Goal: Task Accomplishment & Management: Manage account settings

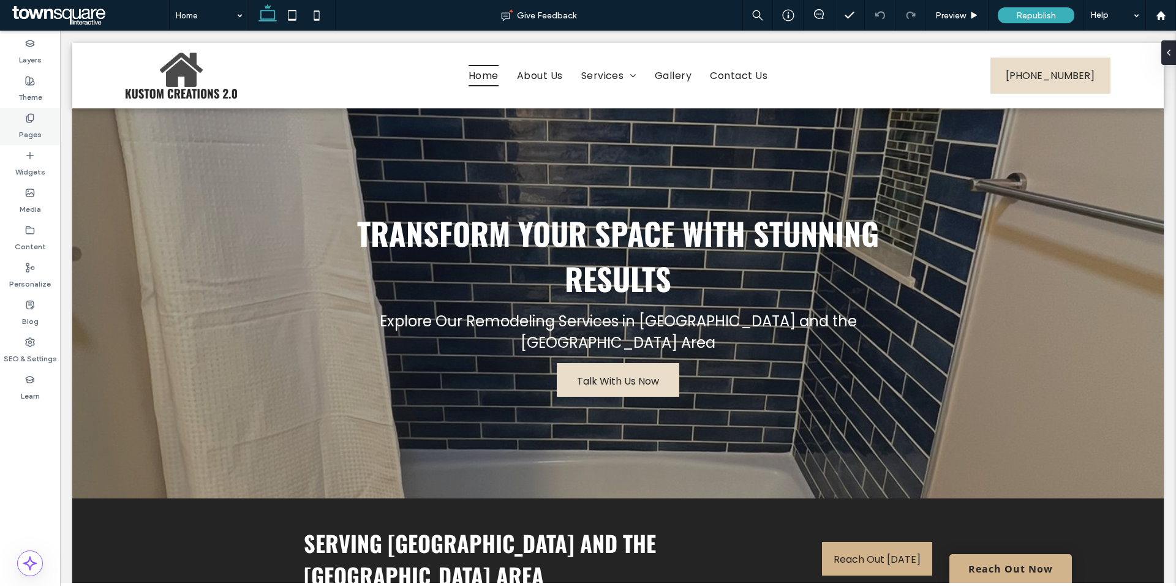
click at [33, 129] on label "Pages" at bounding box center [30, 131] width 23 height 17
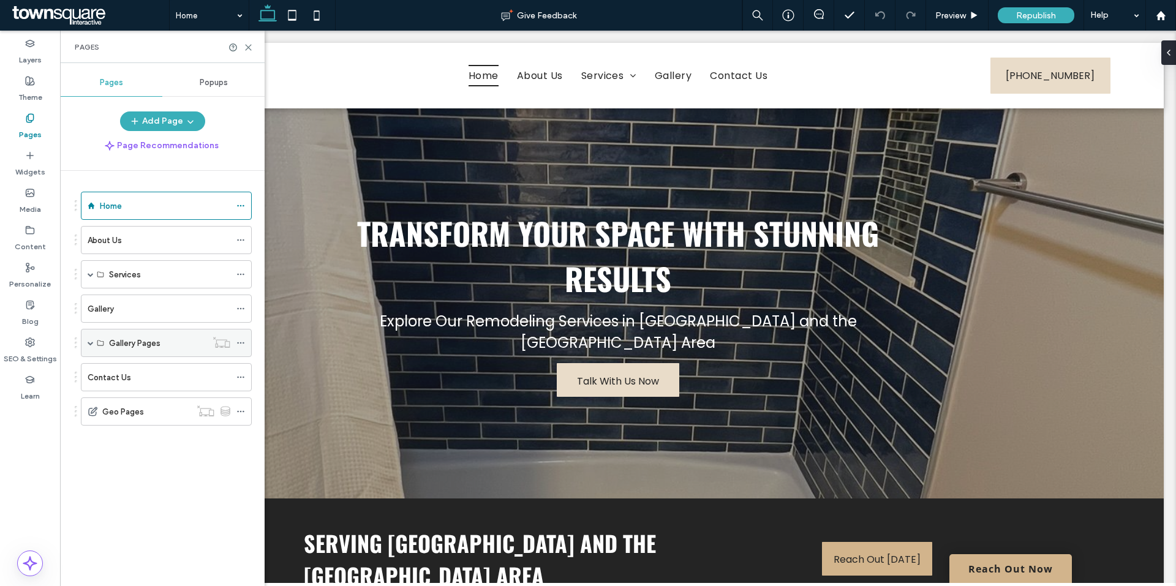
click at [88, 345] on span at bounding box center [91, 343] width 6 height 6
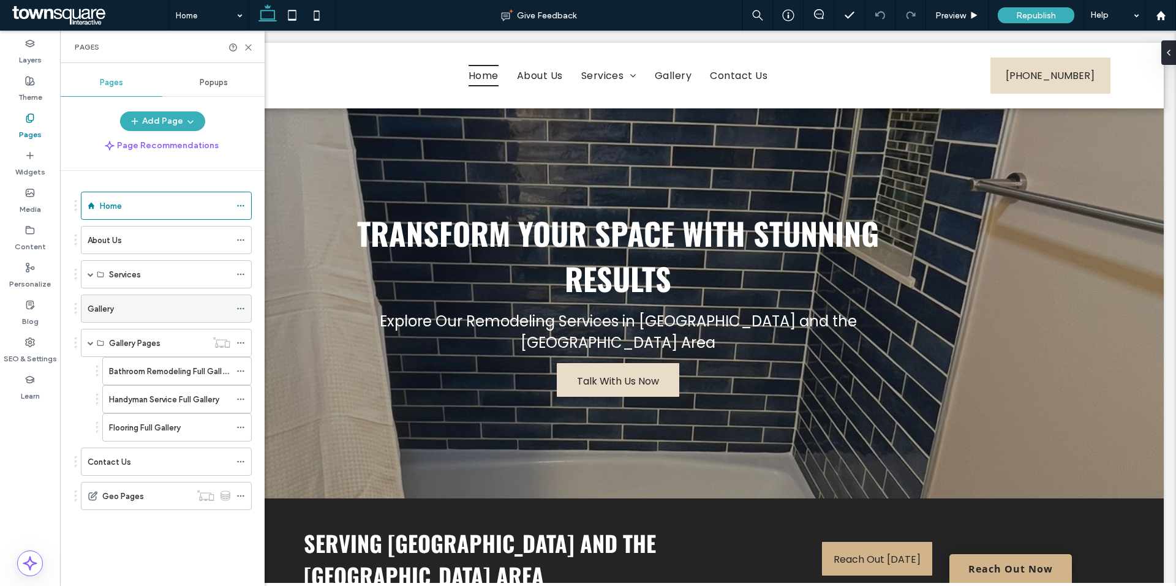
click at [108, 316] on div "Gallery" at bounding box center [159, 308] width 143 height 27
click at [251, 50] on use at bounding box center [249, 48] width 6 height 6
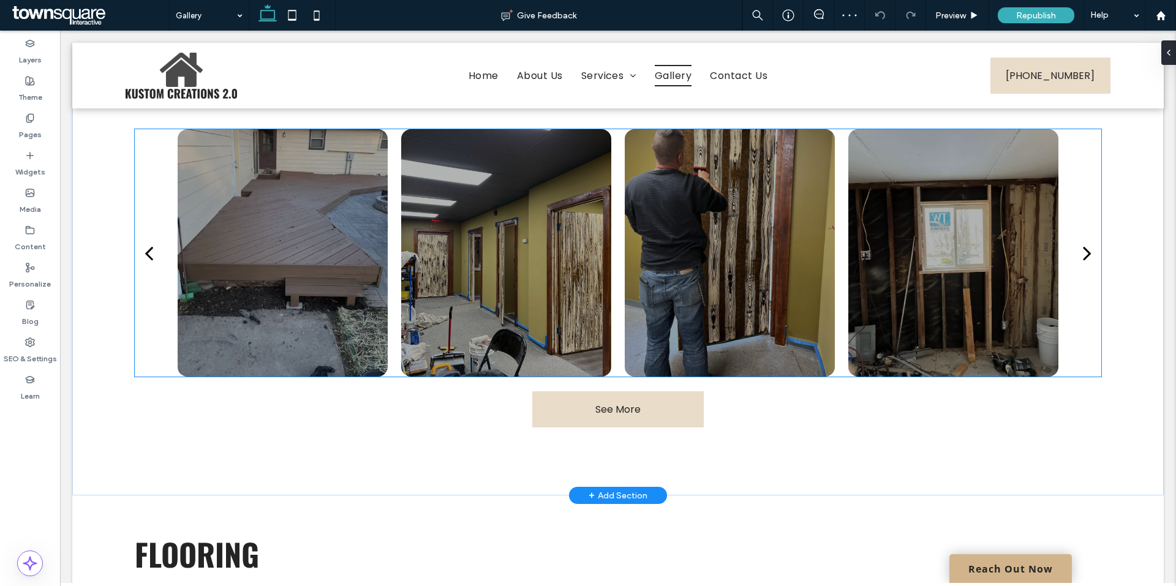
scroll to position [551, 0]
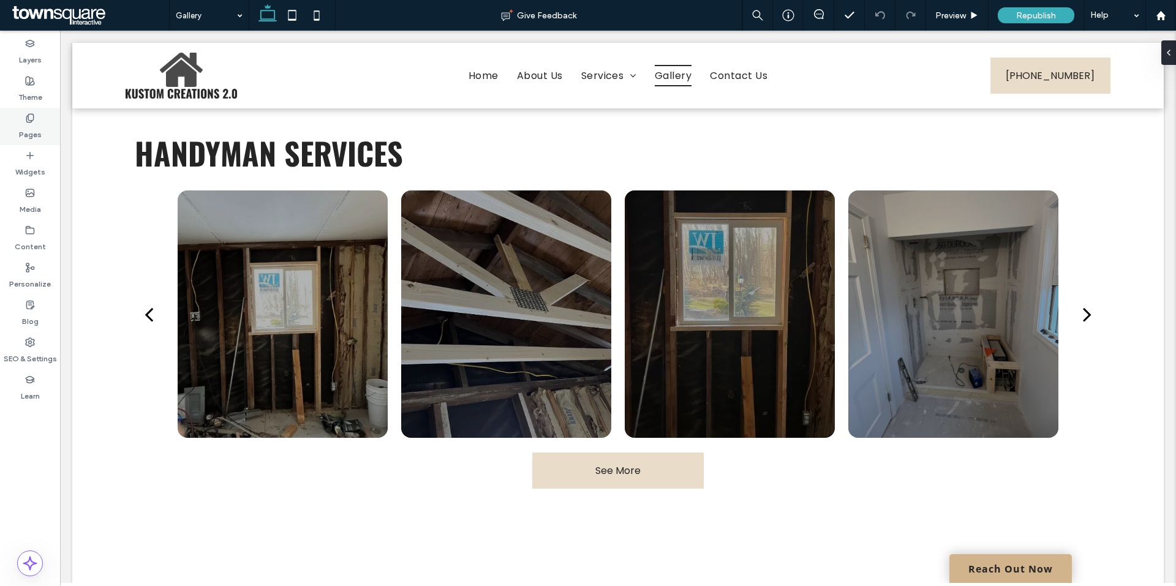
click at [31, 131] on label "Pages" at bounding box center [30, 131] width 23 height 17
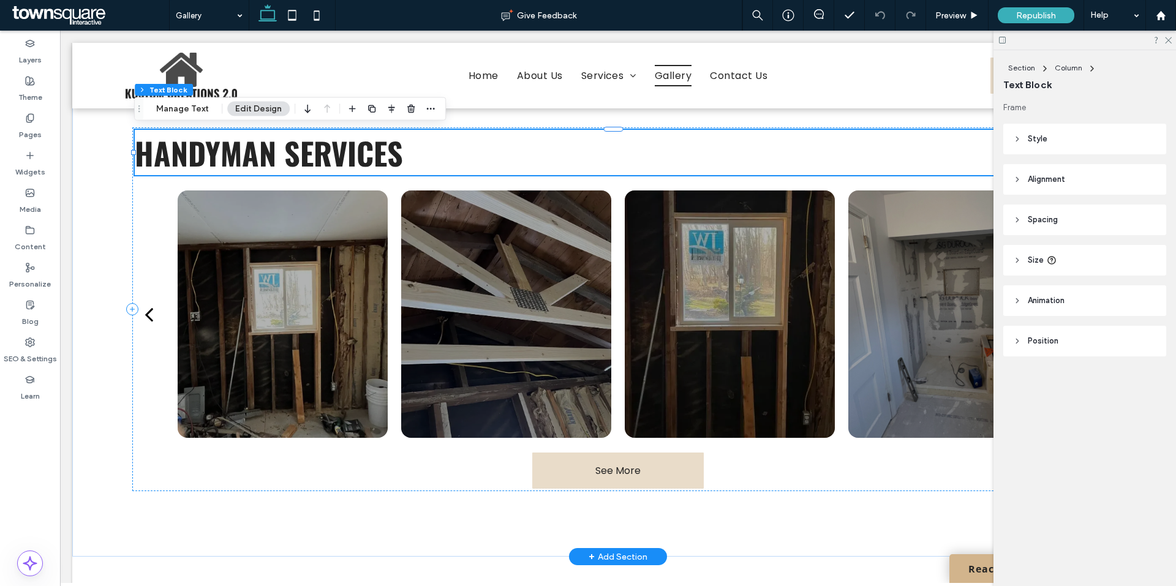
click at [232, 162] on span "HandyMan Services" at bounding box center [269, 152] width 268 height 45
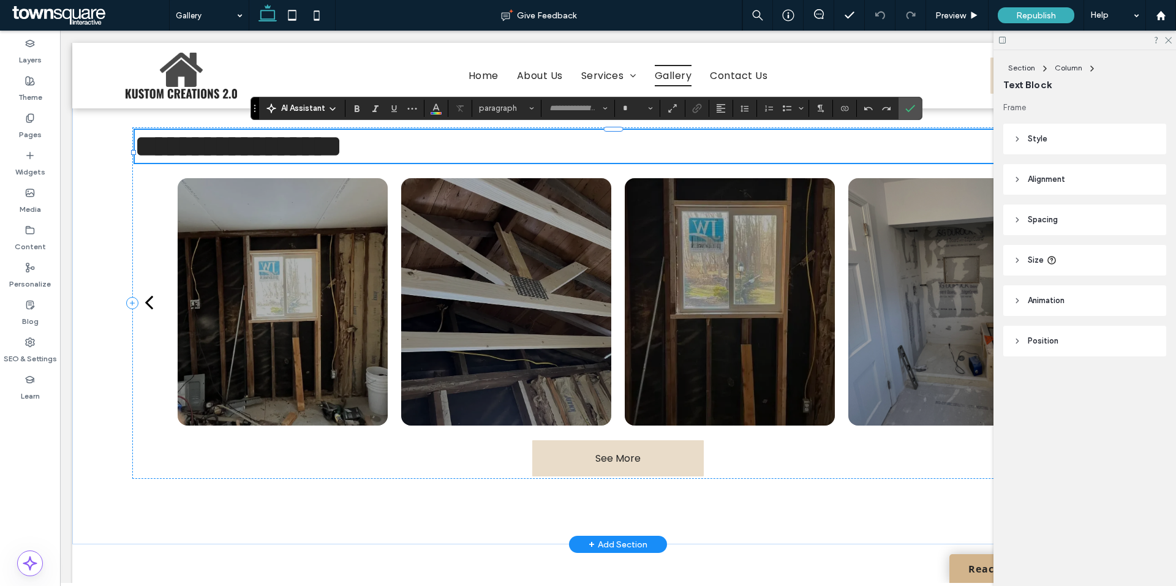
type input "******"
type input "**"
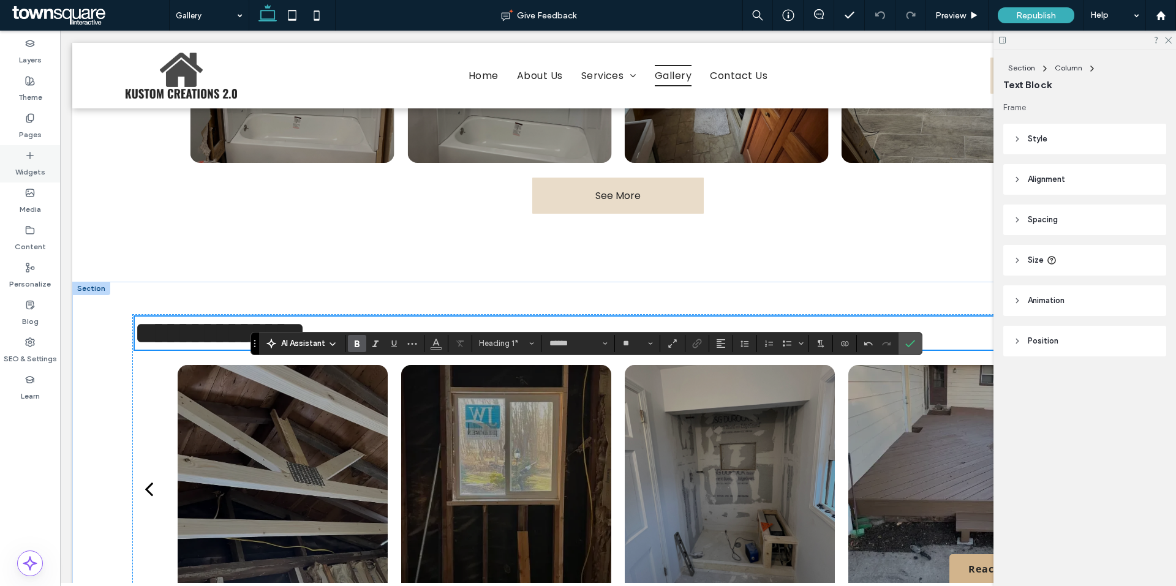
scroll to position [367, 0]
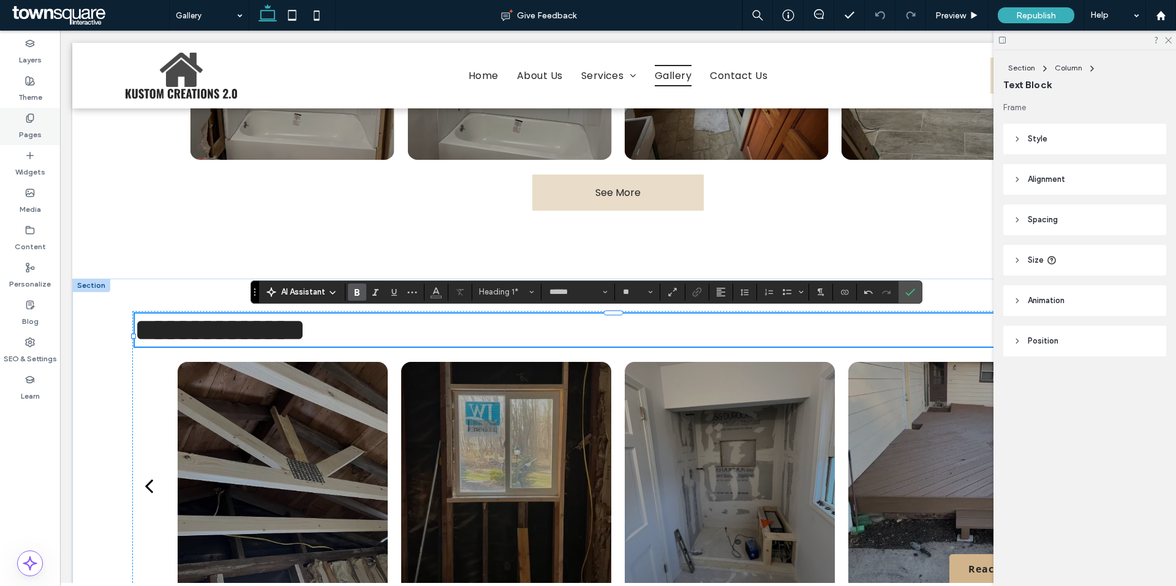
click at [24, 130] on label "Pages" at bounding box center [30, 131] width 23 height 17
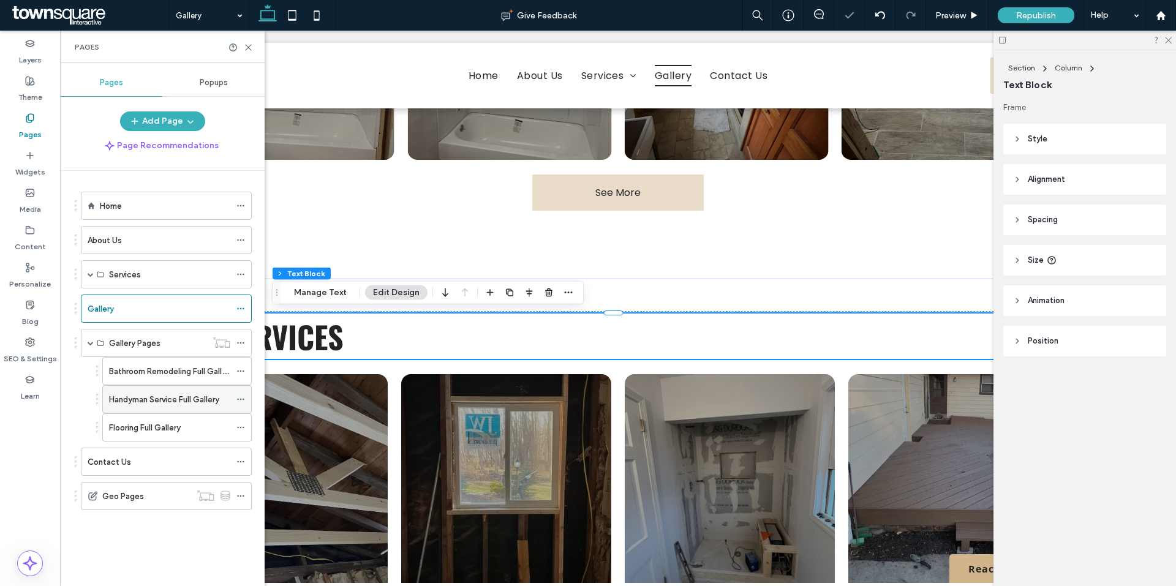
click at [209, 400] on label "Handyman Service Full Gallery" at bounding box center [164, 399] width 110 height 21
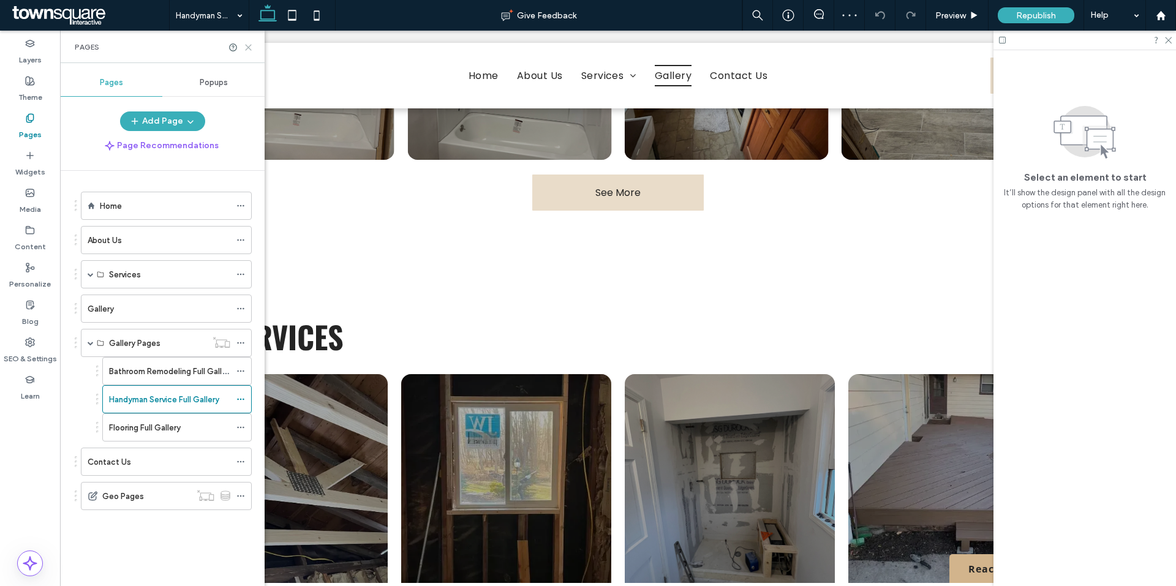
click at [247, 50] on icon at bounding box center [248, 47] width 9 height 9
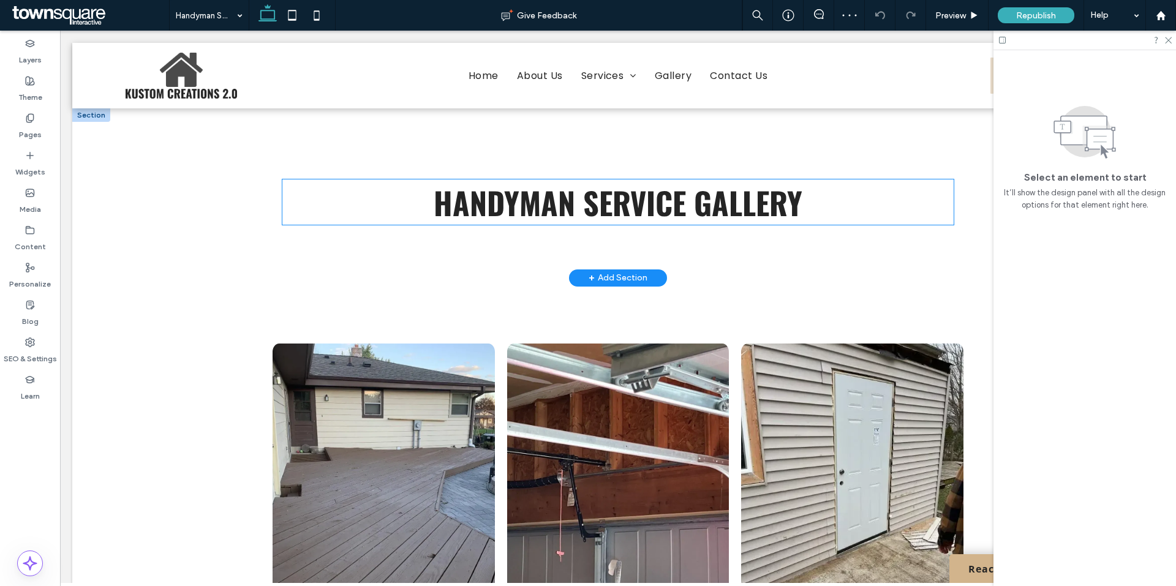
click at [585, 212] on strong "HandyMan Service GAllery" at bounding box center [618, 201] width 369 height 45
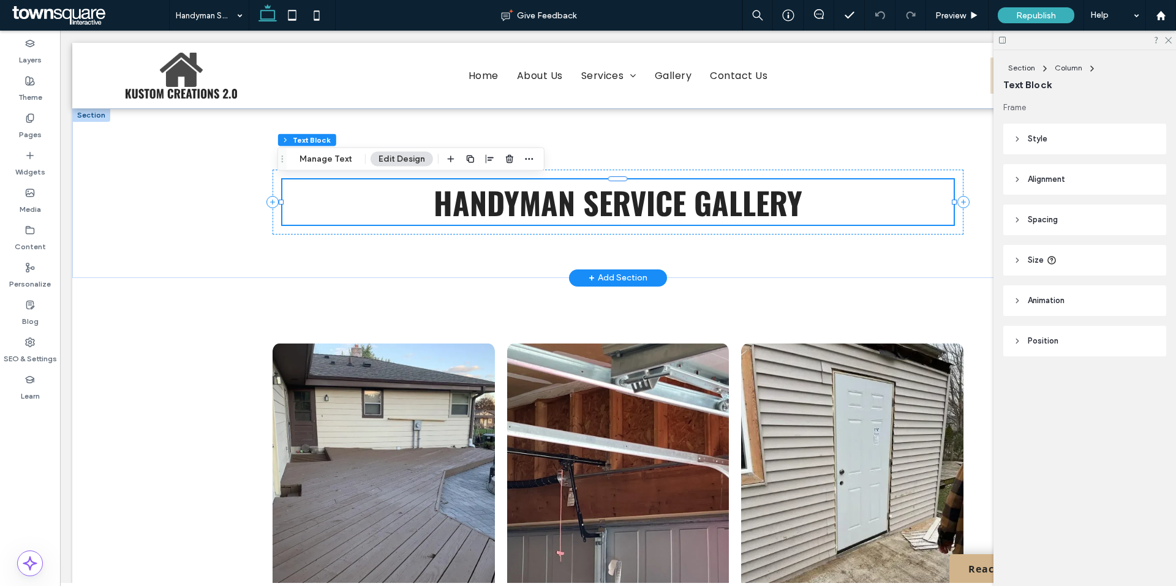
click at [513, 213] on strong "HandyMan Service GAllery" at bounding box center [618, 201] width 369 height 45
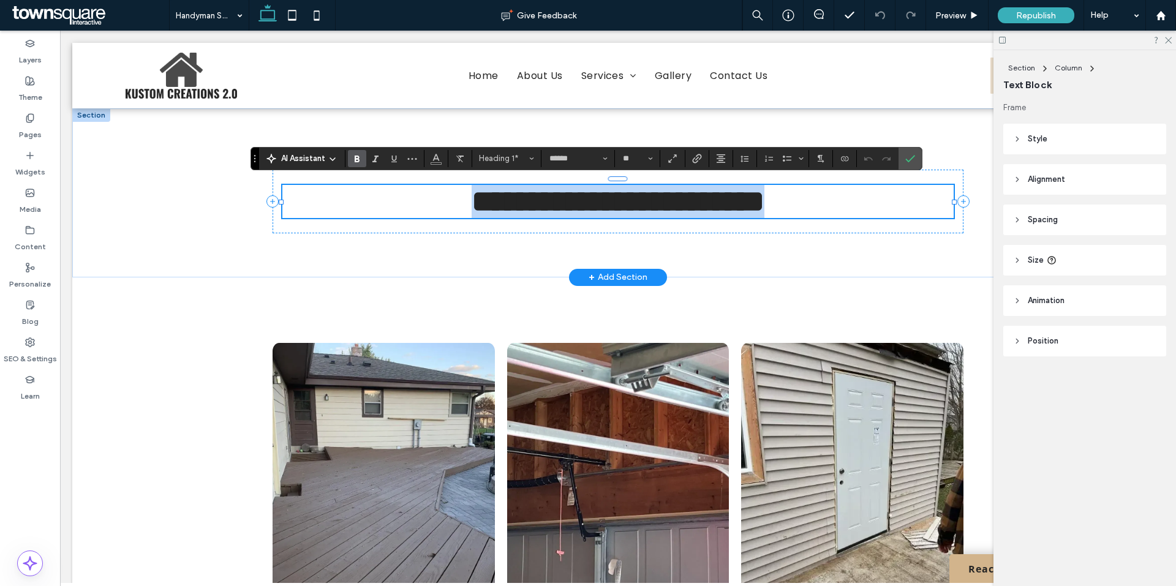
click at [511, 212] on strong "**********" at bounding box center [617, 201] width 293 height 30
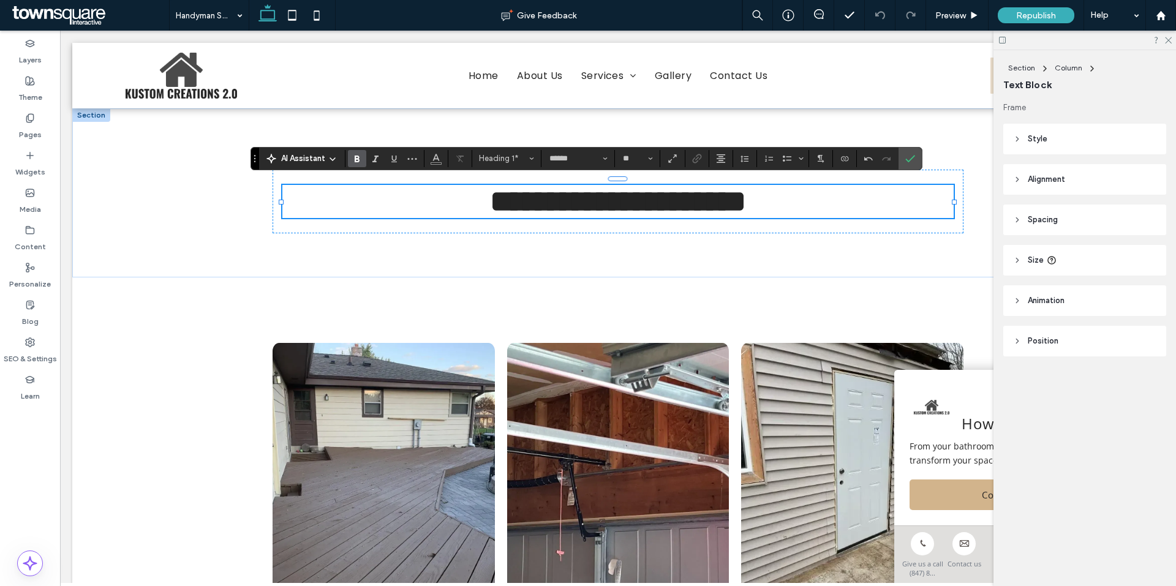
click at [1171, 43] on div at bounding box center [1084, 40] width 182 height 19
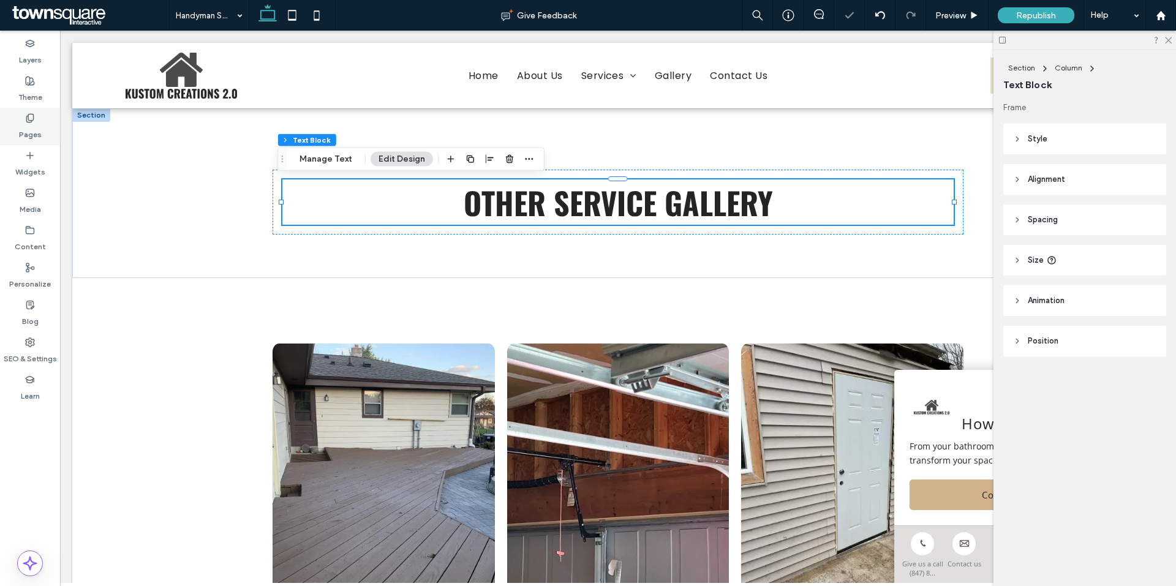
click at [44, 125] on div "Pages" at bounding box center [30, 126] width 60 height 37
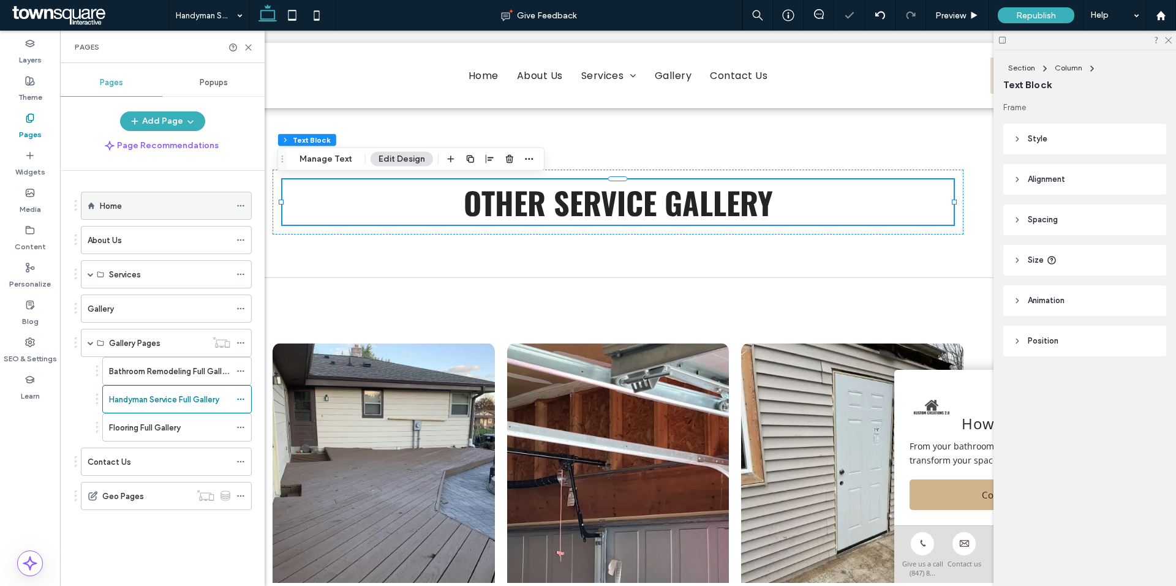
click at [107, 203] on label "Home" at bounding box center [111, 205] width 22 height 21
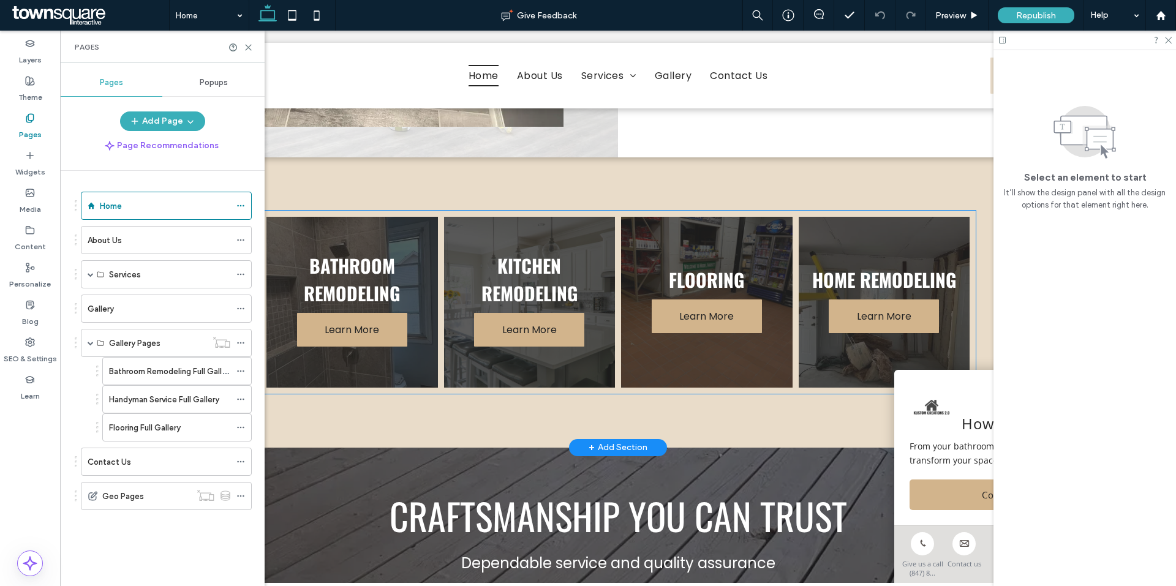
scroll to position [857, 0]
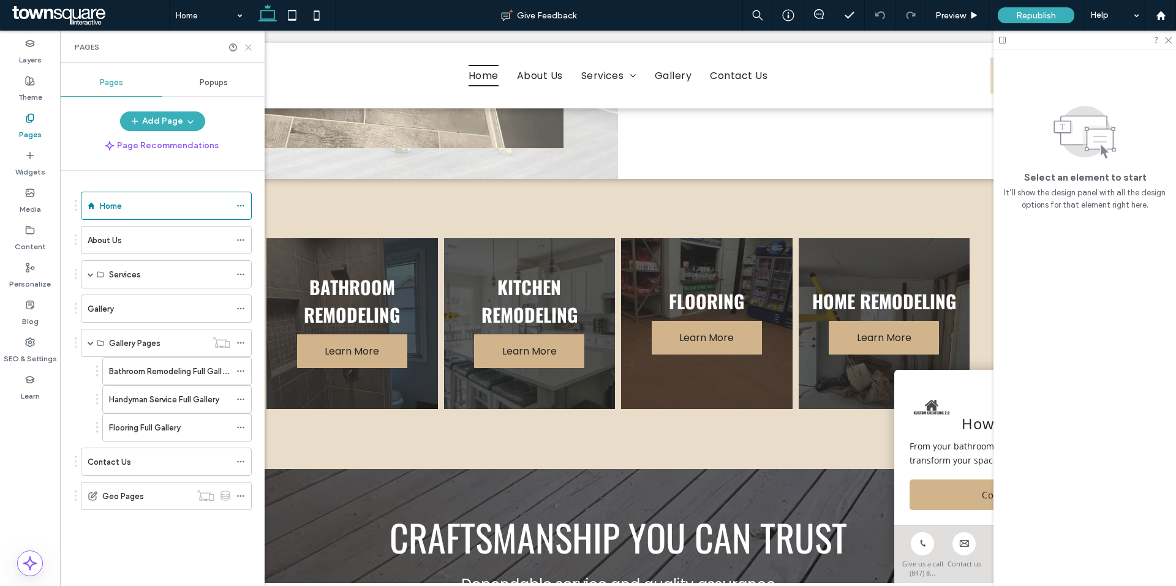
click at [248, 50] on icon at bounding box center [248, 47] width 9 height 9
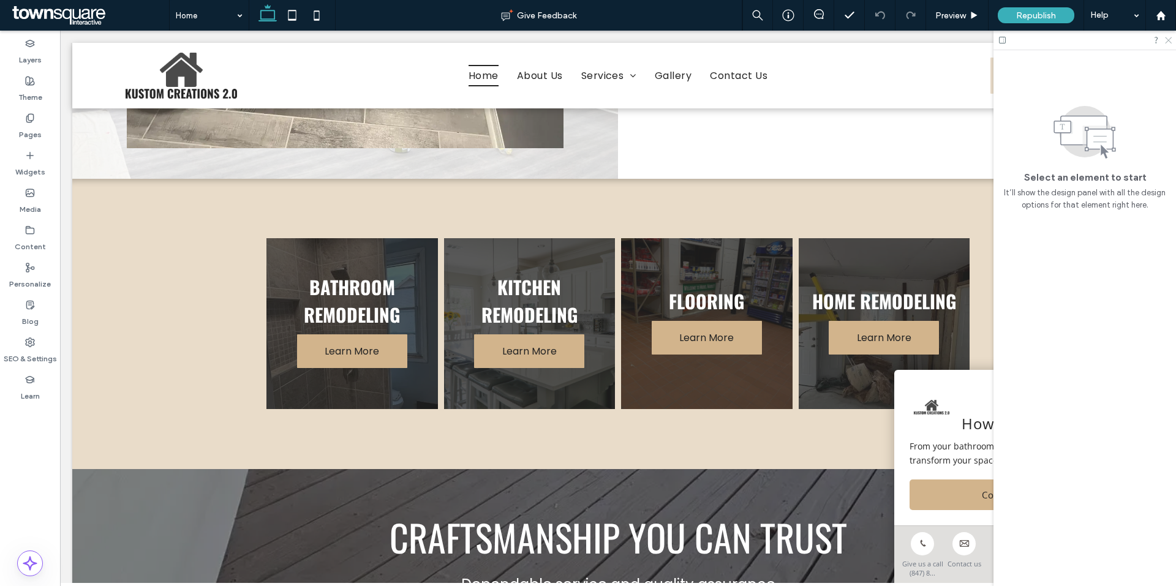
drag, startPoint x: 1168, startPoint y: 42, endPoint x: 864, endPoint y: 325, distance: 415.5
click at [1168, 42] on icon at bounding box center [1167, 40] width 8 height 8
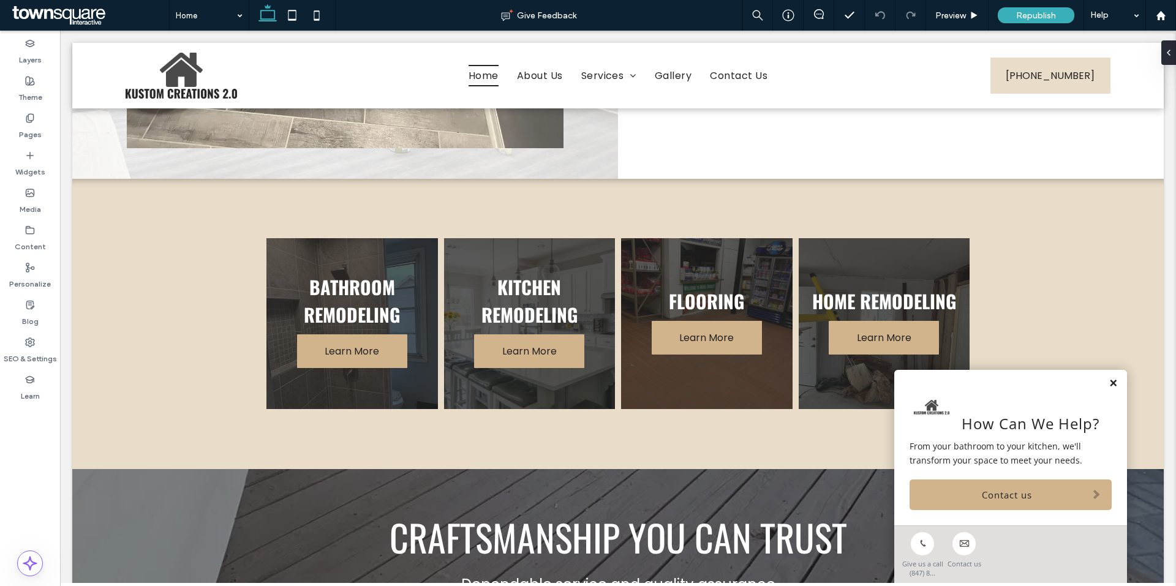
click at [1108, 384] on link at bounding box center [1112, 383] width 9 height 10
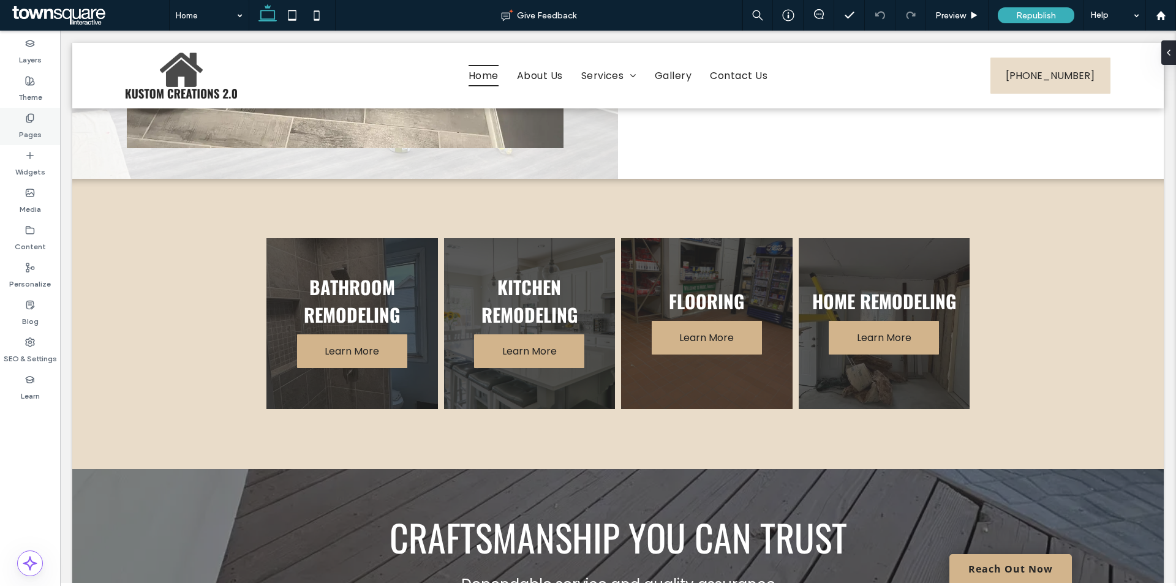
click at [23, 119] on div "Pages" at bounding box center [30, 126] width 60 height 37
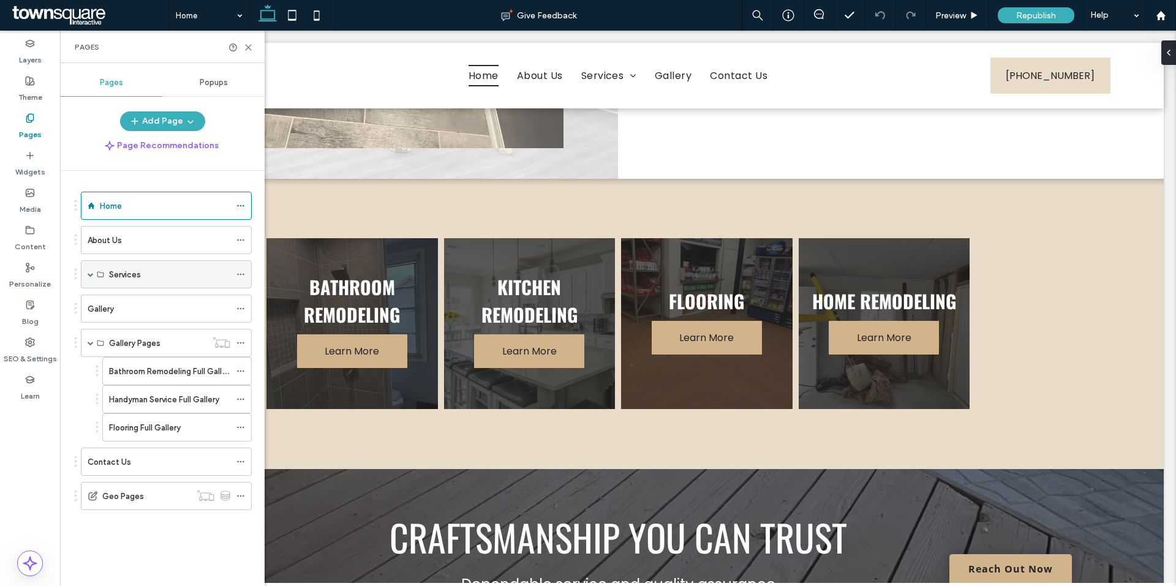
click at [87, 274] on div "Services" at bounding box center [166, 274] width 171 height 28
click at [91, 277] on span at bounding box center [91, 274] width 6 height 6
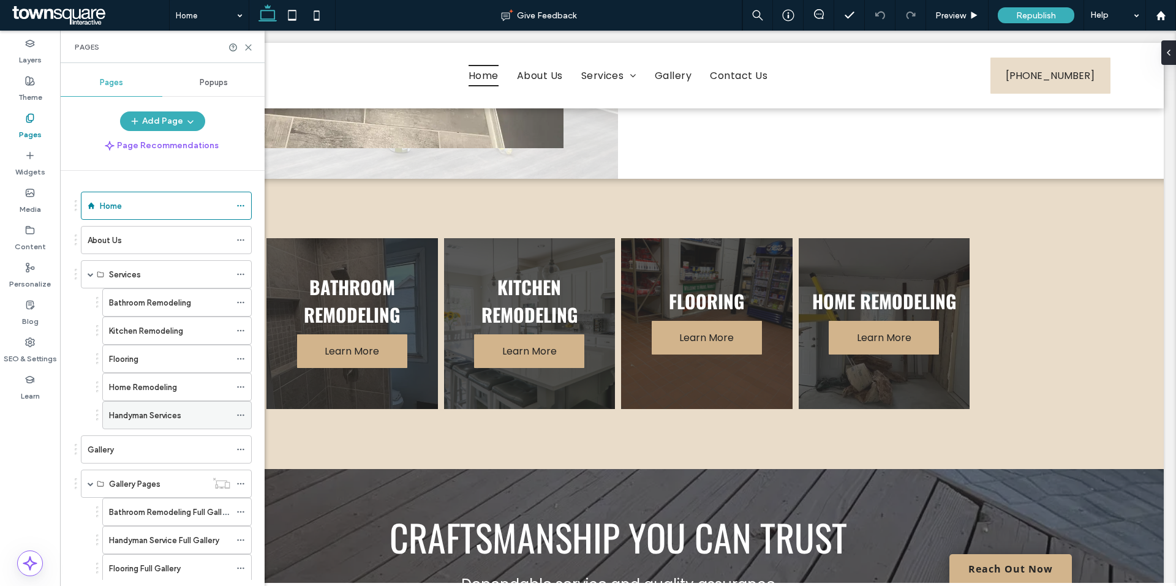
click at [161, 420] on label "Handyman Services" at bounding box center [145, 415] width 72 height 21
click at [0, 0] on div at bounding box center [0, 0] width 0 height 0
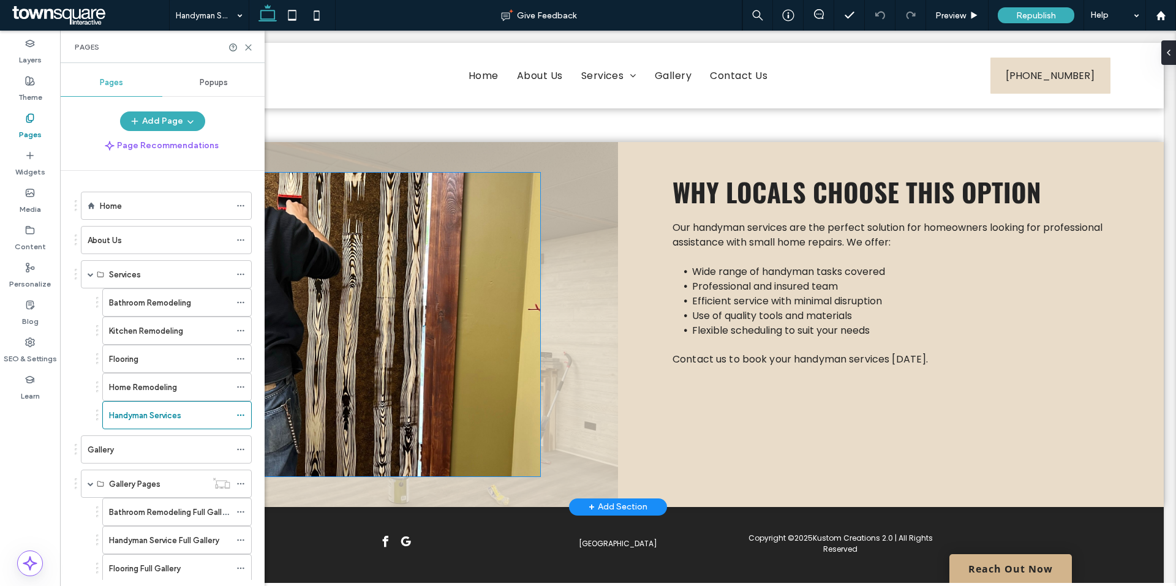
scroll to position [331, 0]
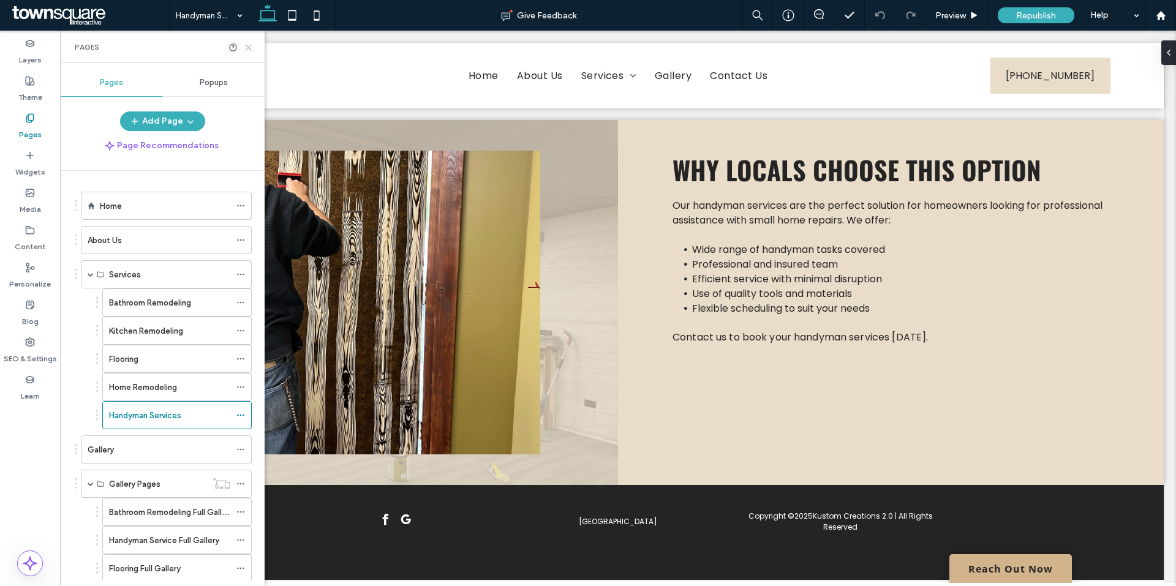
click at [245, 48] on icon at bounding box center [248, 47] width 9 height 9
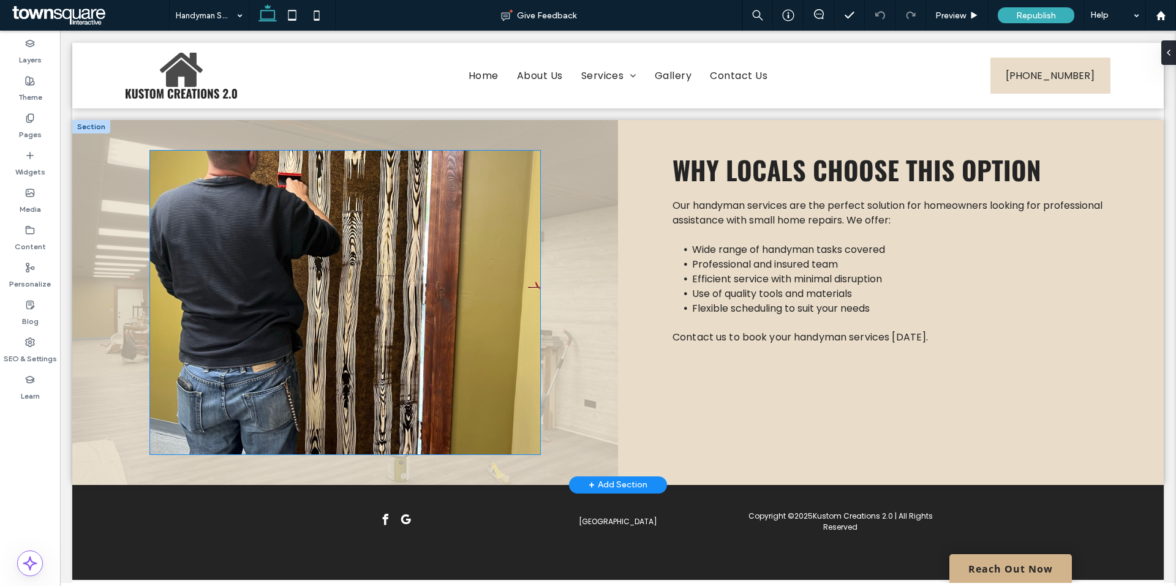
click at [278, 309] on img at bounding box center [345, 303] width 391 height 304
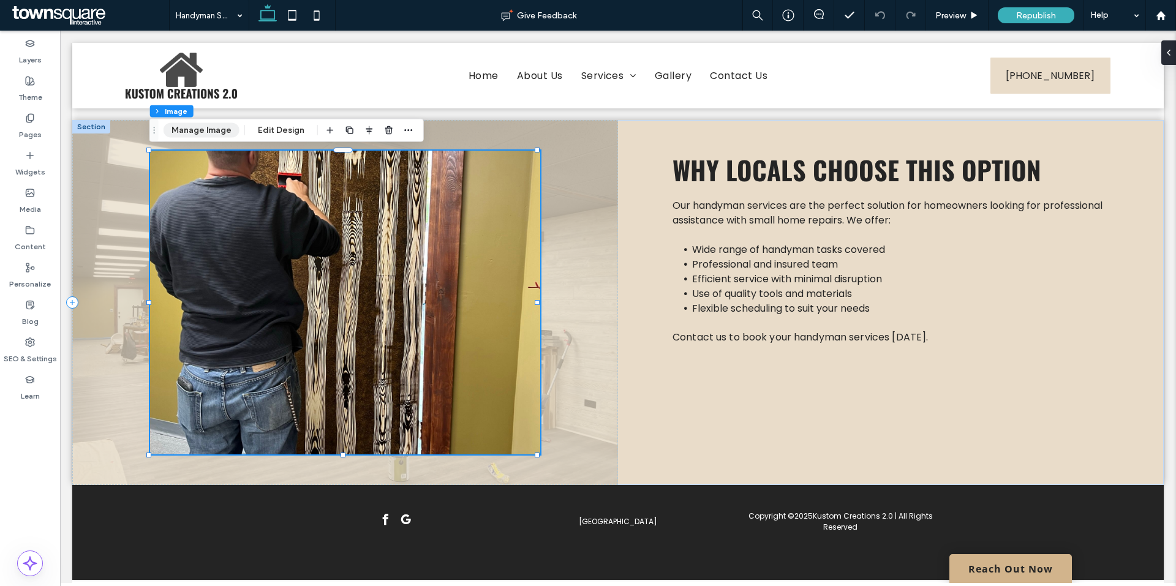
click at [190, 128] on button "Manage Image" at bounding box center [201, 130] width 76 height 15
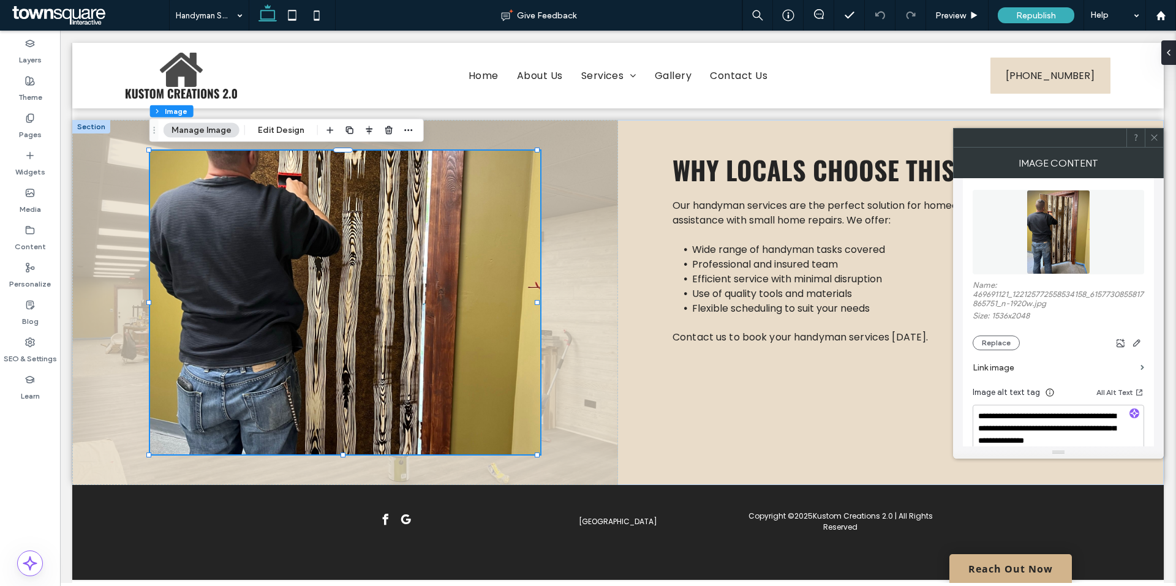
scroll to position [184, 0]
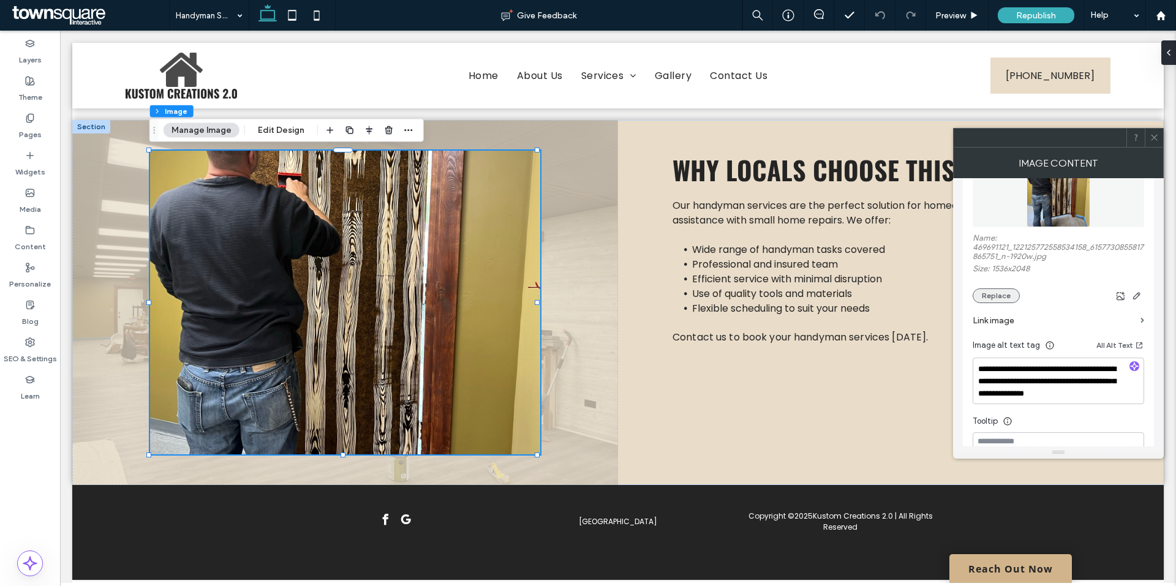
click at [988, 296] on button "Replace" at bounding box center [995, 295] width 47 height 15
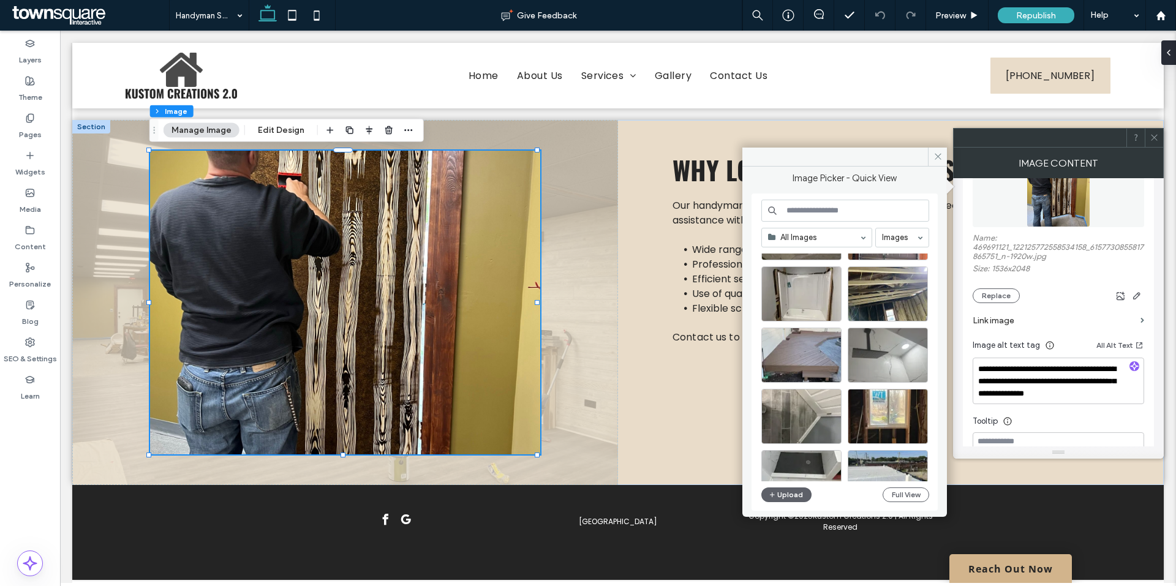
scroll to position [1995, 0]
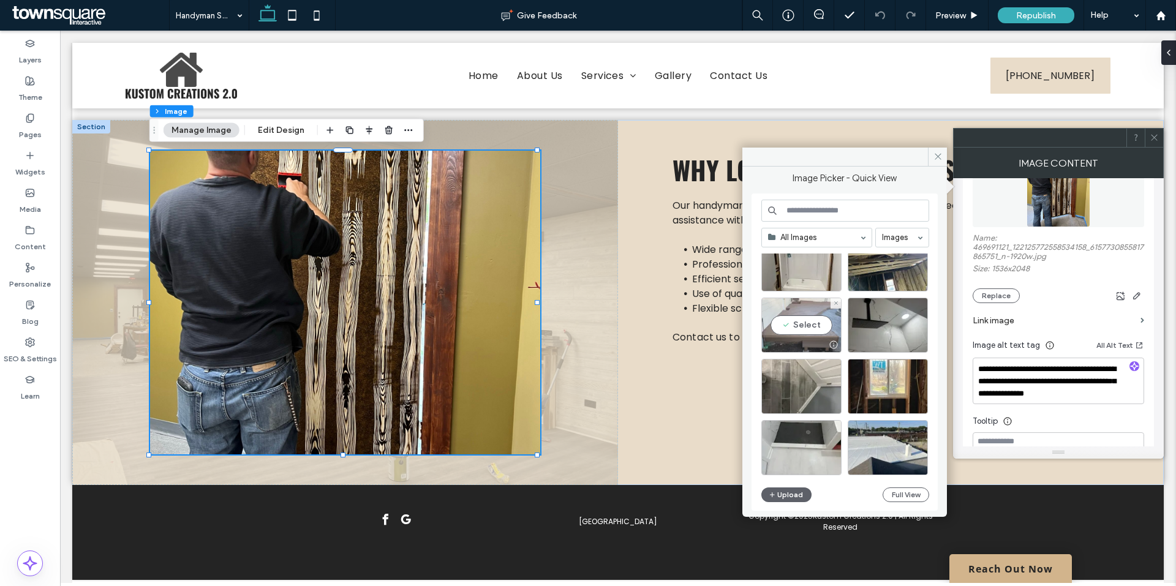
click at [811, 322] on div "Select" at bounding box center [801, 325] width 80 height 55
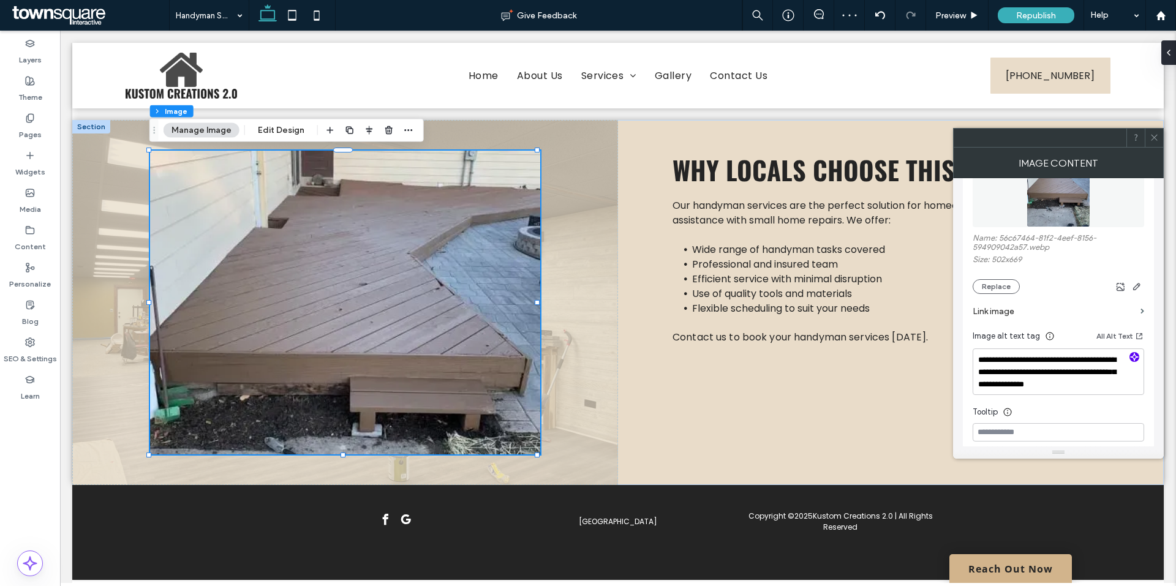
click at [1134, 358] on icon "button" at bounding box center [1134, 357] width 9 height 9
type textarea "**********"
click at [1152, 138] on icon at bounding box center [1153, 137] width 9 height 9
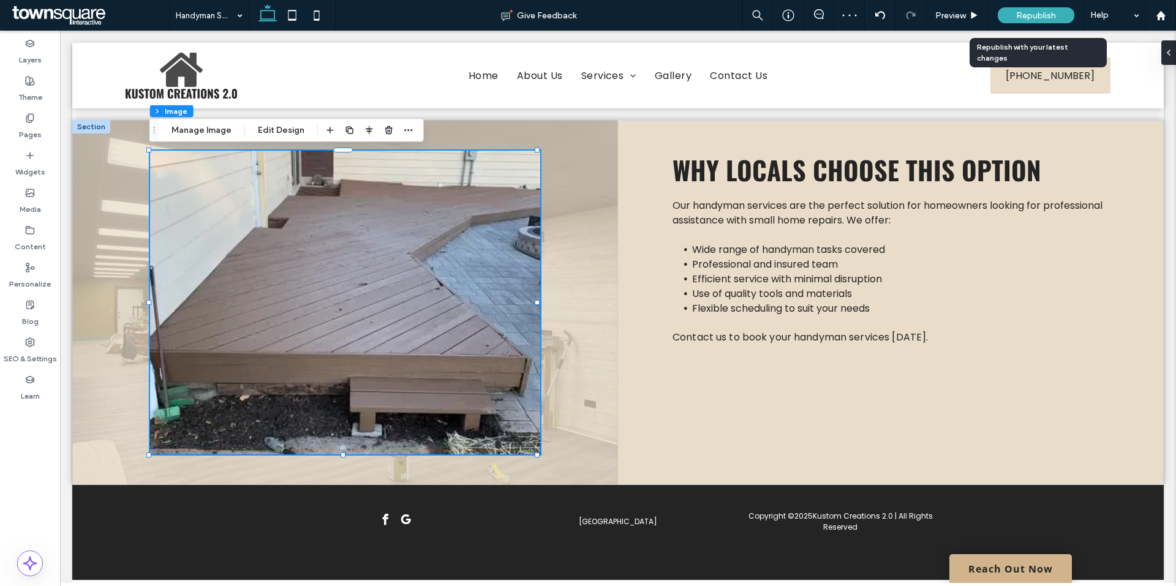
click at [1020, 19] on span "Republish" at bounding box center [1036, 15] width 40 height 10
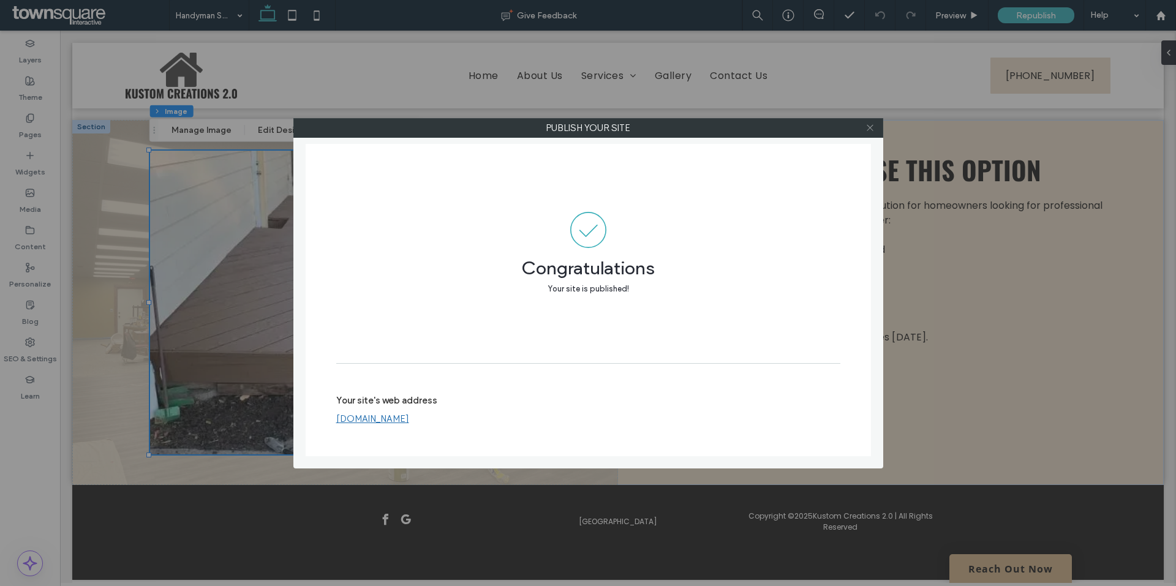
drag, startPoint x: 871, startPoint y: 127, endPoint x: 677, endPoint y: 204, distance: 208.6
click at [871, 127] on icon at bounding box center [869, 127] width 9 height 9
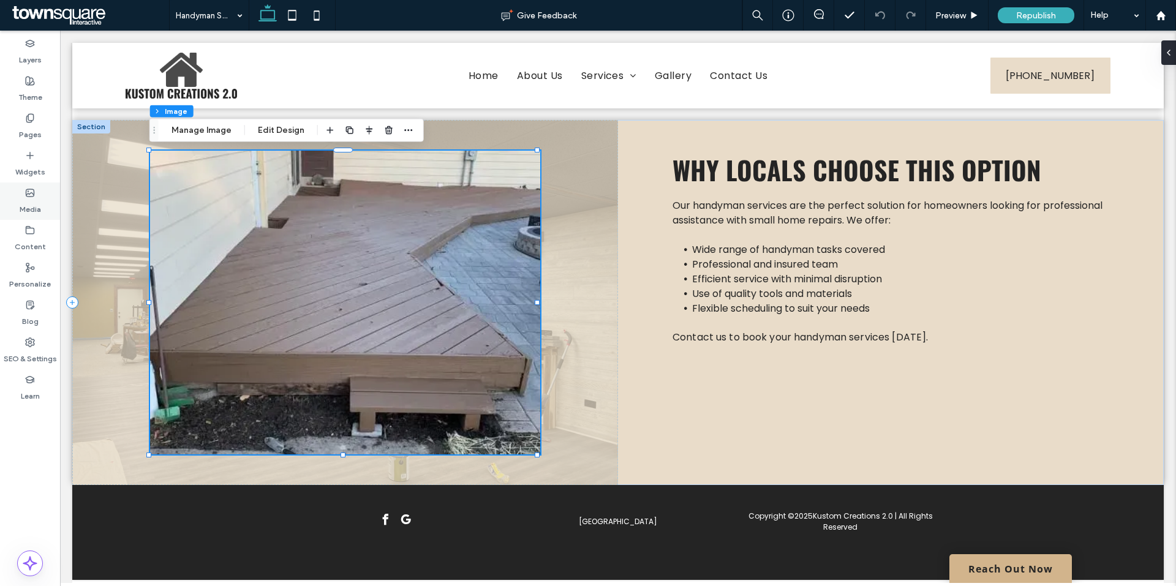
drag, startPoint x: 27, startPoint y: 116, endPoint x: 45, endPoint y: 210, distance: 96.1
click at [27, 116] on icon at bounding box center [30, 118] width 10 height 10
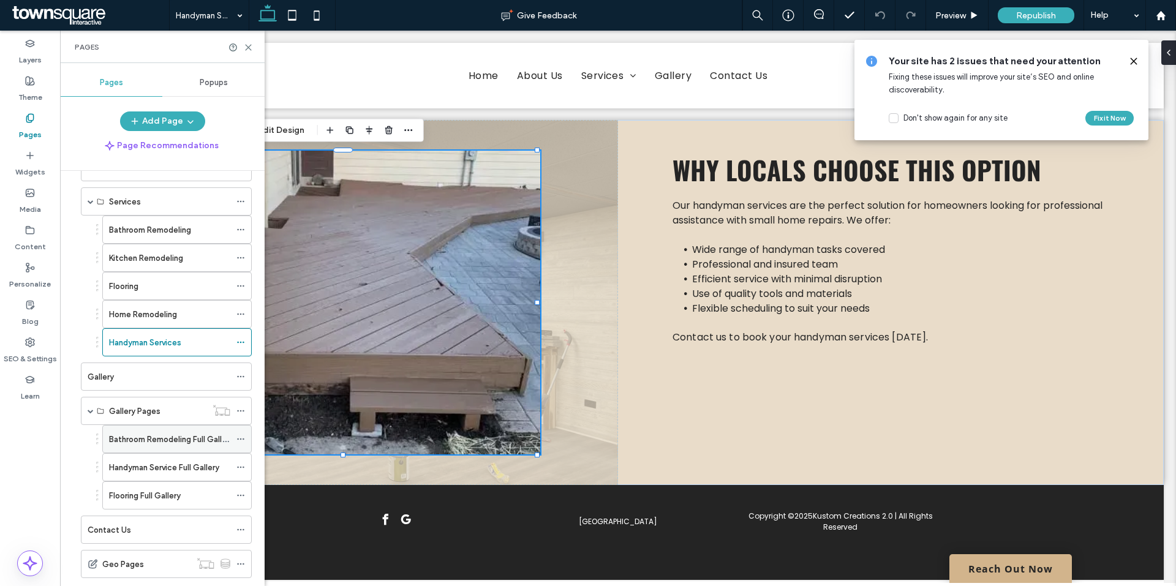
scroll to position [102, 0]
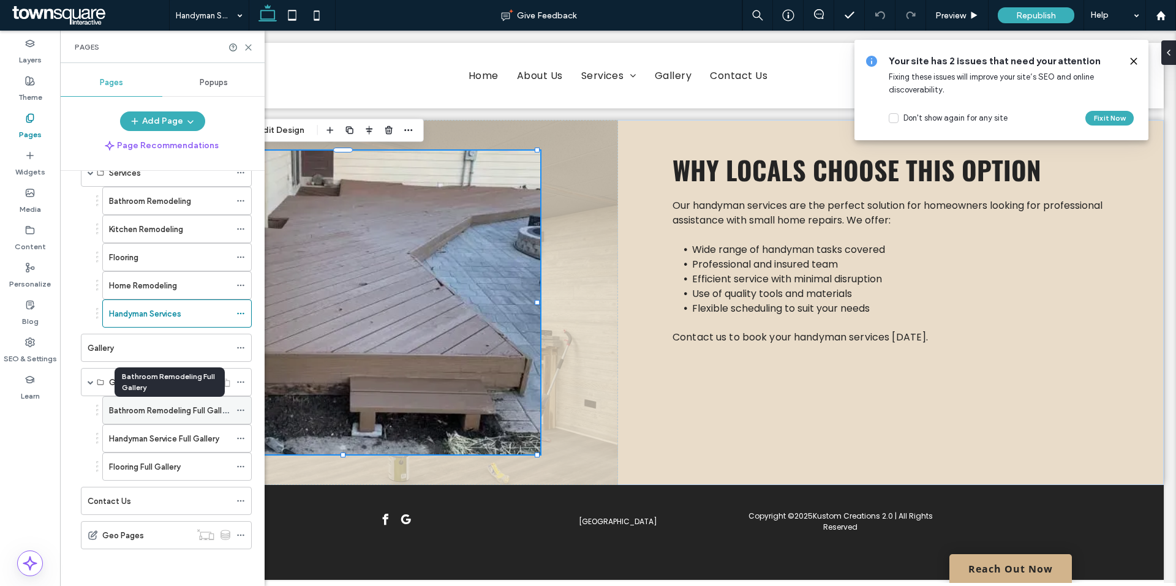
click at [146, 407] on label "Bathroom Remodeling Full Gallery" at bounding box center [171, 410] width 124 height 21
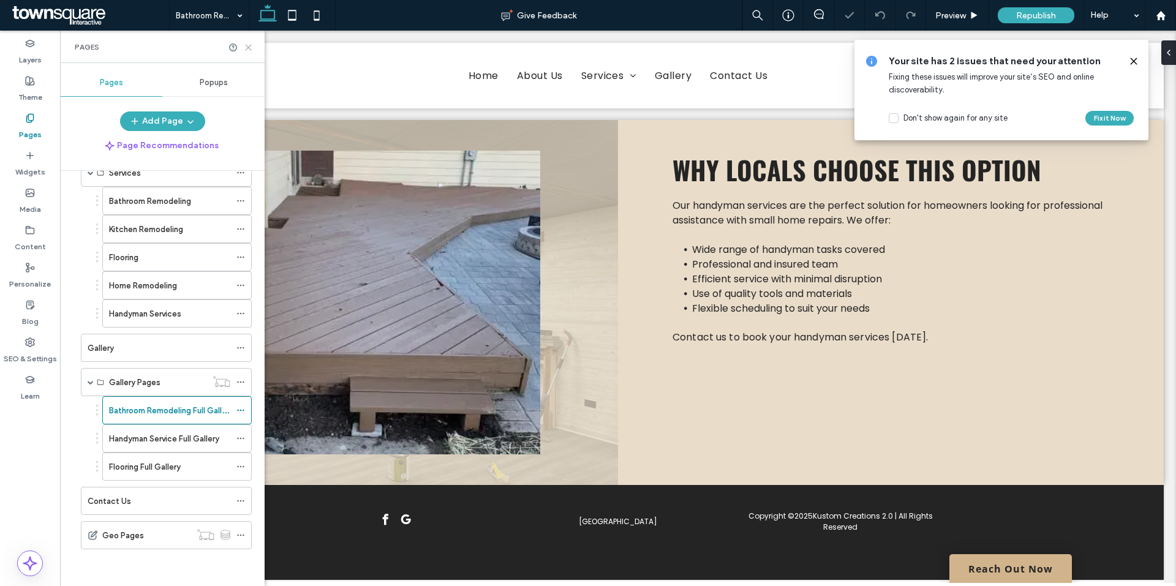
click at [251, 48] on icon at bounding box center [248, 47] width 9 height 9
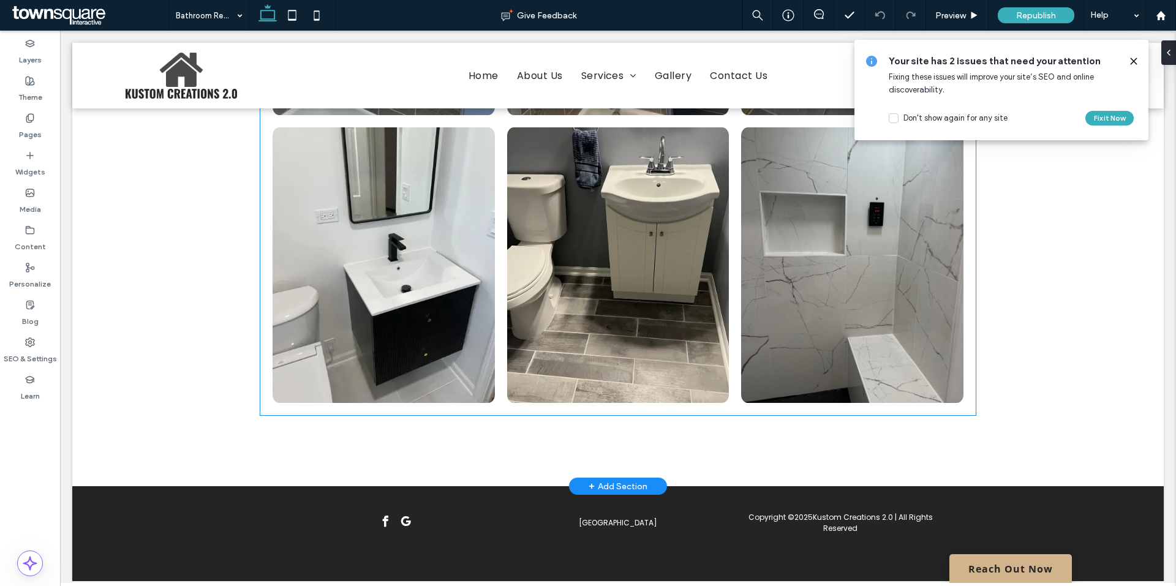
scroll to position [1368, 0]
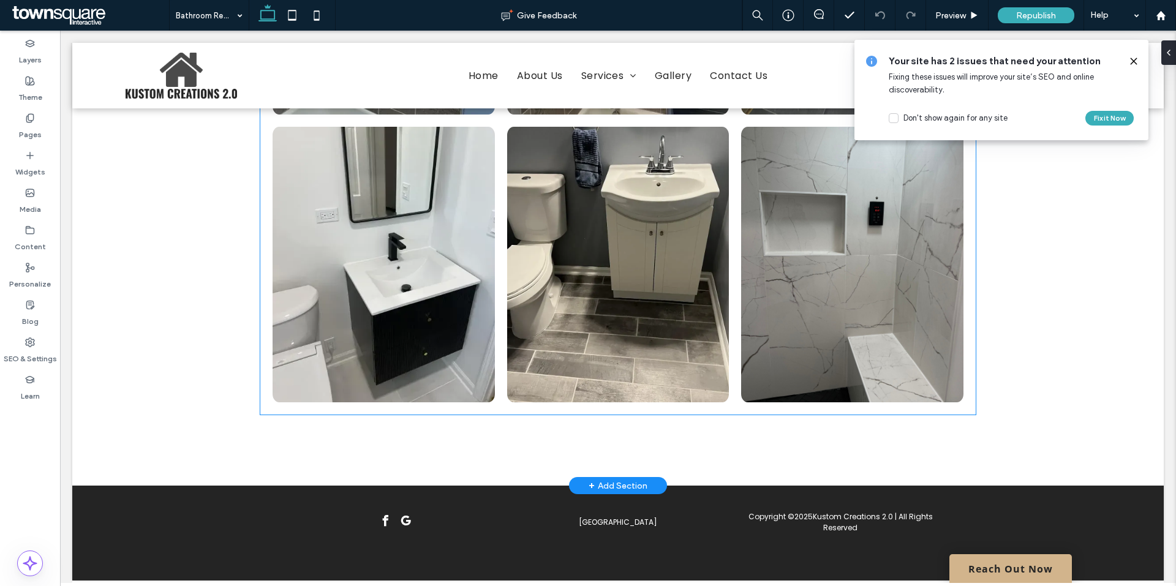
click at [841, 274] on link at bounding box center [852, 265] width 222 height 276
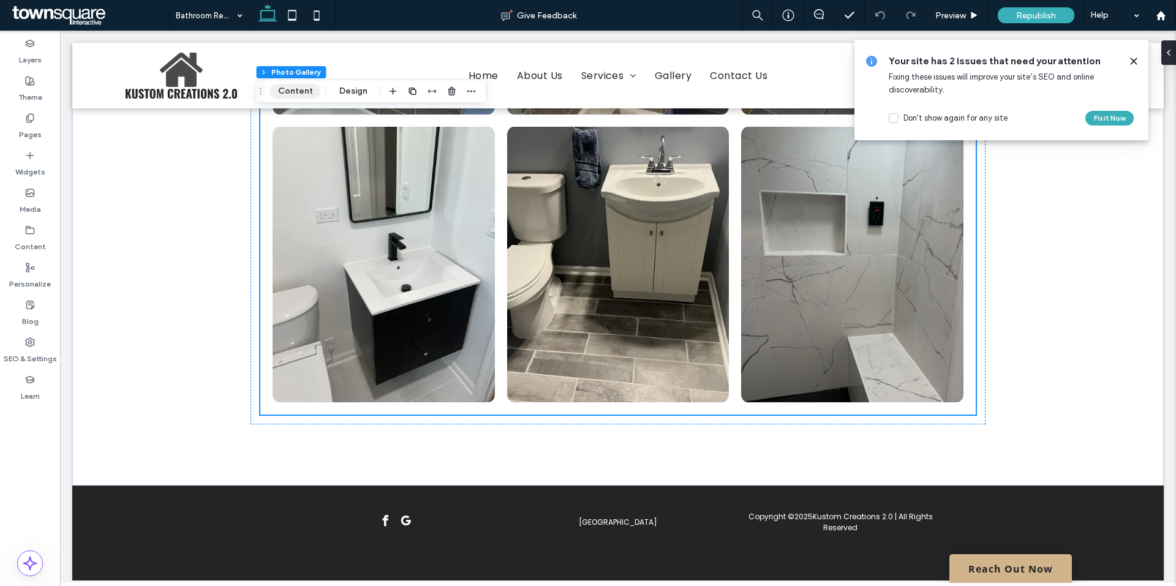
click at [291, 91] on button "Content" at bounding box center [295, 91] width 51 height 15
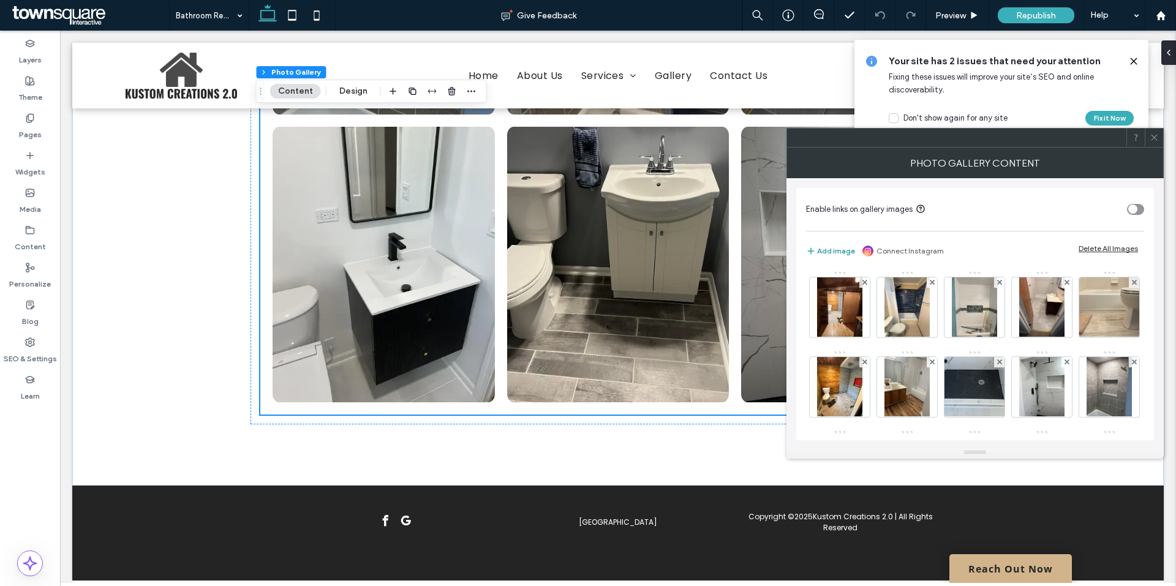
click at [836, 253] on button "Add image" at bounding box center [830, 251] width 49 height 15
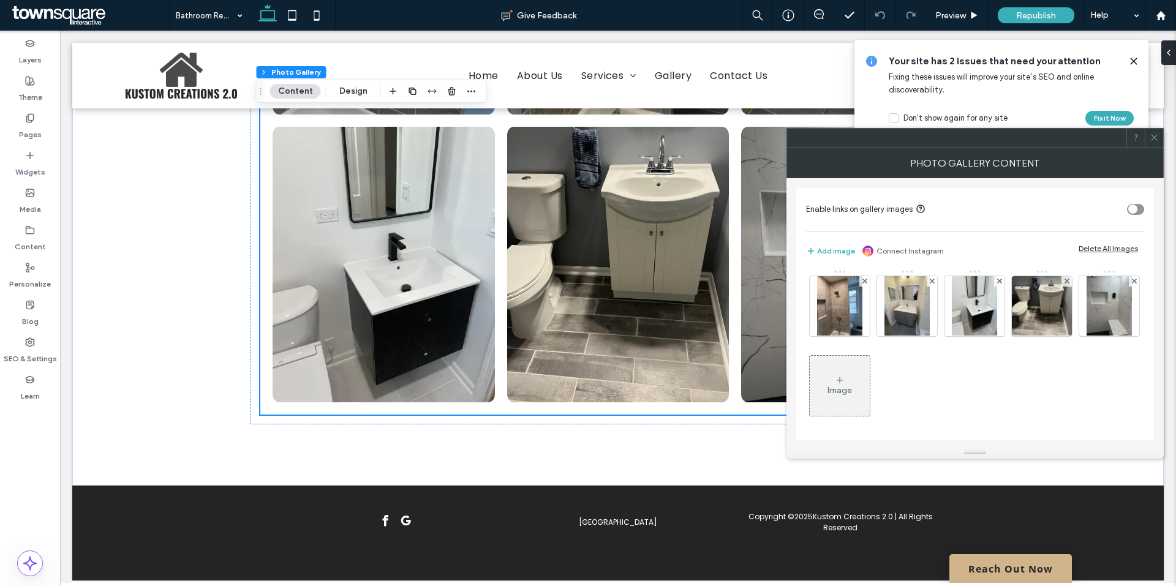
scroll to position [162, 0]
click at [844, 381] on icon at bounding box center [840, 379] width 10 height 10
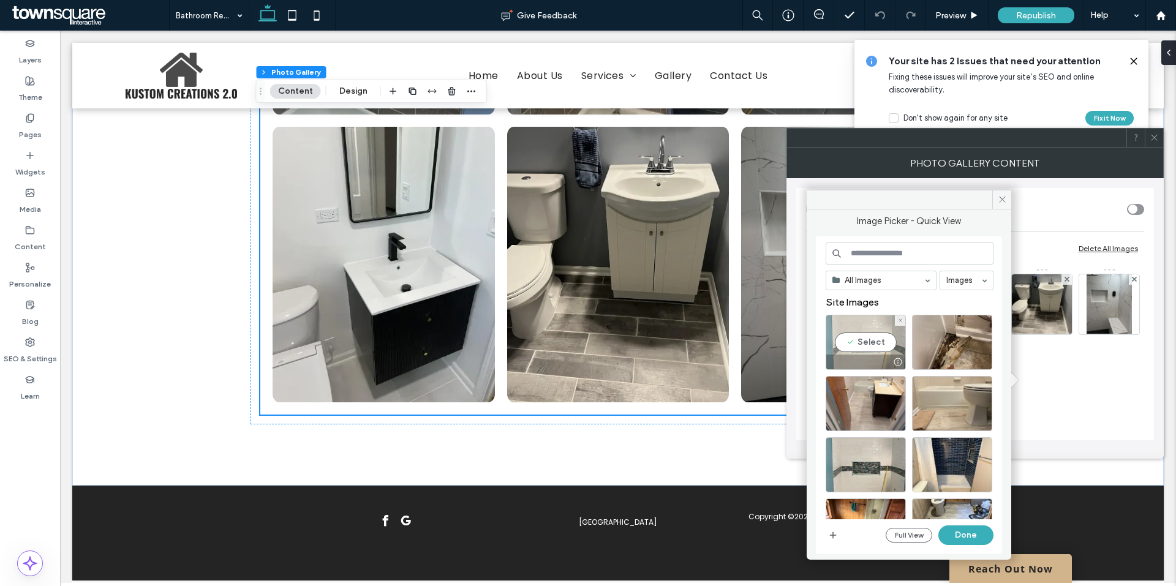
click at [870, 341] on div "Select" at bounding box center [865, 342] width 80 height 55
click at [969, 537] on button "Done" at bounding box center [965, 535] width 55 height 20
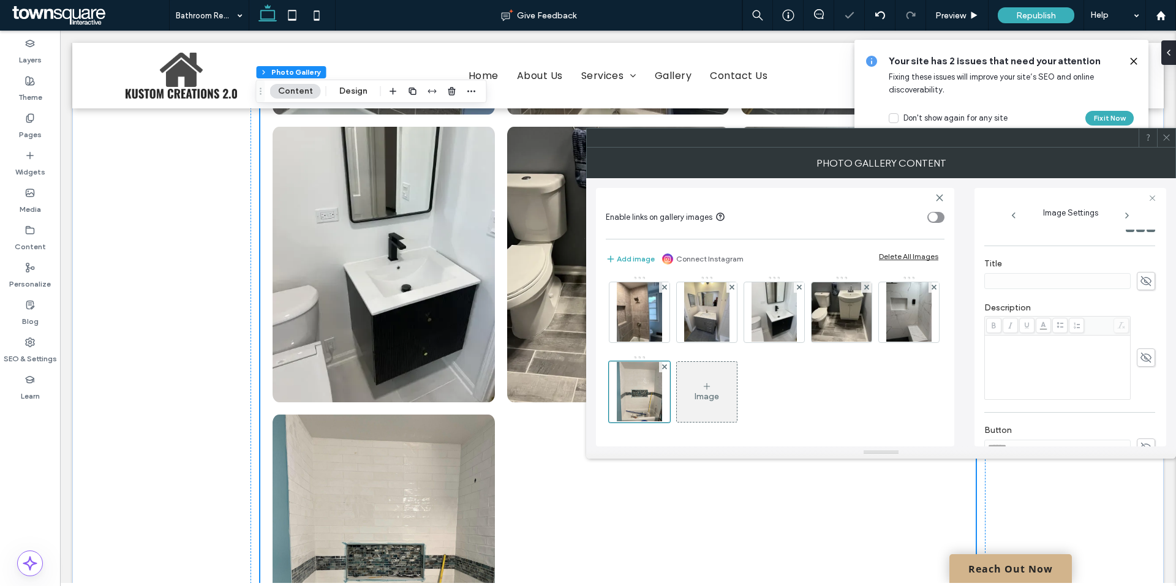
scroll to position [308, 0]
click at [1141, 402] on icon "button" at bounding box center [1145, 404] width 9 height 9
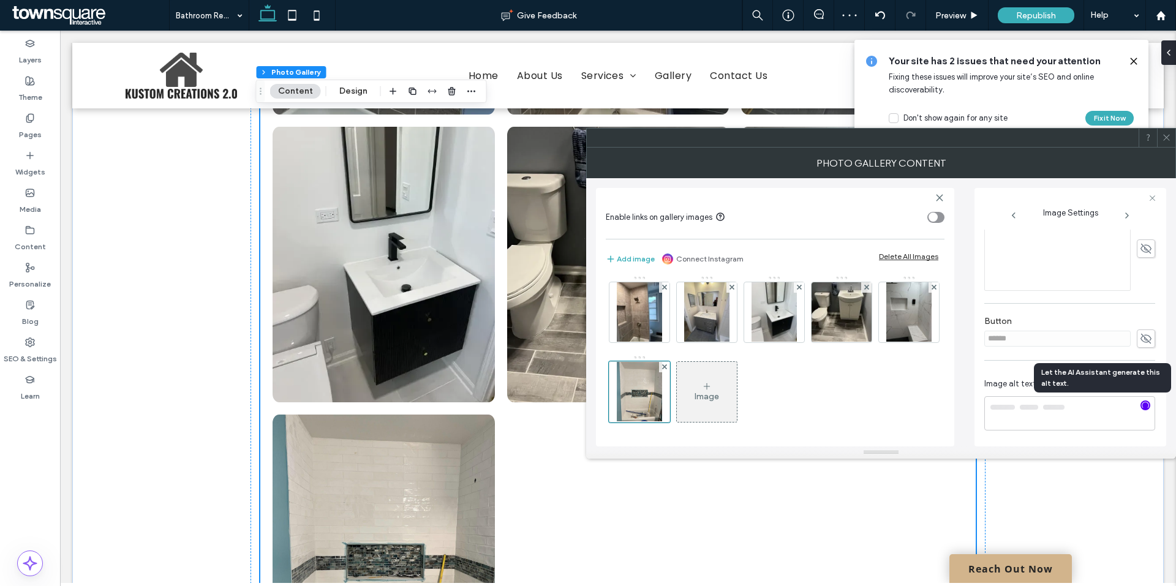
type textarea "**********"
click at [642, 261] on button "Add image" at bounding box center [630, 259] width 49 height 15
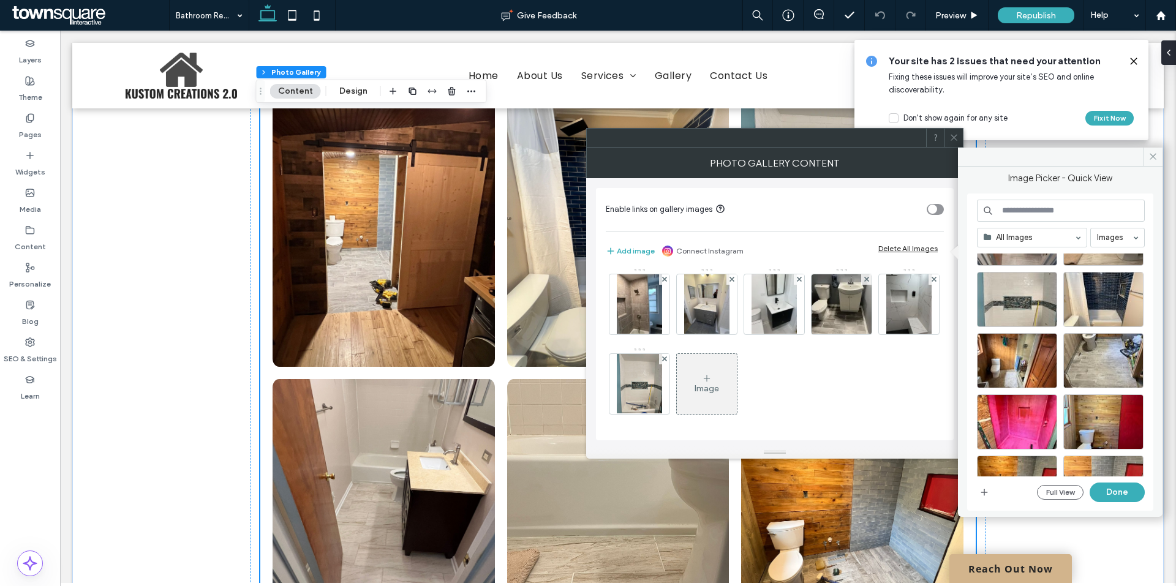
scroll to position [245, 0]
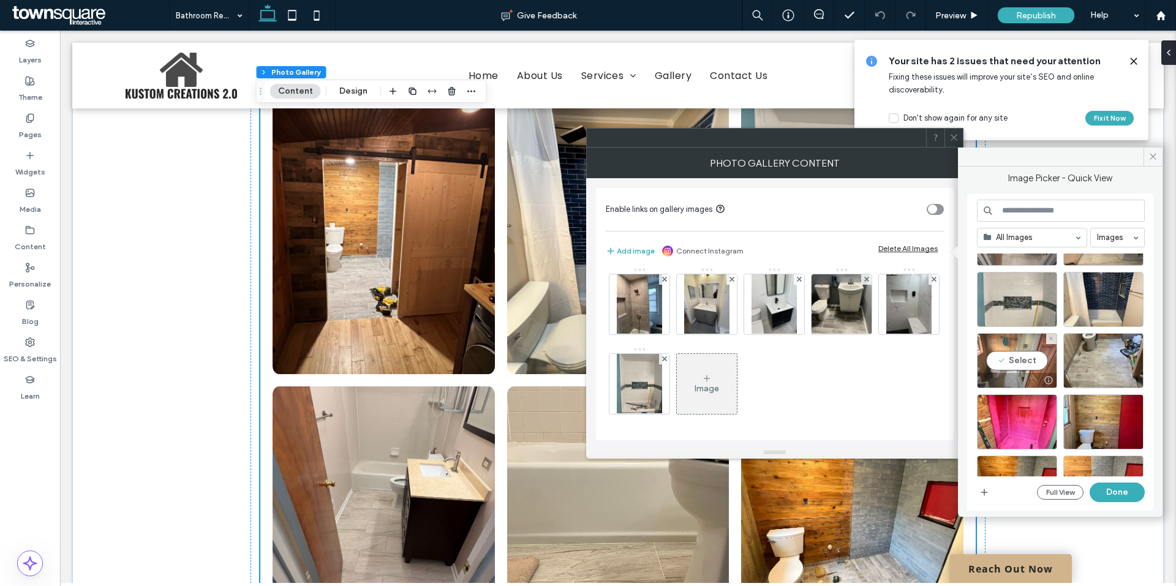
click at [1010, 360] on div "Select" at bounding box center [1017, 360] width 80 height 55
click at [1128, 489] on button "Done" at bounding box center [1116, 493] width 55 height 20
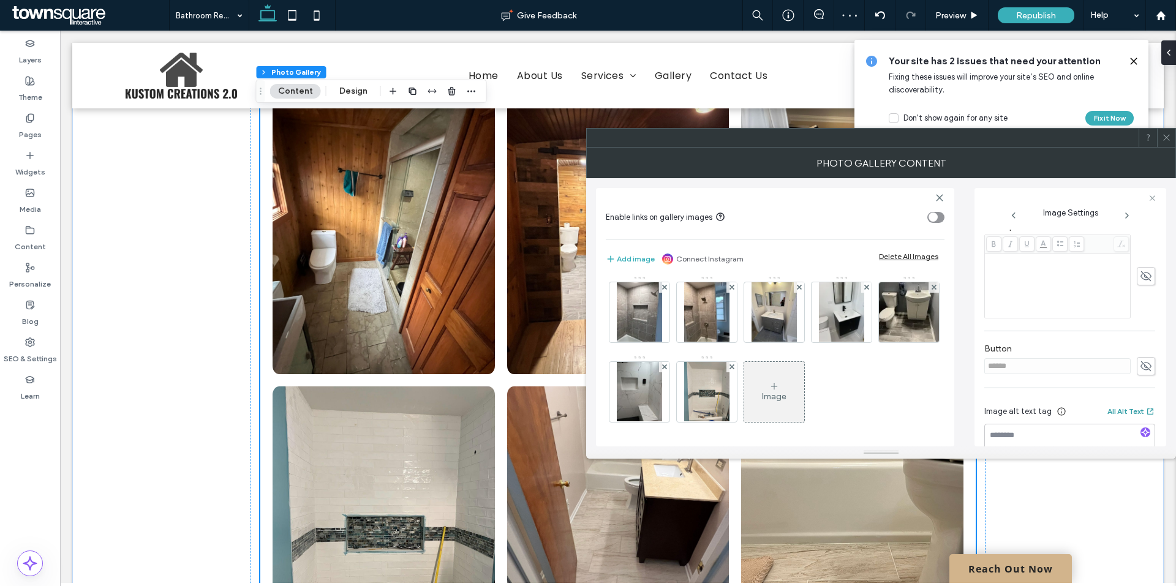
scroll to position [308, 0]
click at [1141, 401] on icon "button" at bounding box center [1145, 404] width 9 height 9
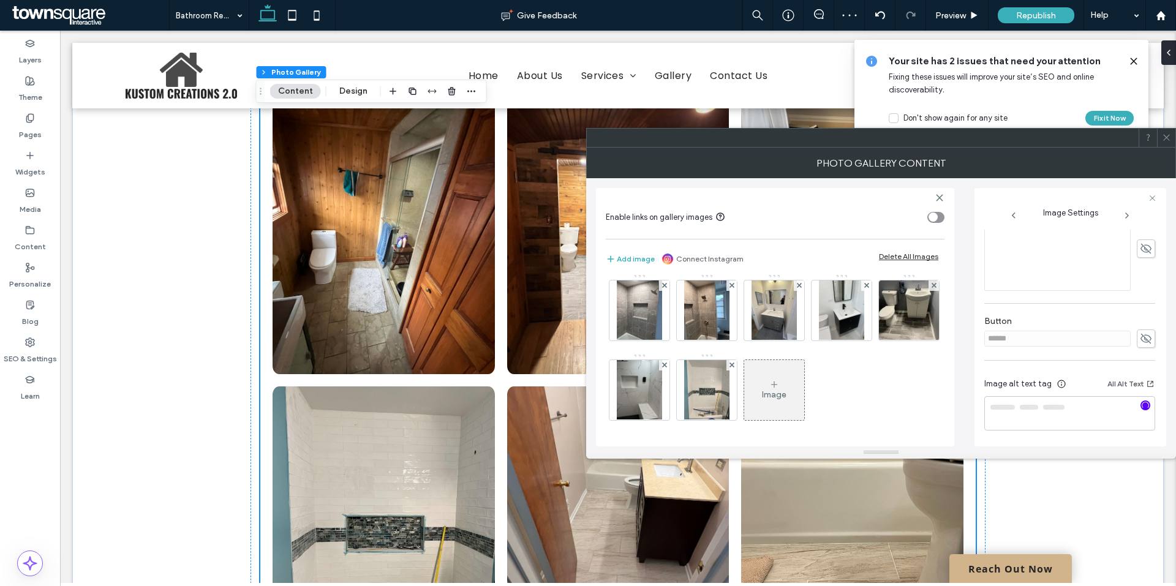
scroll to position [244, 0]
type textarea "**********"
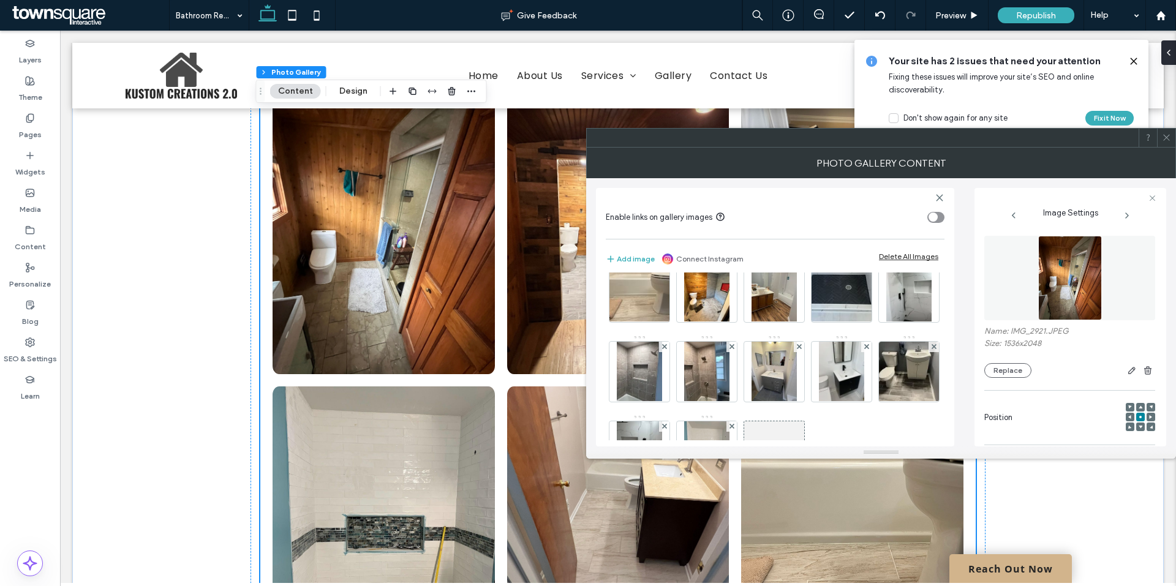
scroll to position [0, 0]
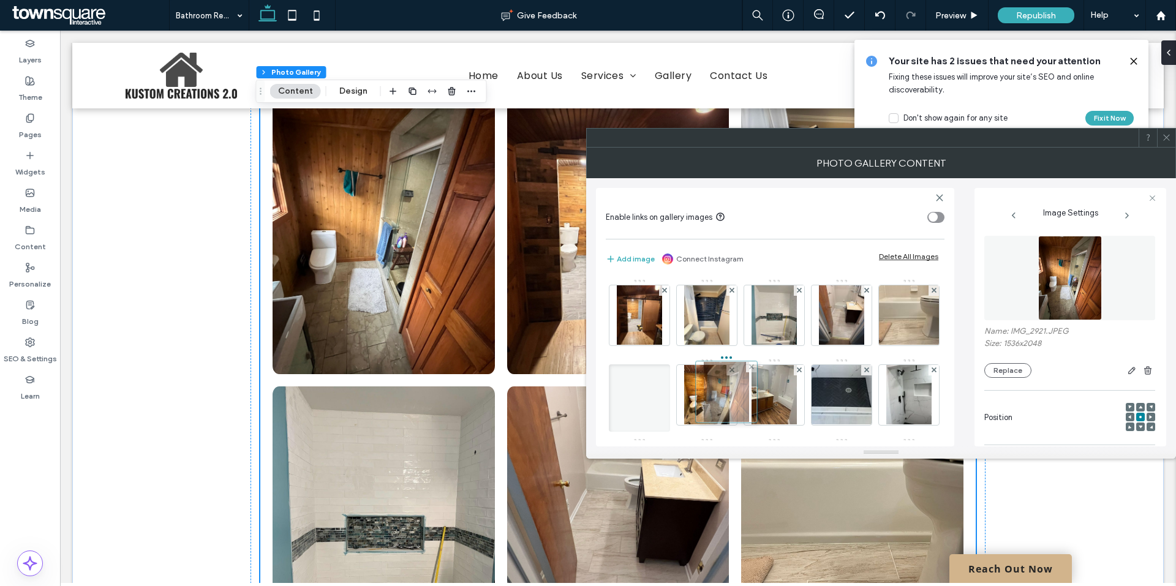
drag, startPoint x: 642, startPoint y: 316, endPoint x: 724, endPoint y: 395, distance: 113.9
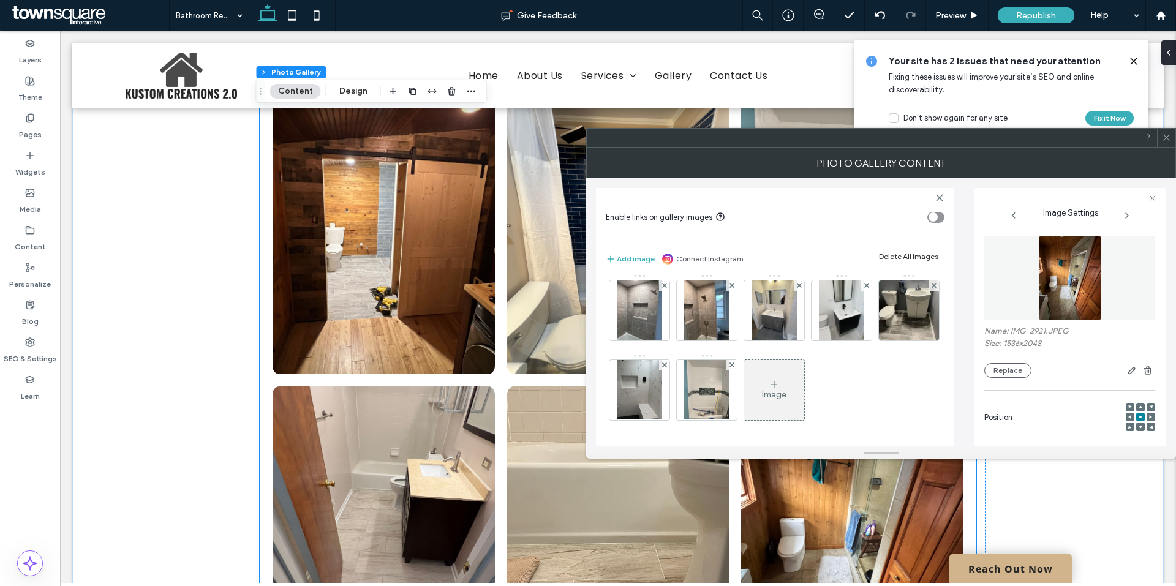
click at [769, 388] on icon at bounding box center [774, 385] width 10 height 10
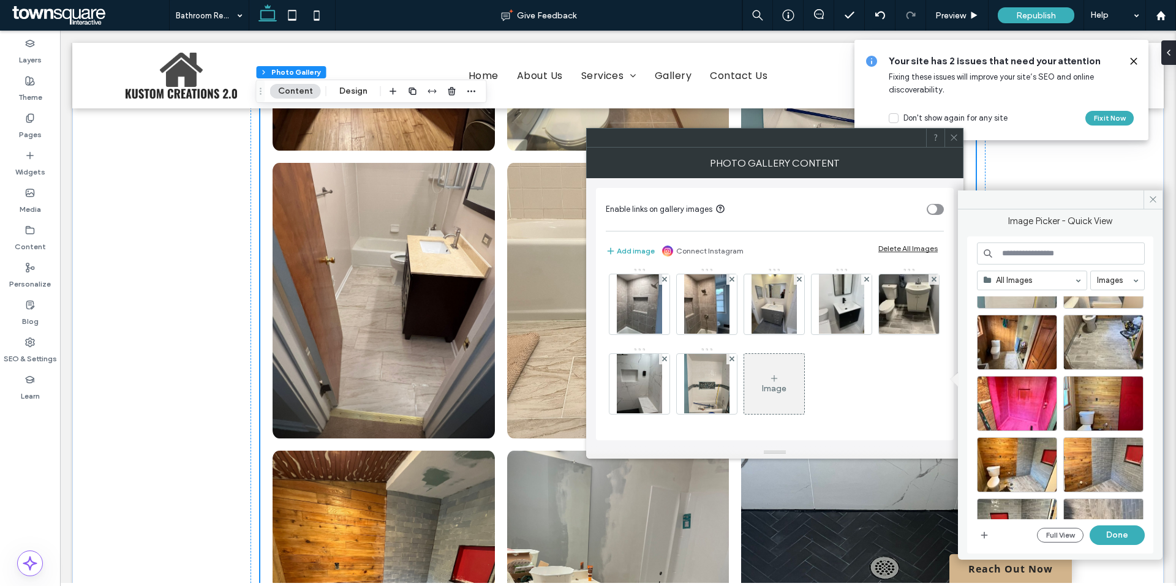
scroll to position [490, 0]
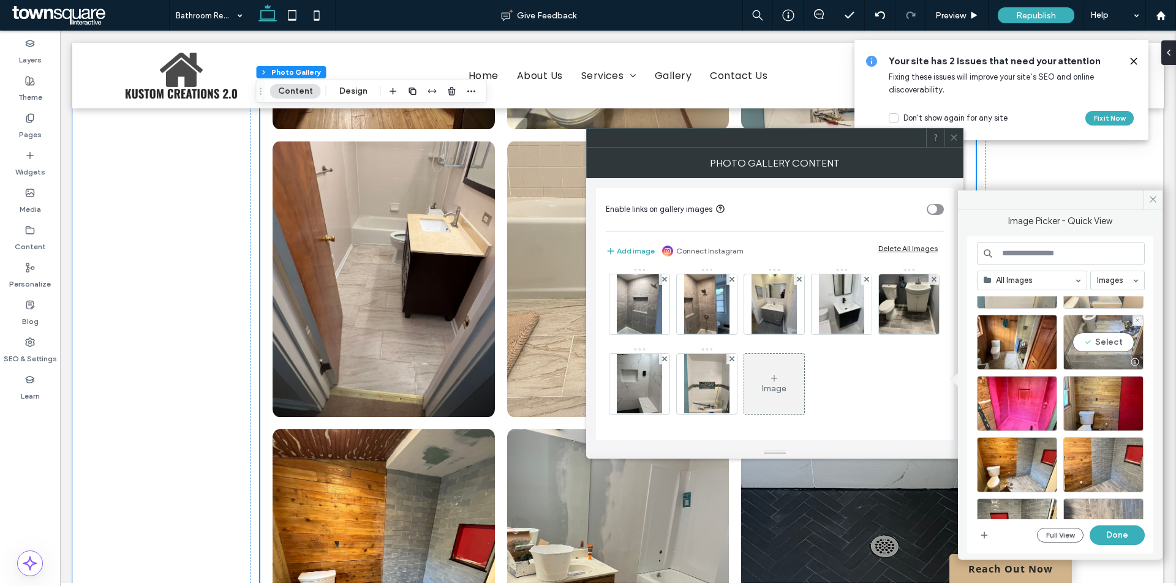
click at [1096, 347] on div "Select" at bounding box center [1103, 342] width 80 height 55
click at [1121, 536] on button "Done" at bounding box center [1116, 535] width 55 height 20
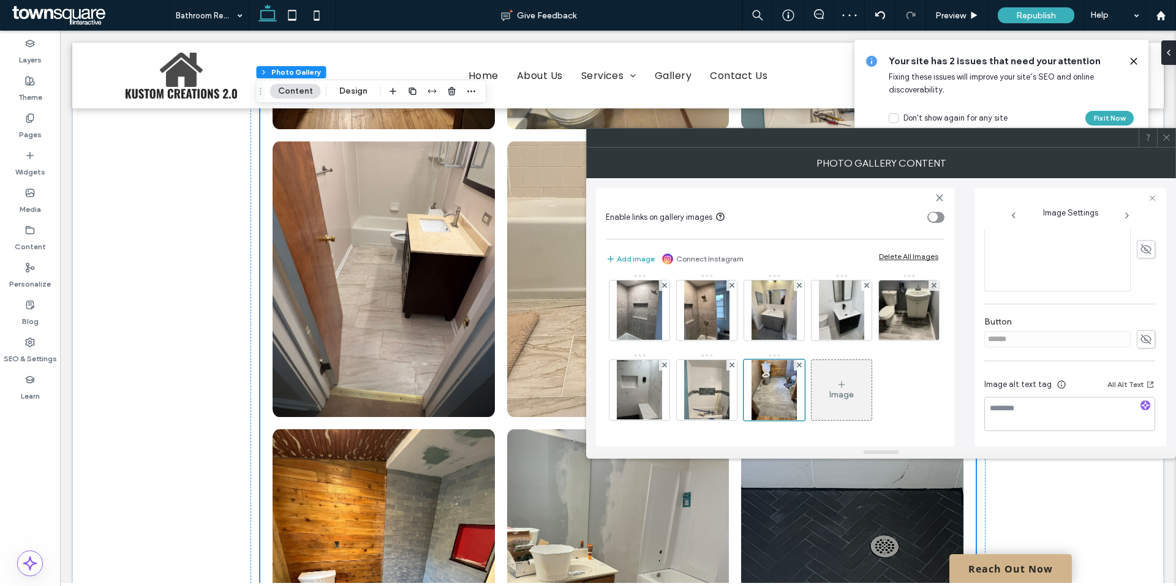
scroll to position [308, 0]
click at [1142, 407] on icon "button" at bounding box center [1145, 404] width 9 height 9
type textarea "**********"
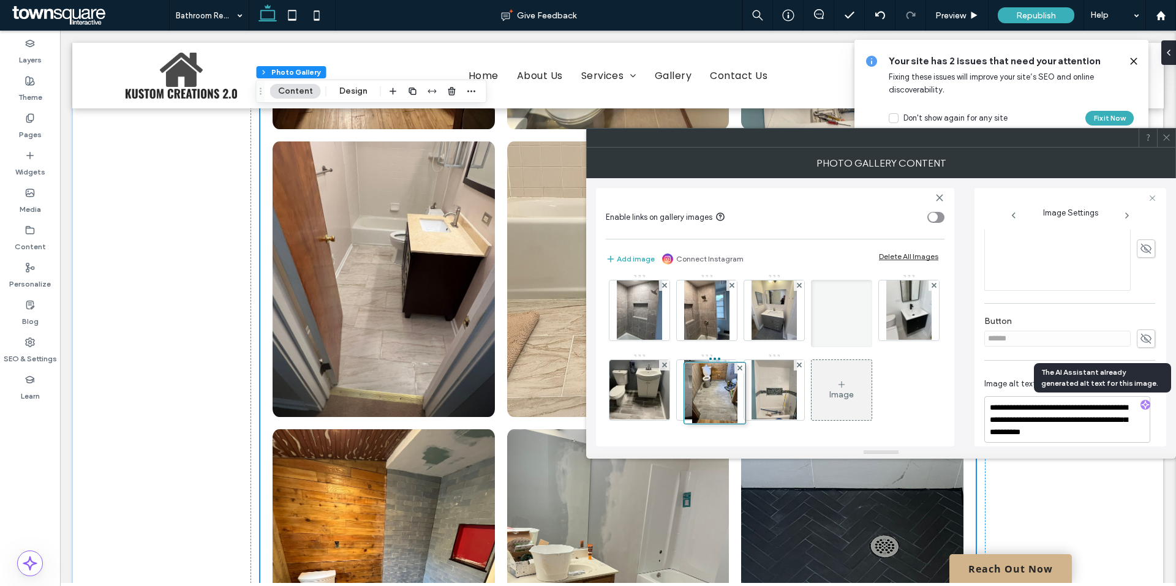
drag, startPoint x: 713, startPoint y: 398, endPoint x: 708, endPoint y: 299, distance: 98.7
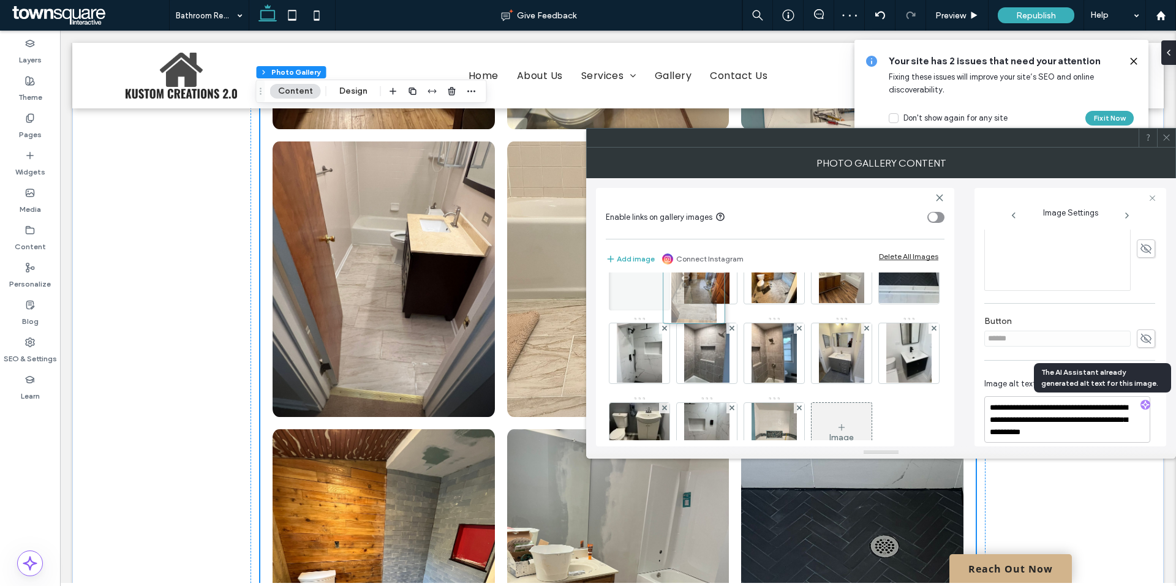
drag, startPoint x: 708, startPoint y: 419, endPoint x: 693, endPoint y: 279, distance: 141.1
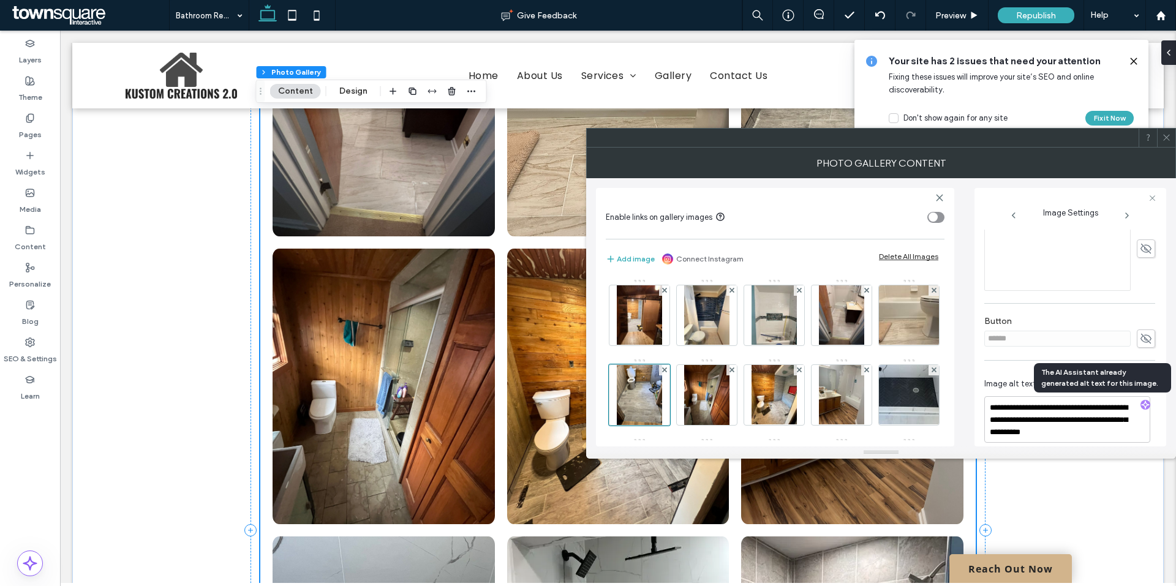
scroll to position [674, 0]
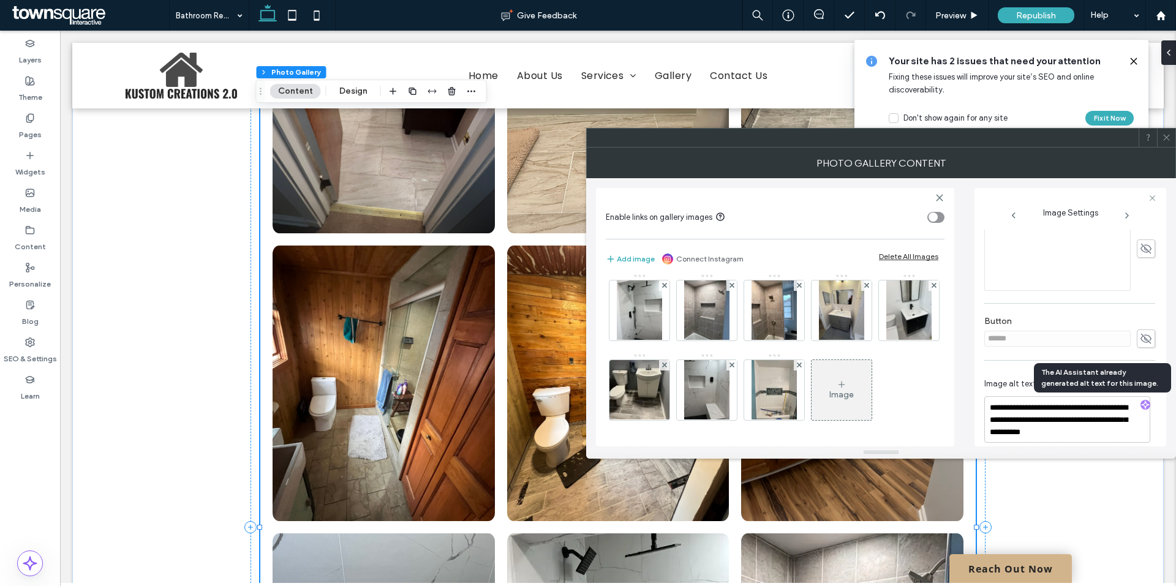
click at [836, 387] on icon at bounding box center [841, 385] width 10 height 10
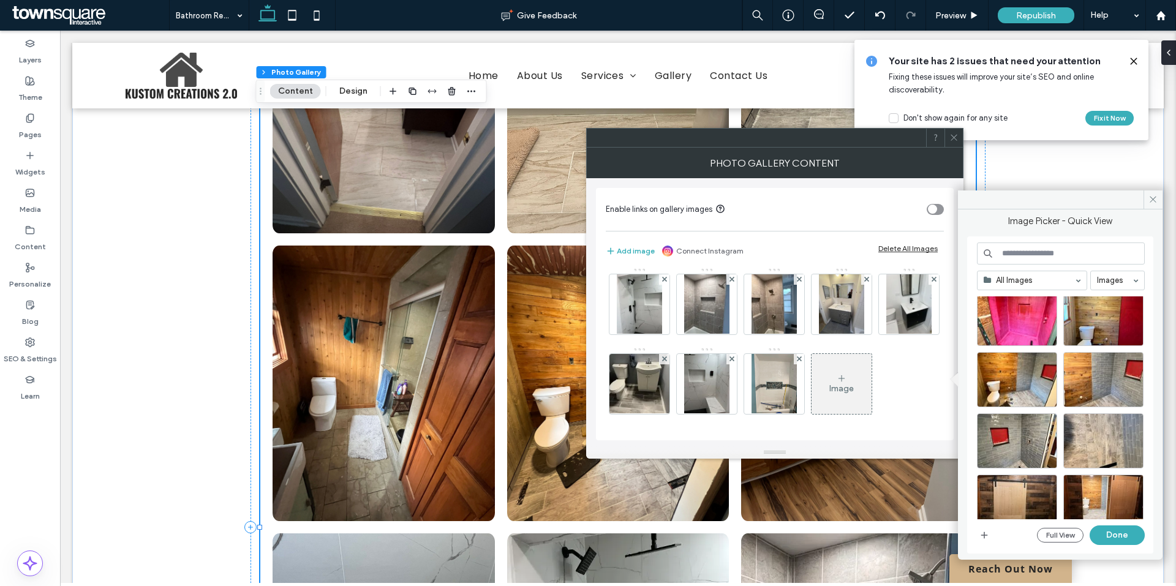
scroll to position [184, 0]
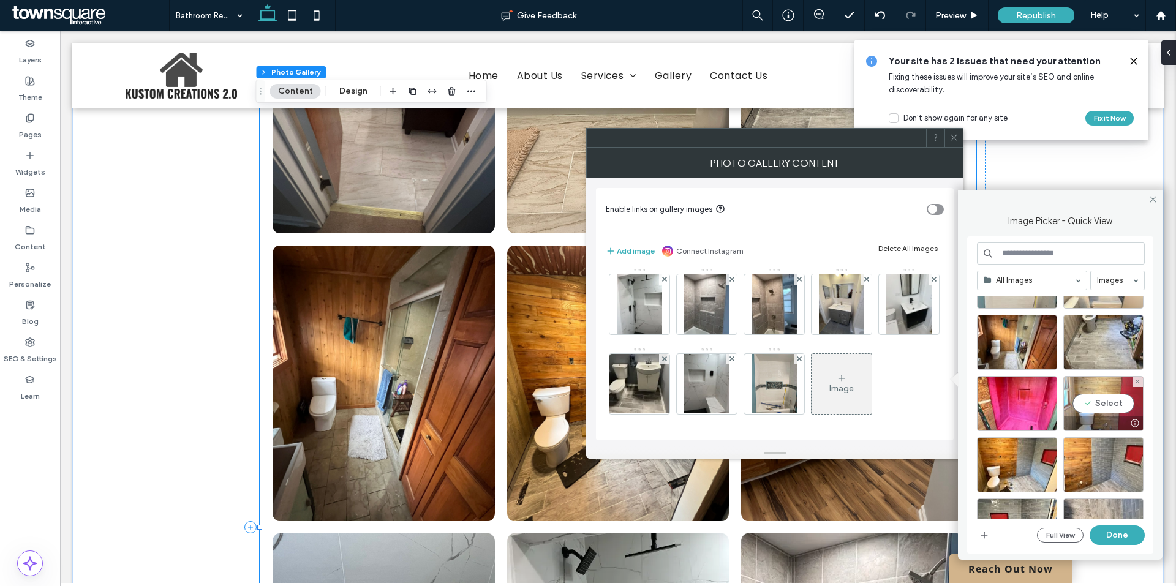
click at [1110, 405] on div "Select" at bounding box center [1103, 403] width 80 height 55
click at [1100, 532] on button "Done" at bounding box center [1116, 535] width 55 height 20
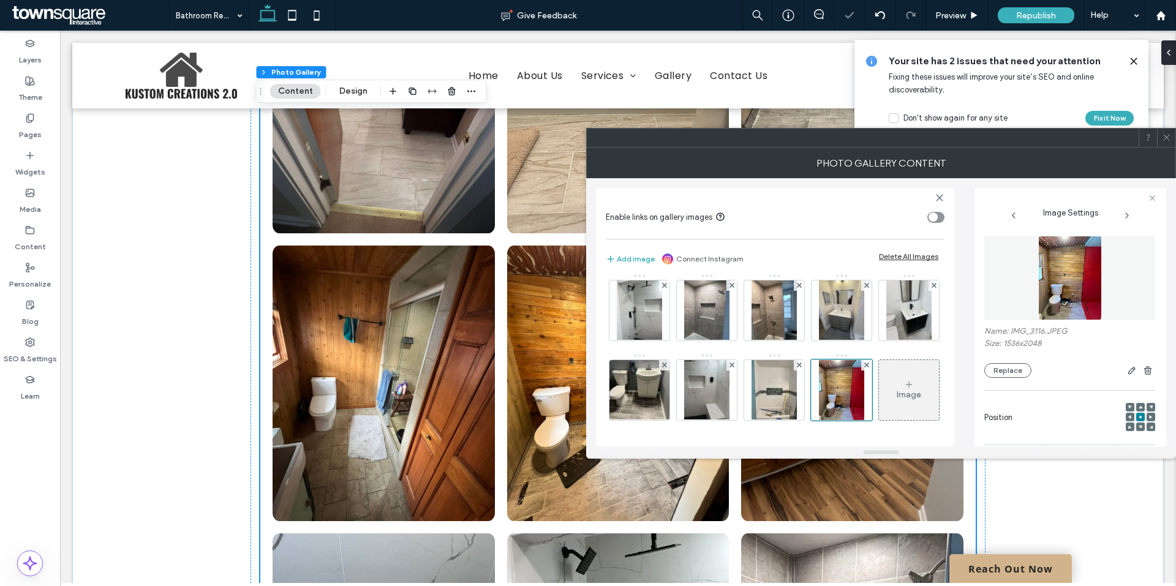
scroll to position [306, 0]
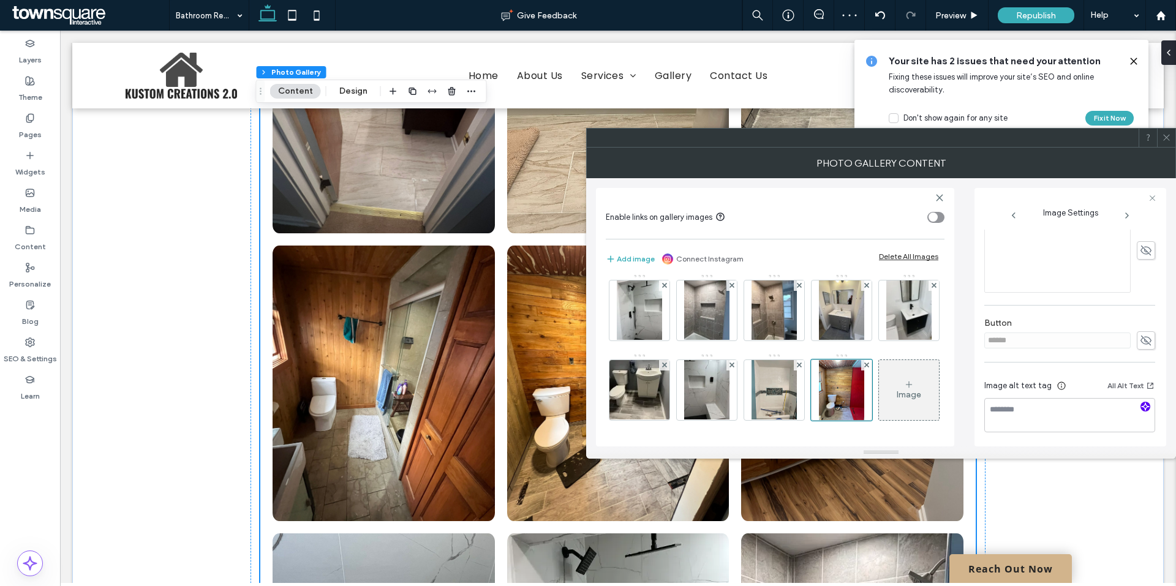
click at [1142, 408] on icon "button" at bounding box center [1145, 406] width 9 height 9
type textarea "**********"
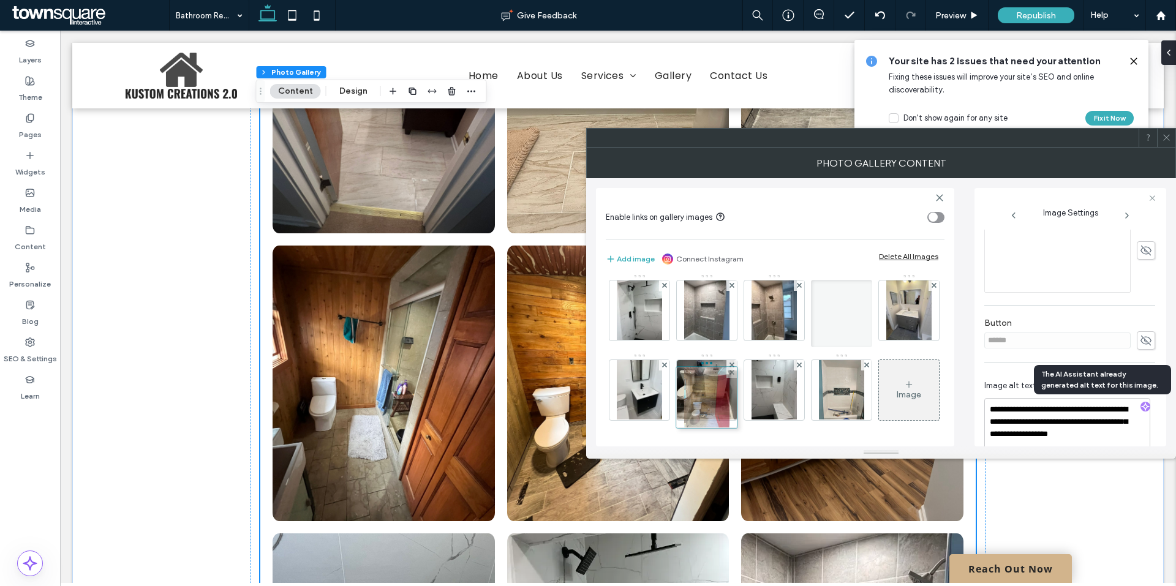
drag, startPoint x: 786, startPoint y: 400, endPoint x: 702, endPoint y: 310, distance: 122.6
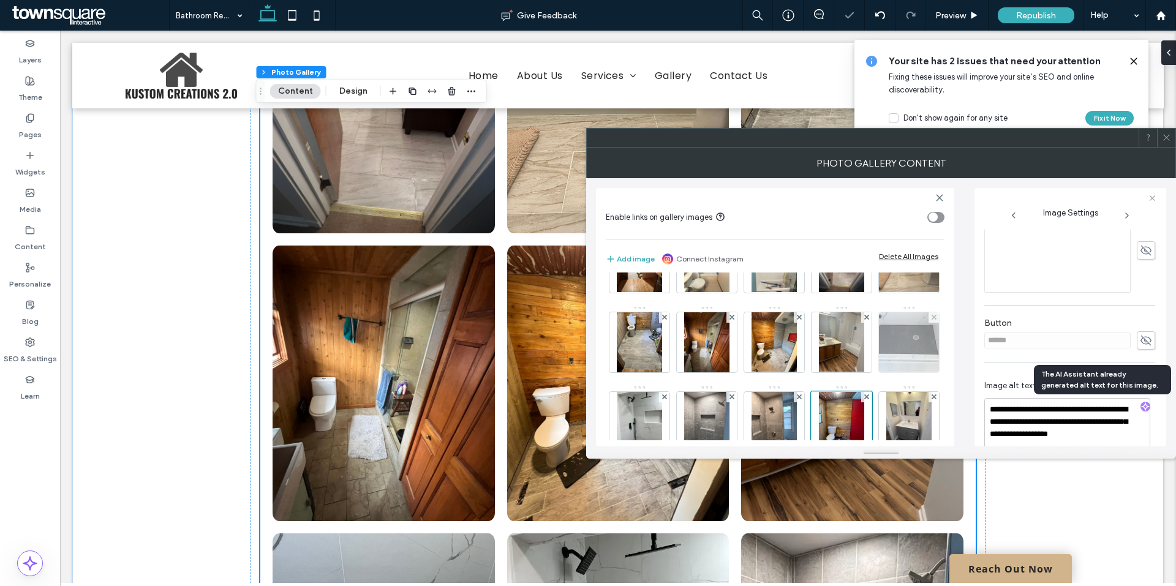
scroll to position [122, 0]
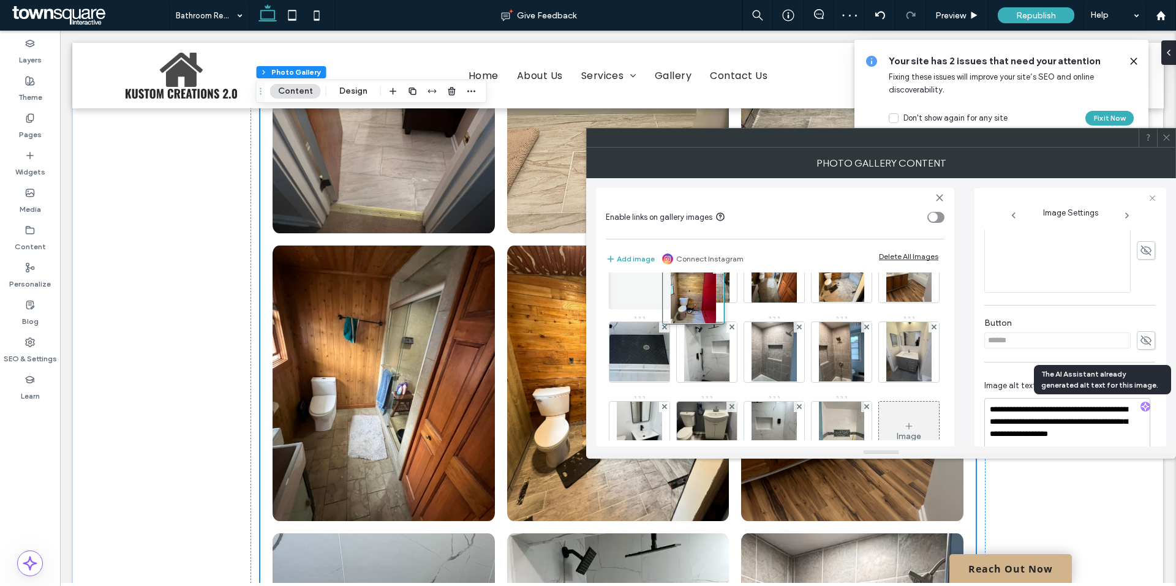
drag, startPoint x: 704, startPoint y: 422, endPoint x: 693, endPoint y: 290, distance: 133.3
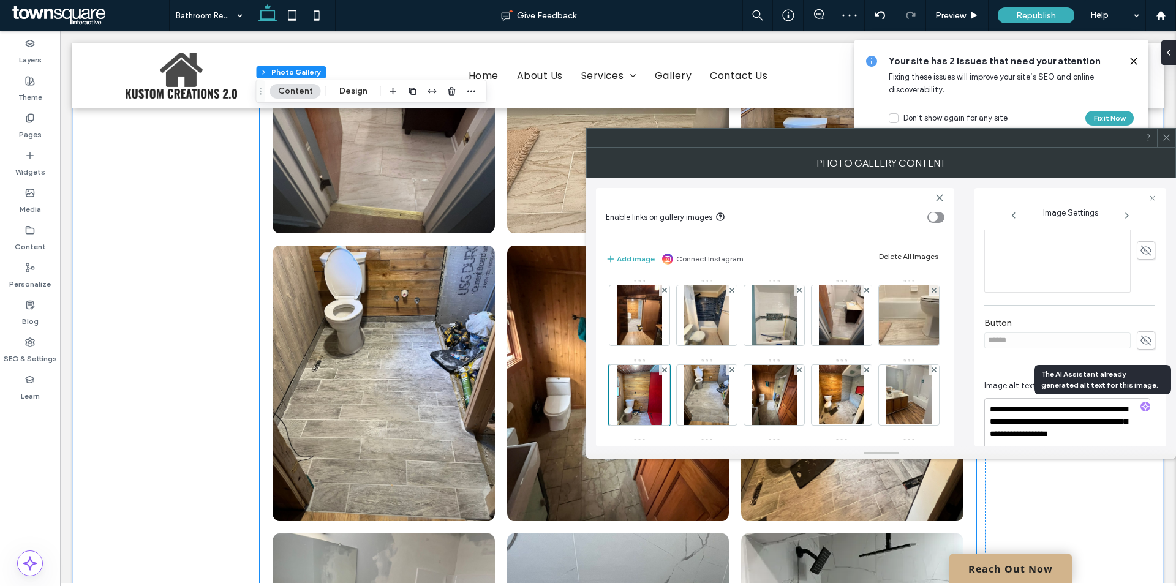
scroll to position [429, 0]
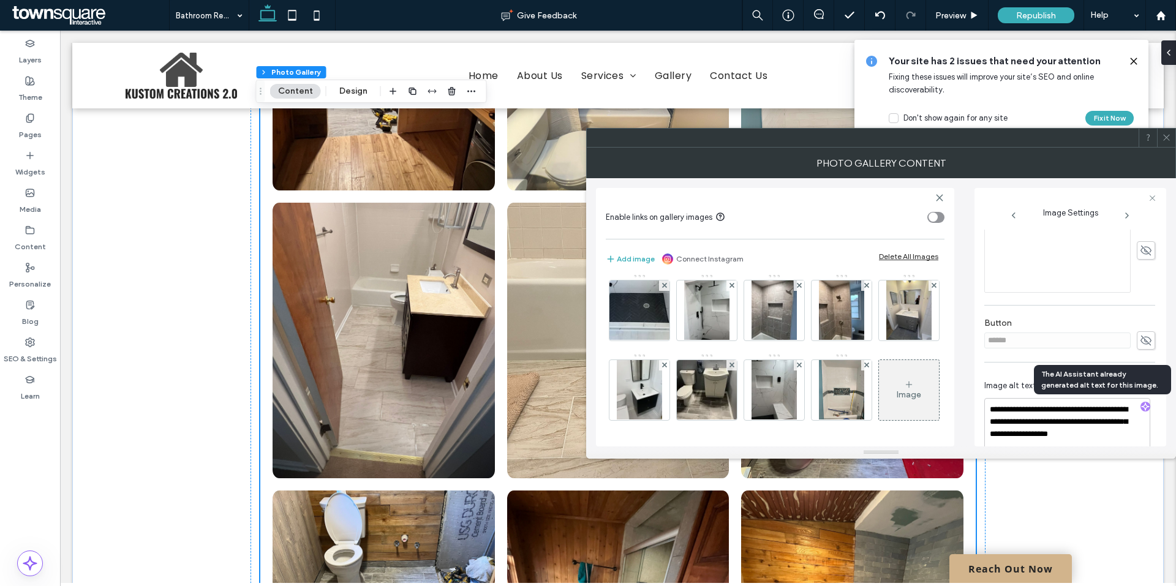
click at [896, 390] on div "Image" at bounding box center [908, 394] width 24 height 10
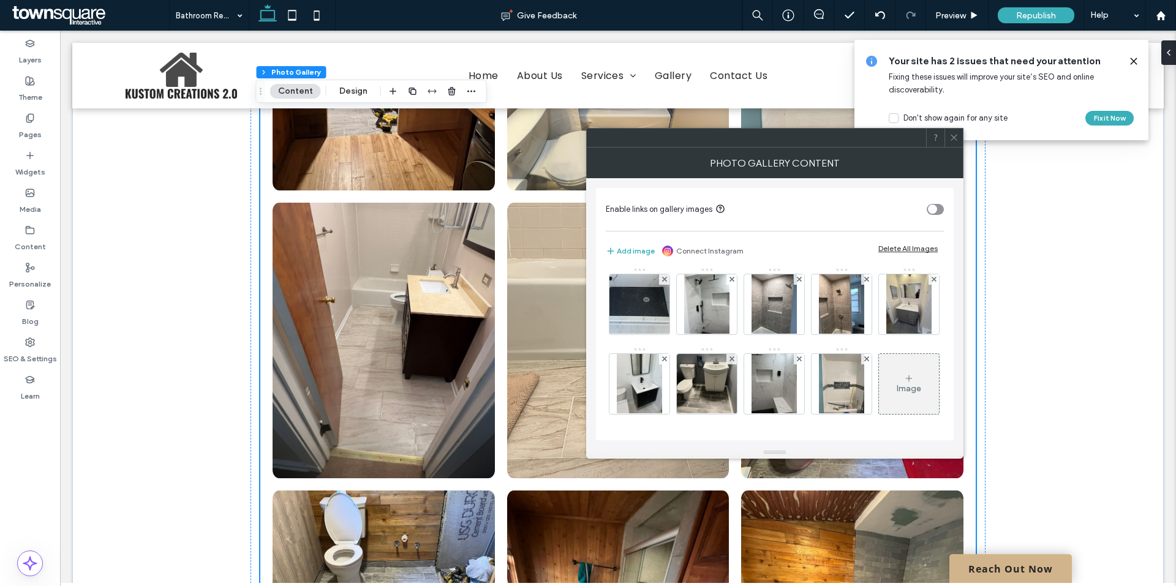
scroll to position [242, 0]
click at [904, 378] on icon at bounding box center [909, 379] width 10 height 10
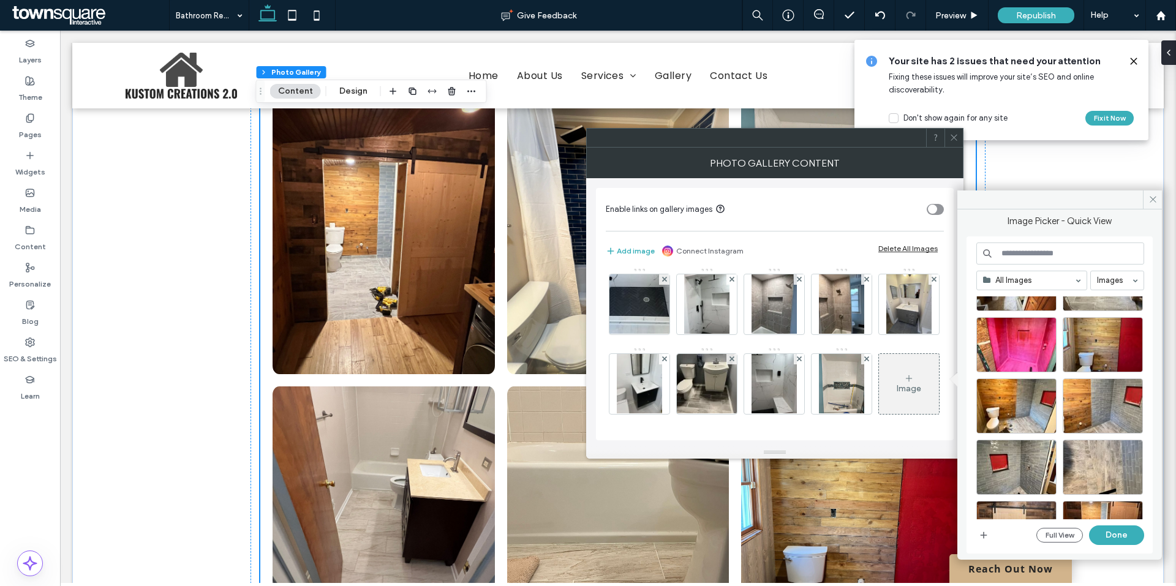
scroll to position [245, 0]
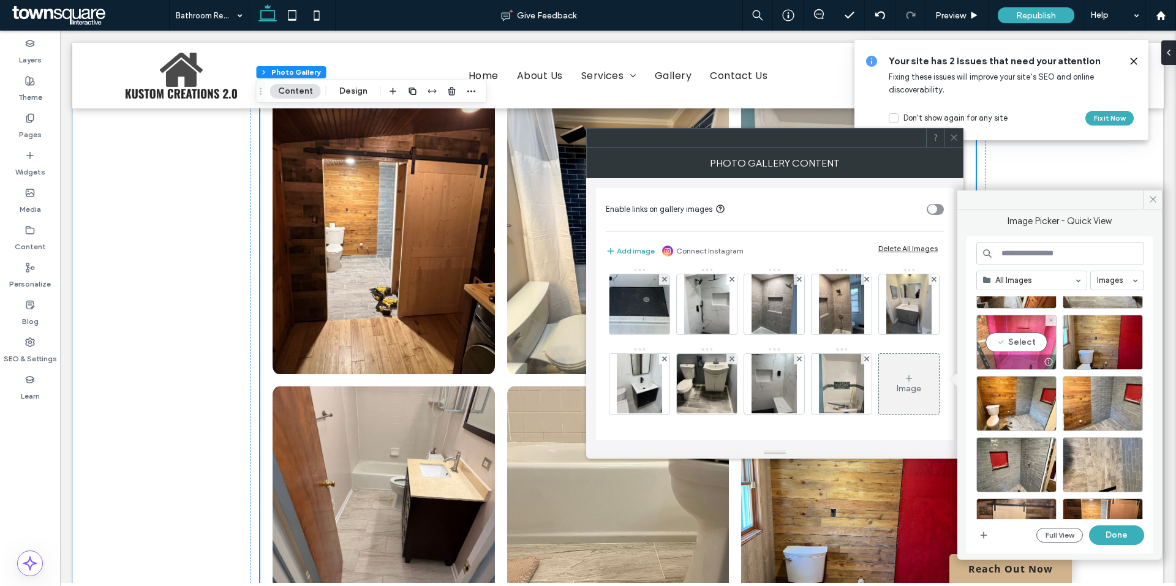
click at [1032, 345] on div "Select" at bounding box center [1016, 342] width 80 height 55
click at [1132, 534] on button "Done" at bounding box center [1116, 535] width 55 height 20
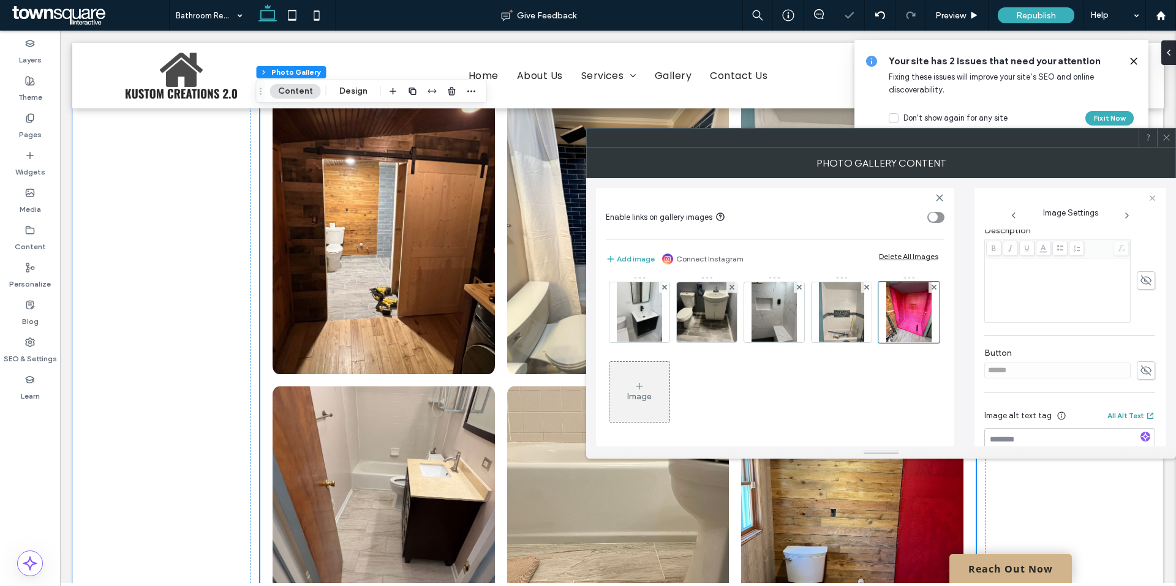
scroll to position [306, 0]
drag, startPoint x: 1141, startPoint y: 408, endPoint x: 923, endPoint y: 386, distance: 219.8
click at [1141, 408] on icon "button" at bounding box center [1145, 406] width 9 height 9
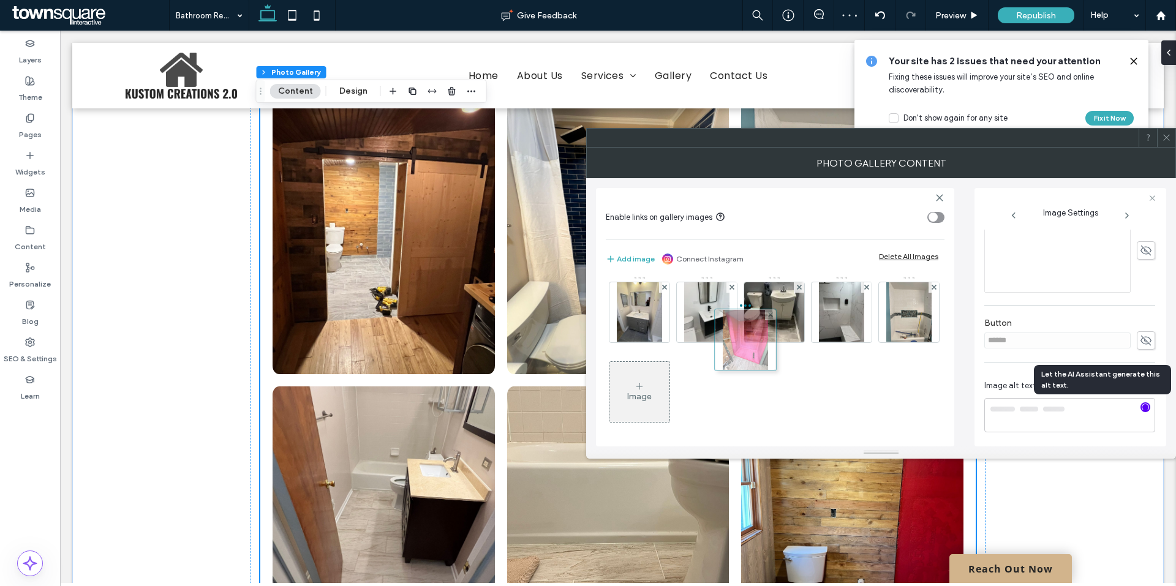
type textarea "**********"
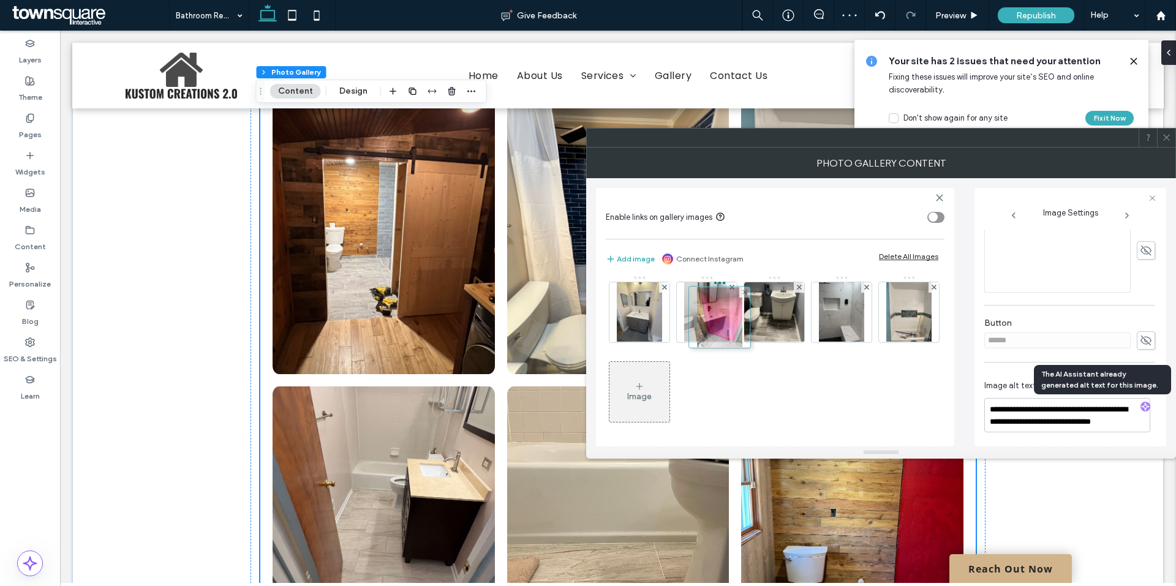
drag, startPoint x: 846, startPoint y: 392, endPoint x: 720, endPoint y: 315, distance: 147.3
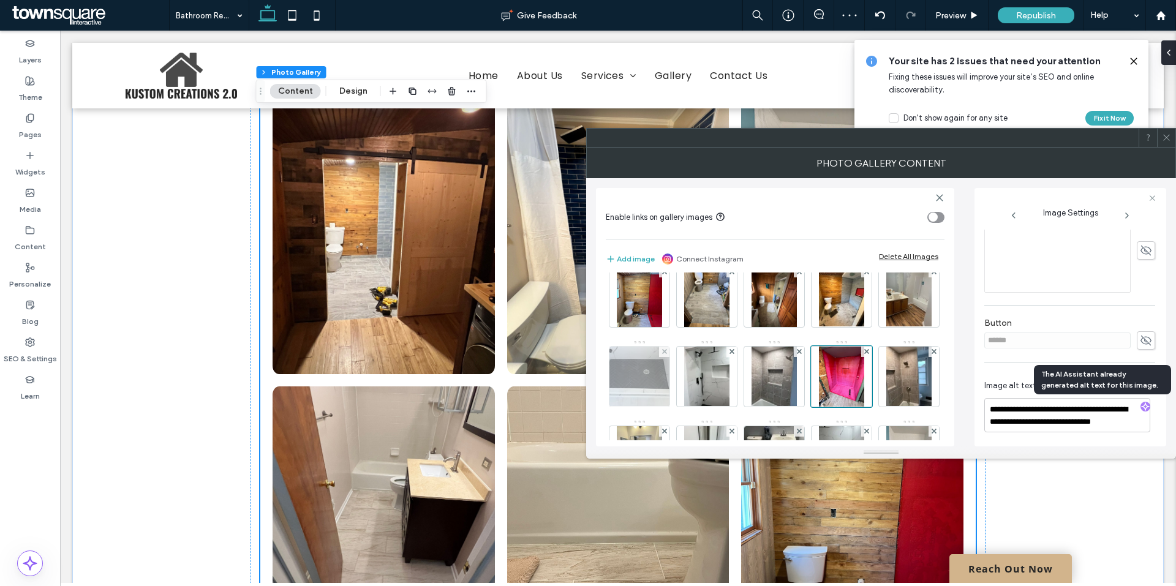
scroll to position [119, 0]
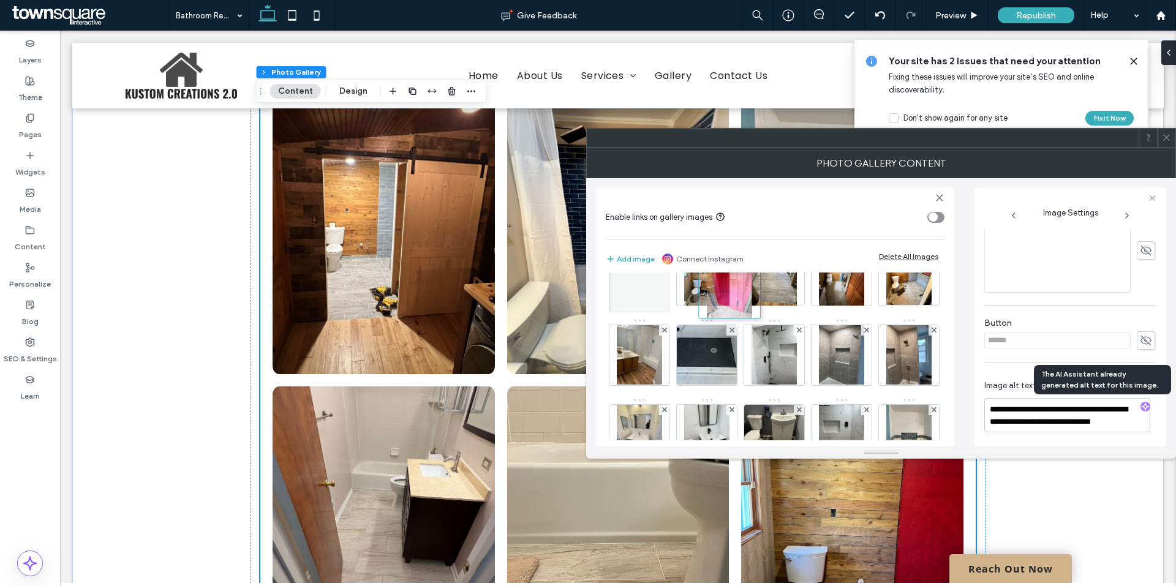
drag, startPoint x: 715, startPoint y: 427, endPoint x: 734, endPoint y: 282, distance: 146.3
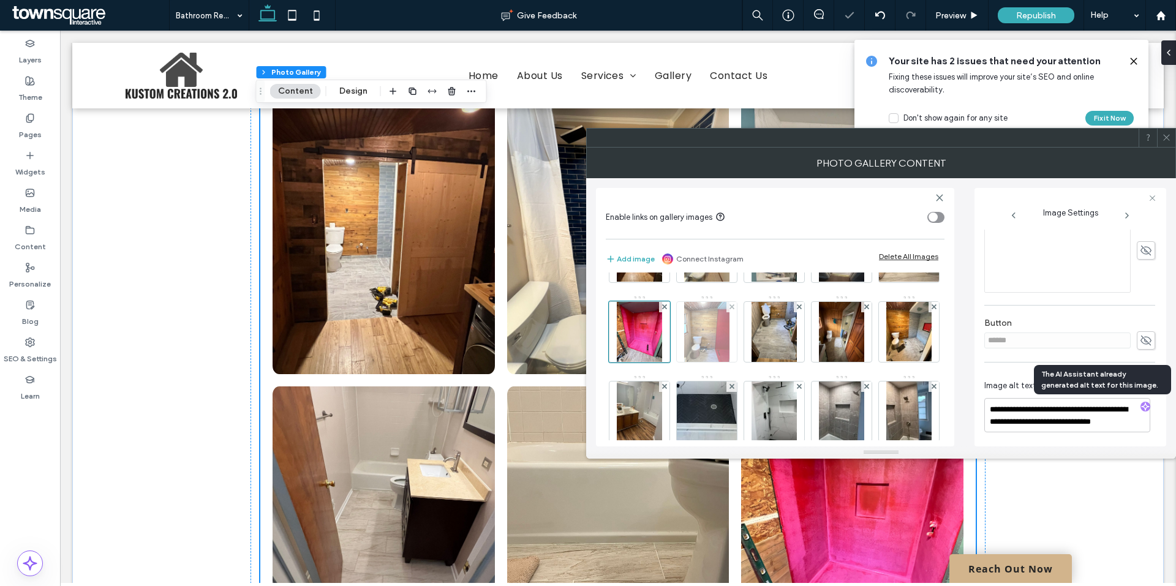
scroll to position [0, 0]
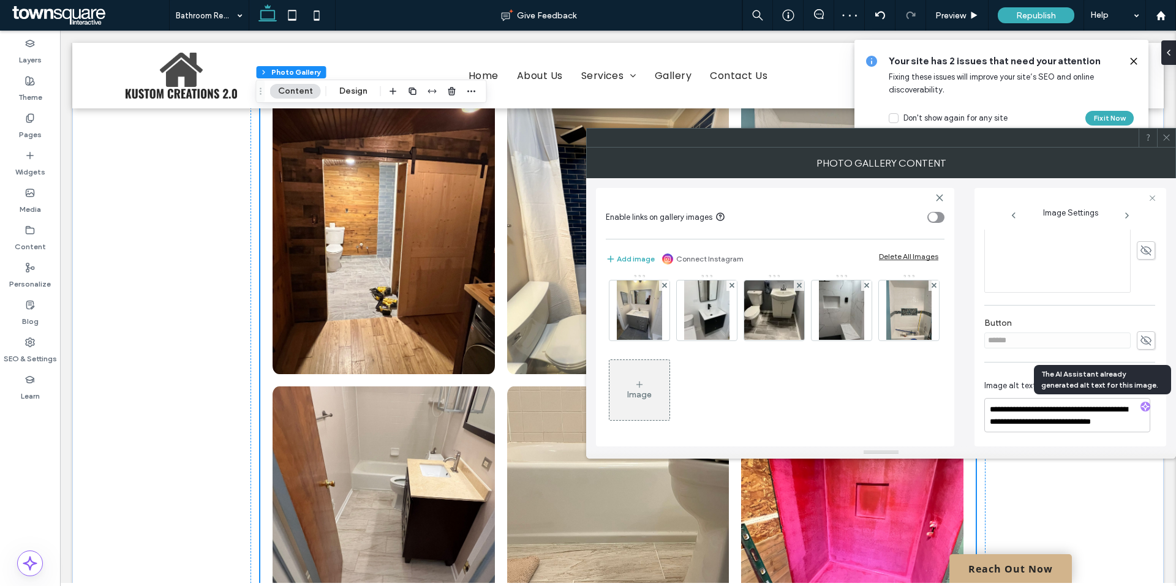
click at [638, 387] on icon at bounding box center [639, 385] width 10 height 10
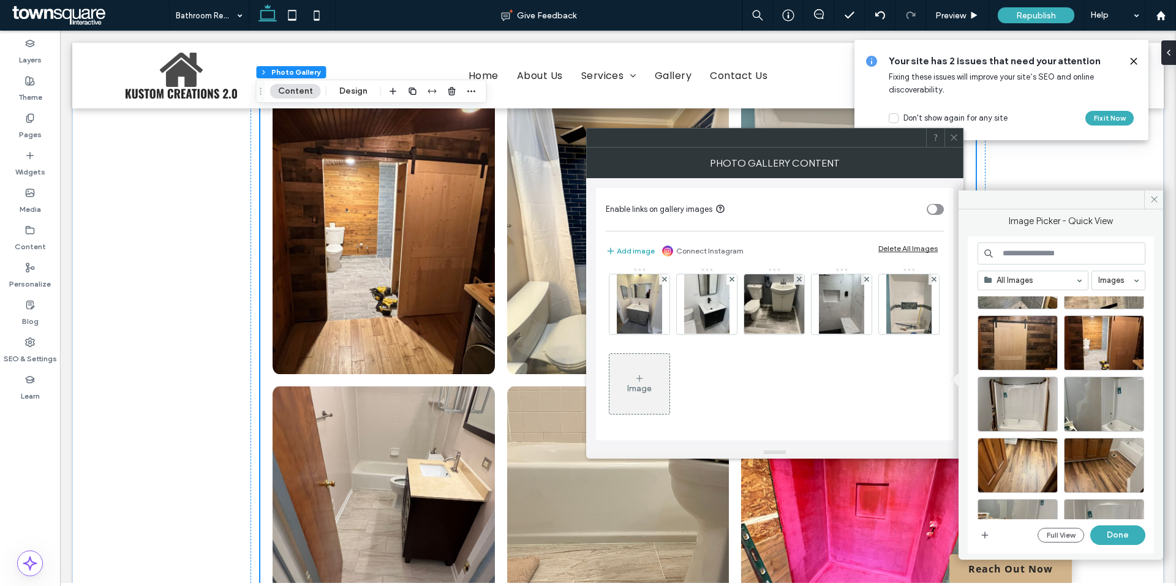
scroll to position [429, 0]
click at [1005, 342] on div "Select" at bounding box center [1017, 342] width 80 height 55
drag, startPoint x: 1108, startPoint y: 530, endPoint x: 963, endPoint y: 470, distance: 156.7
click at [1108, 530] on button "Done" at bounding box center [1117, 535] width 55 height 20
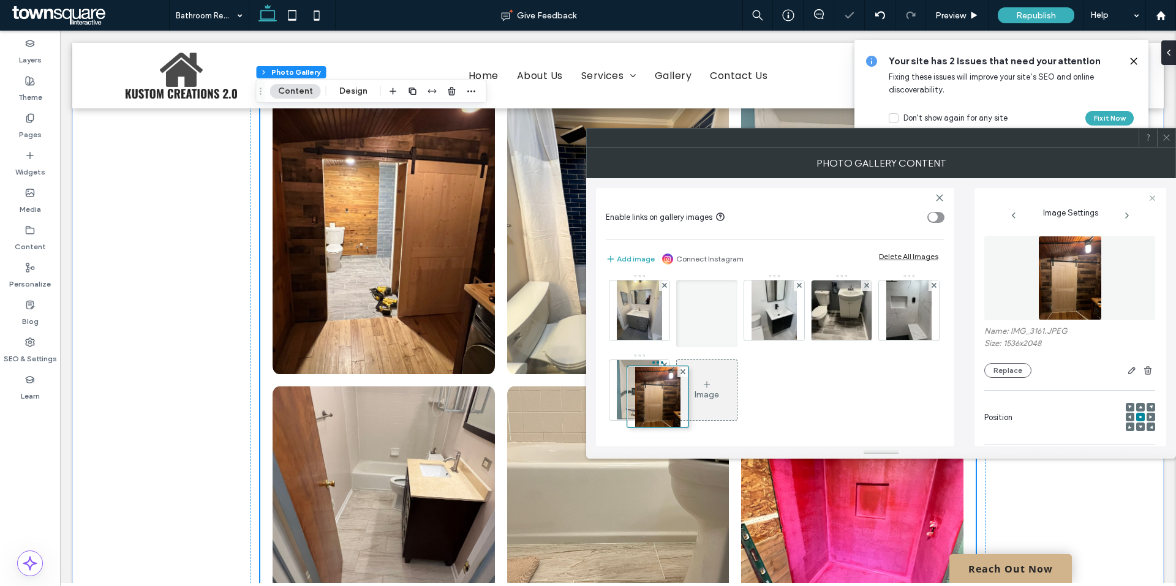
scroll to position [244, 0]
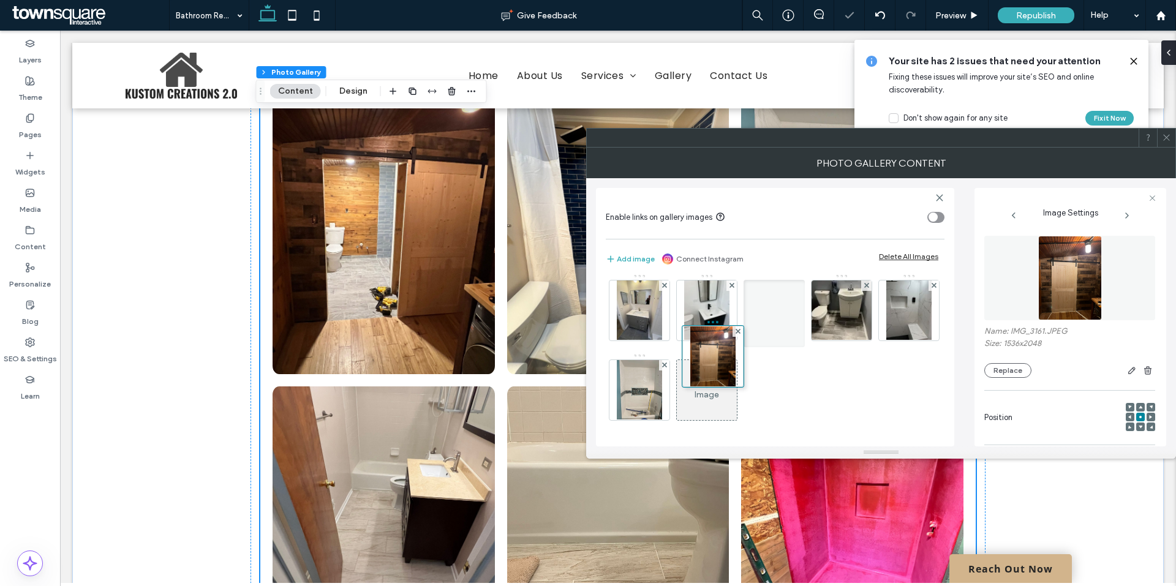
drag, startPoint x: 640, startPoint y: 399, endPoint x: 718, endPoint y: 262, distance: 156.8
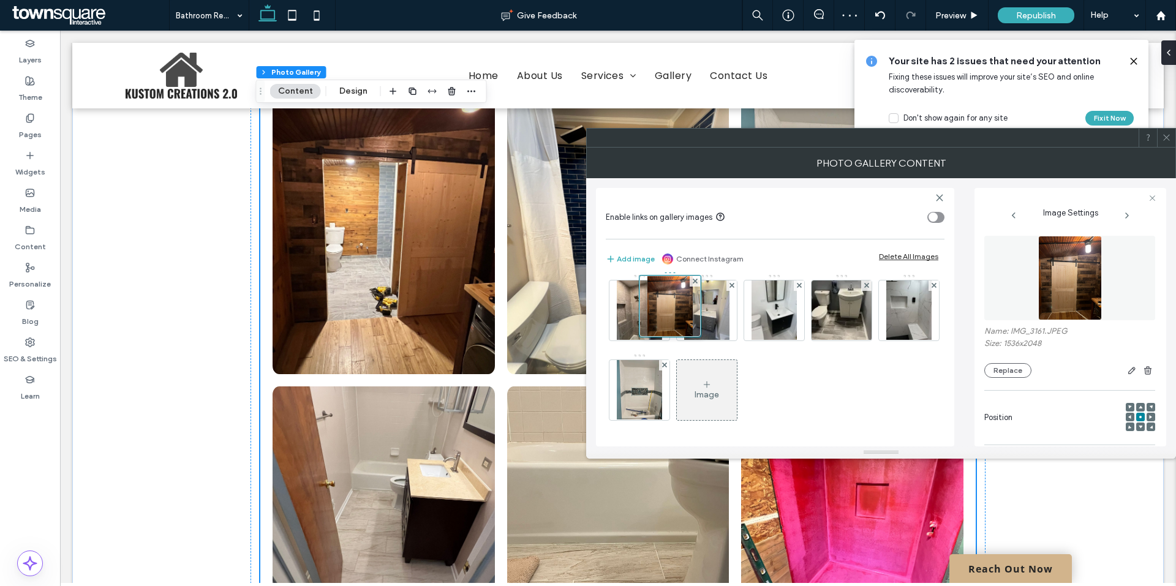
drag, startPoint x: 729, startPoint y: 401, endPoint x: 694, endPoint y: 315, distance: 92.6
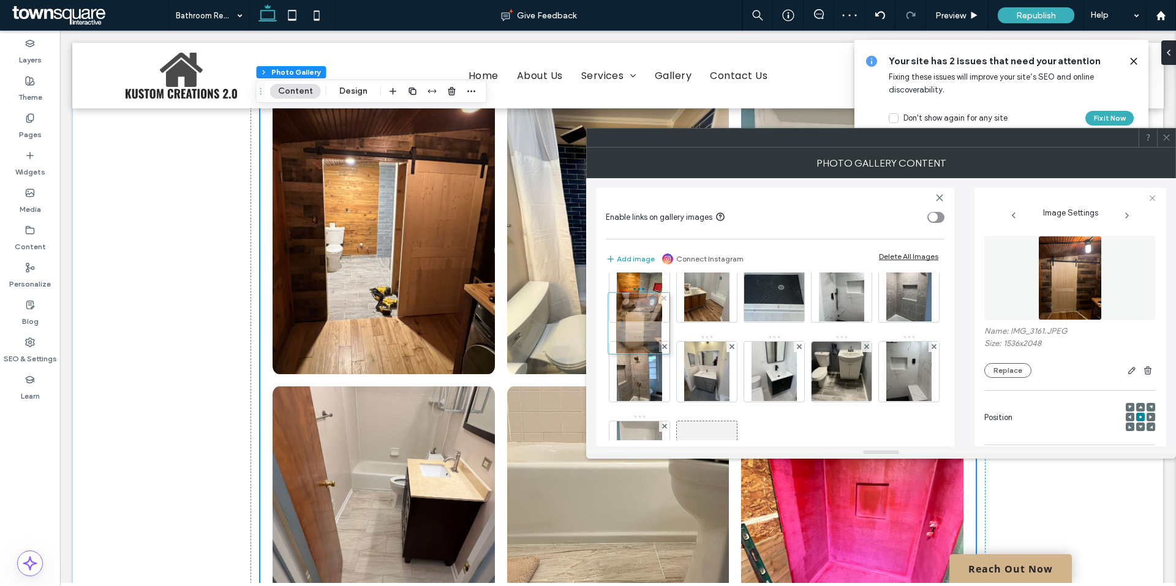
scroll to position [0, 0]
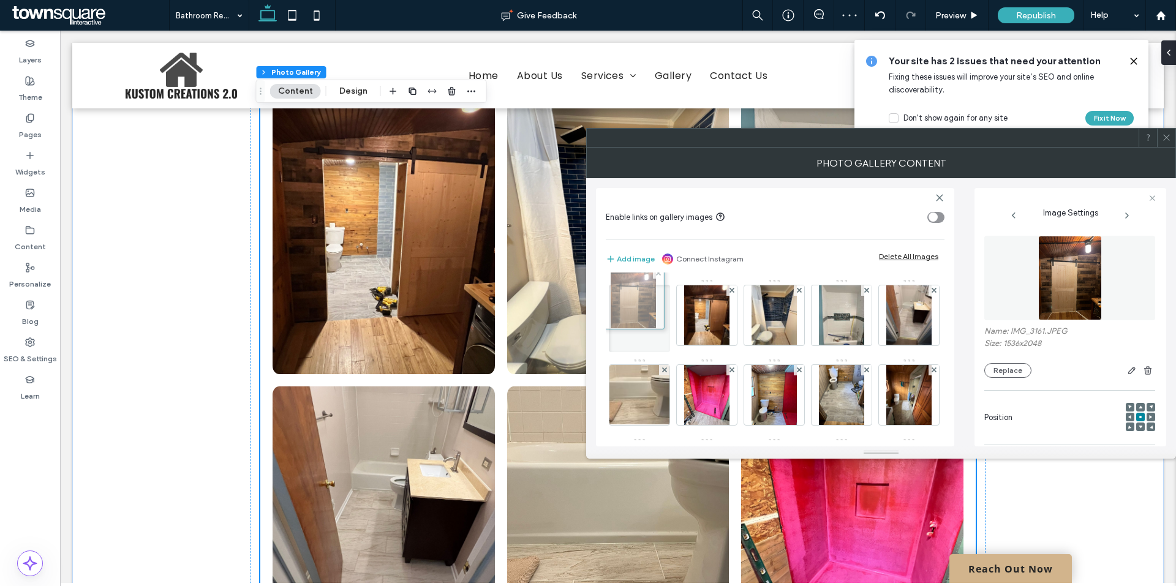
drag, startPoint x: 638, startPoint y: 382, endPoint x: 629, endPoint y: 309, distance: 74.0
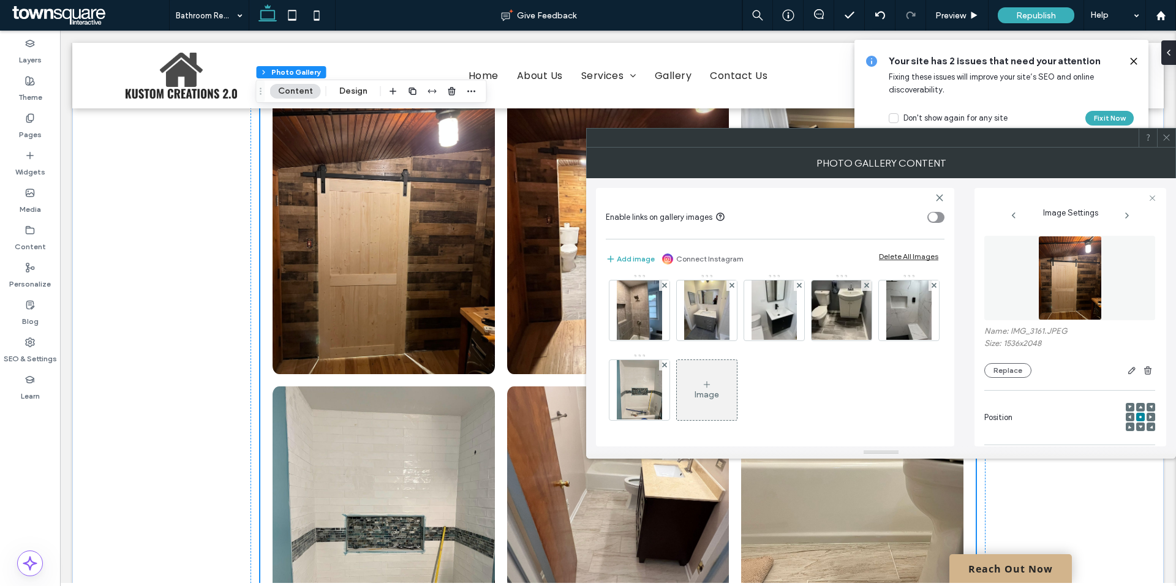
scroll to position [323, 0]
click at [700, 386] on div "Image" at bounding box center [707, 390] width 60 height 58
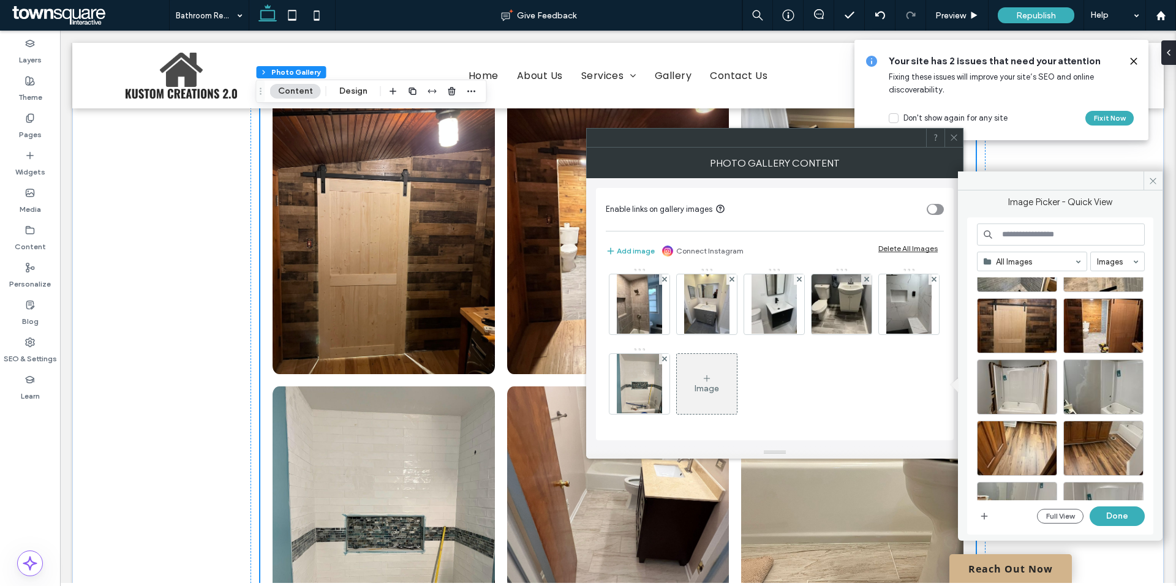
scroll to position [408, 0]
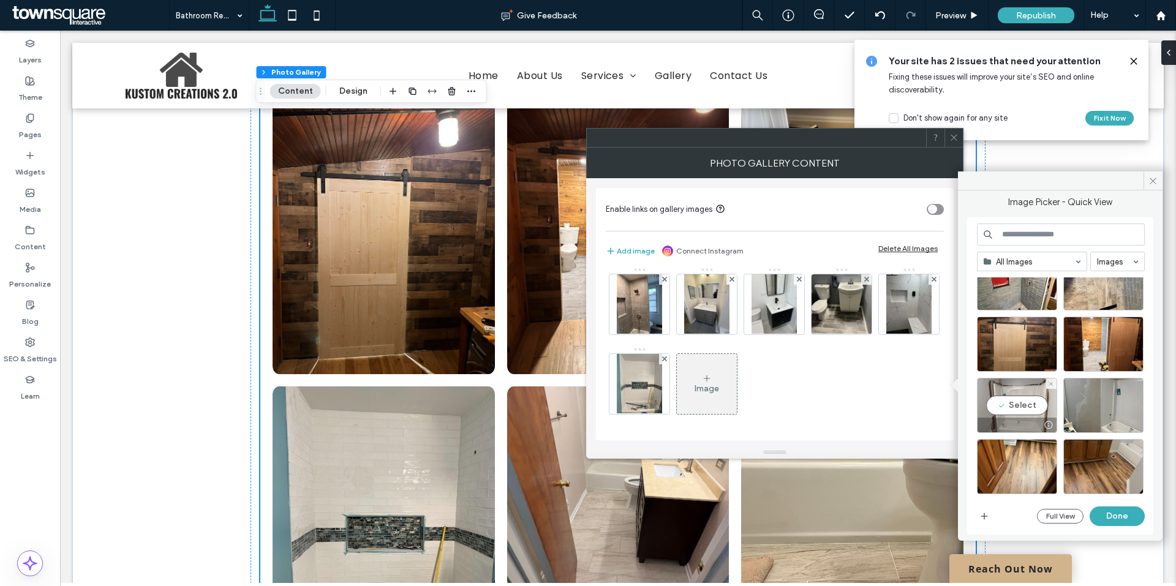
click at [1021, 404] on div "Select" at bounding box center [1017, 405] width 80 height 55
click at [1116, 515] on button "Done" at bounding box center [1116, 516] width 55 height 20
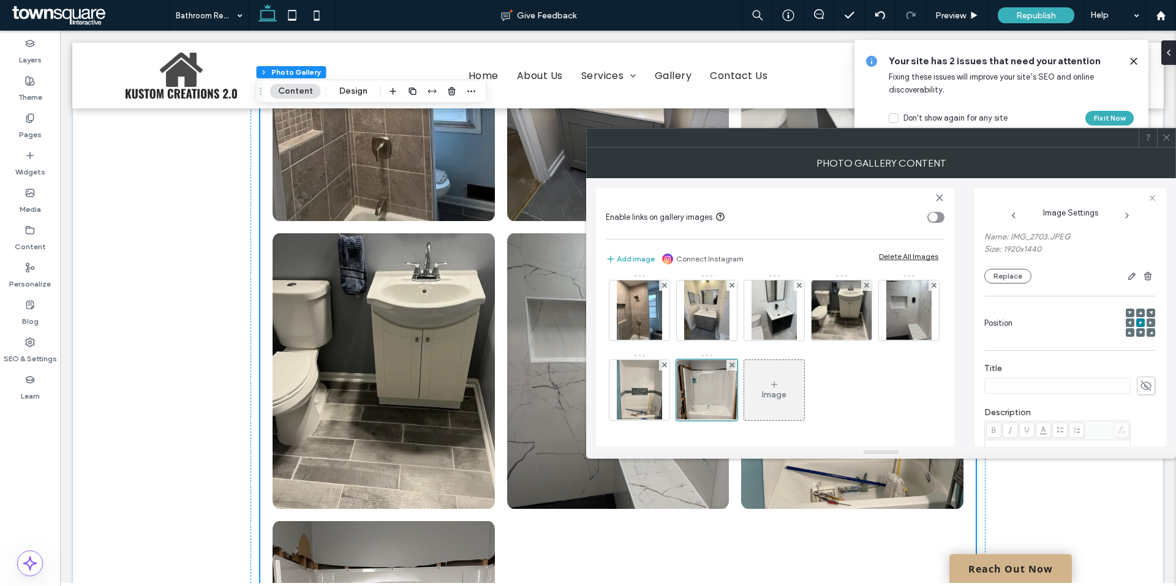
scroll to position [306, 0]
click at [1141, 405] on icon "button" at bounding box center [1145, 406] width 9 height 9
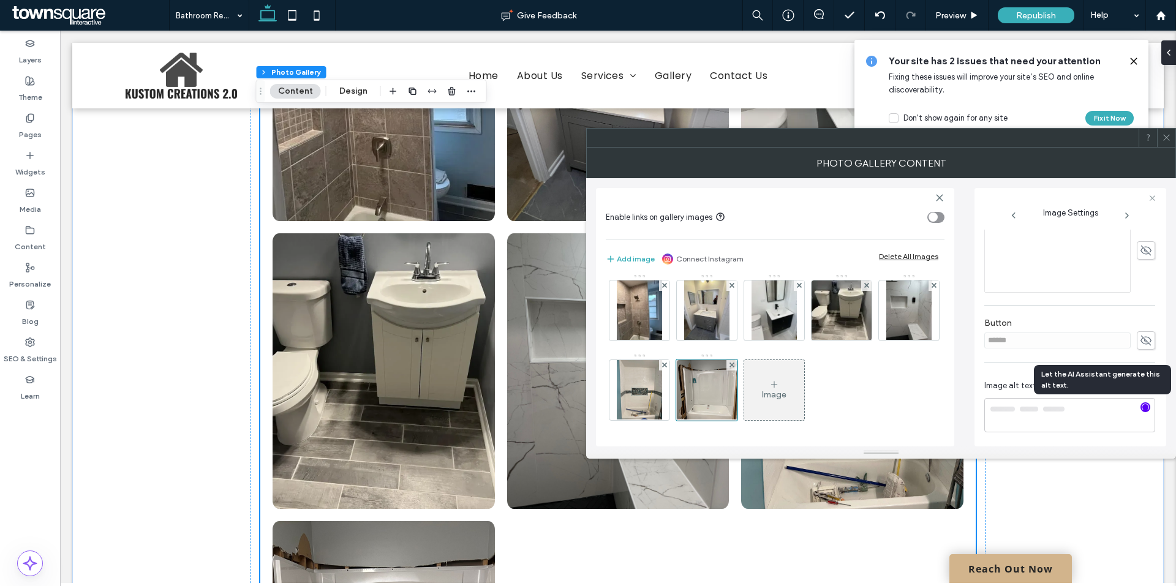
type textarea "**********"
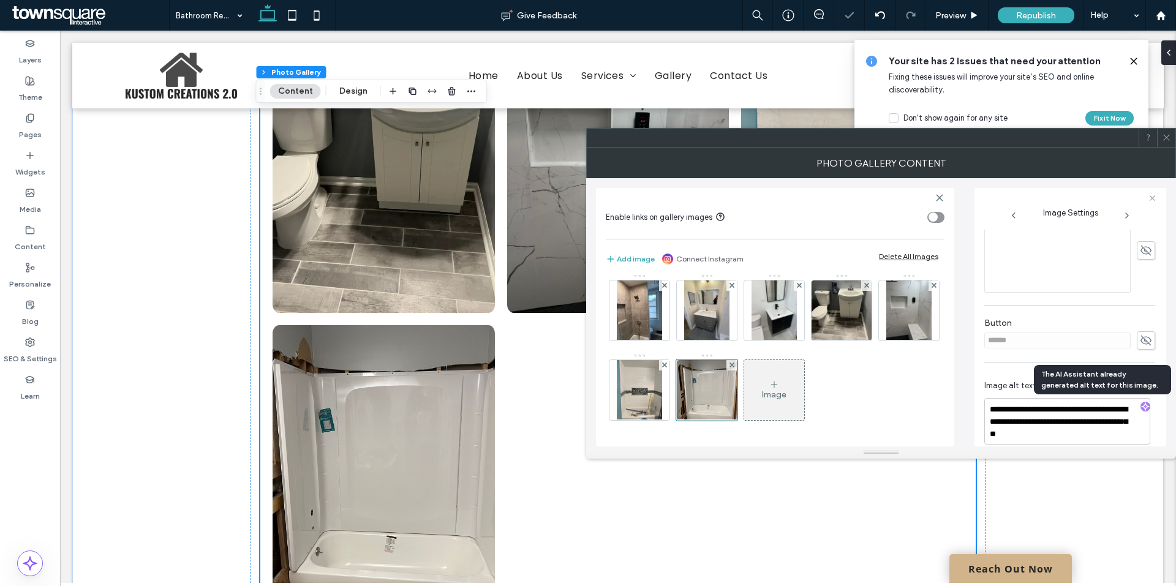
scroll to position [2021, 0]
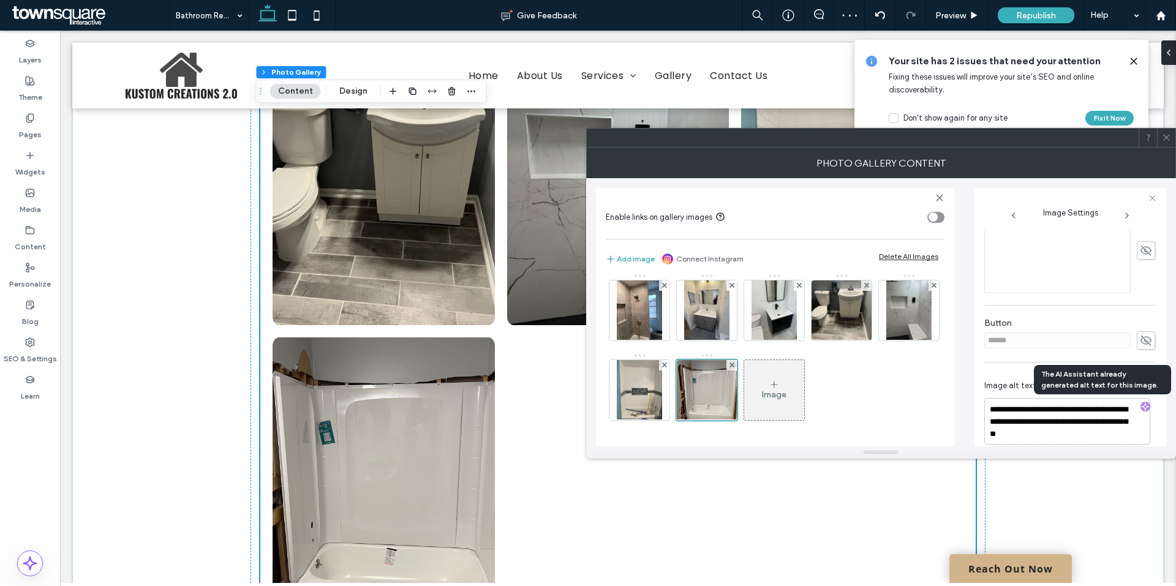
click at [772, 380] on icon at bounding box center [774, 385] width 10 height 10
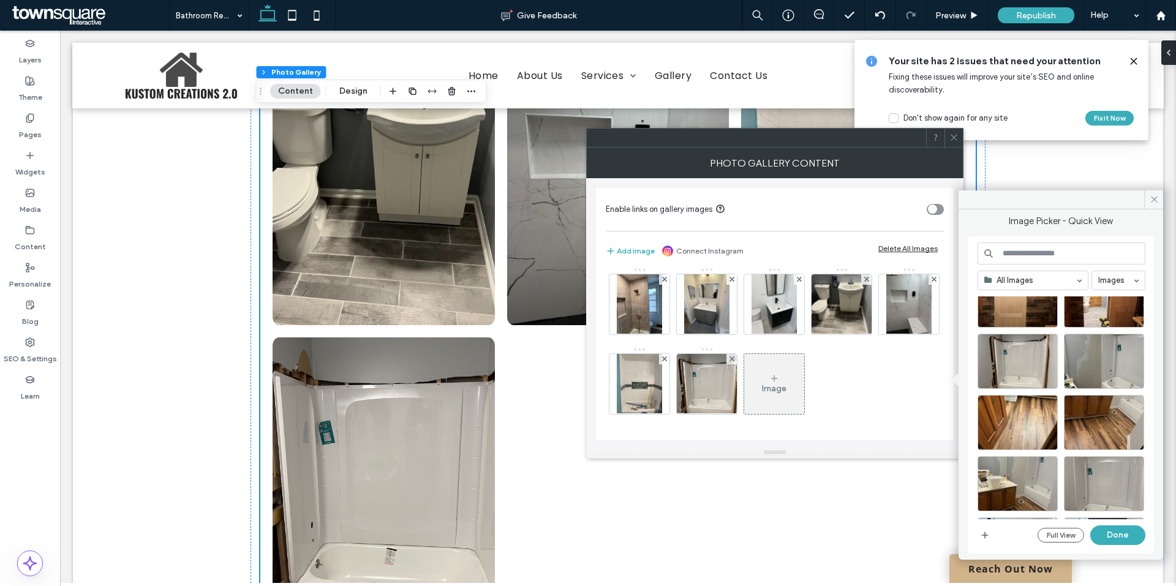
scroll to position [530, 0]
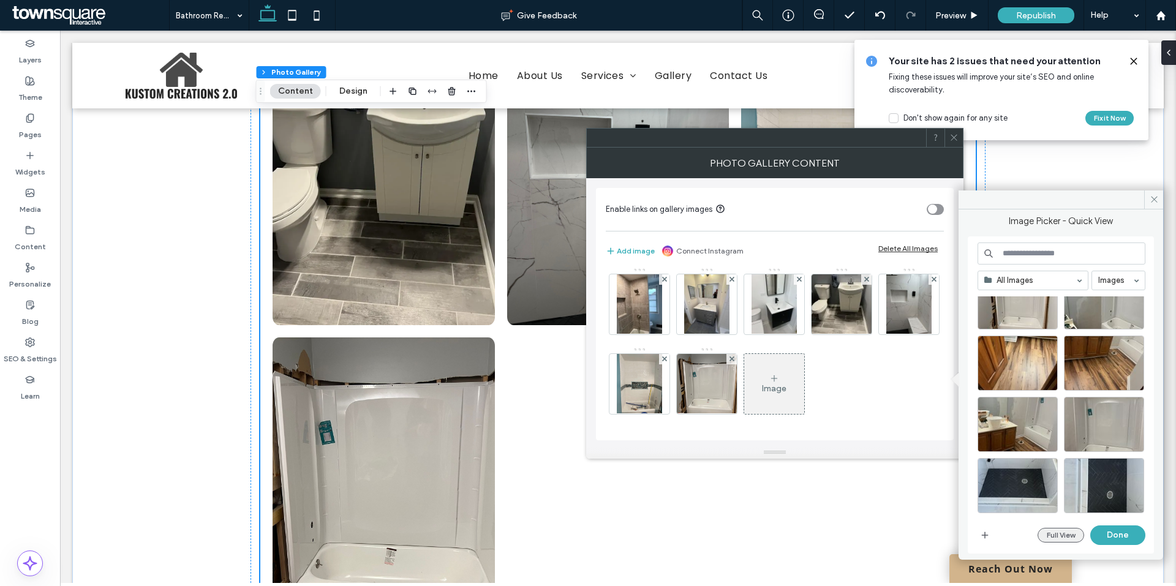
click at [1064, 531] on button "Full View" at bounding box center [1060, 535] width 47 height 15
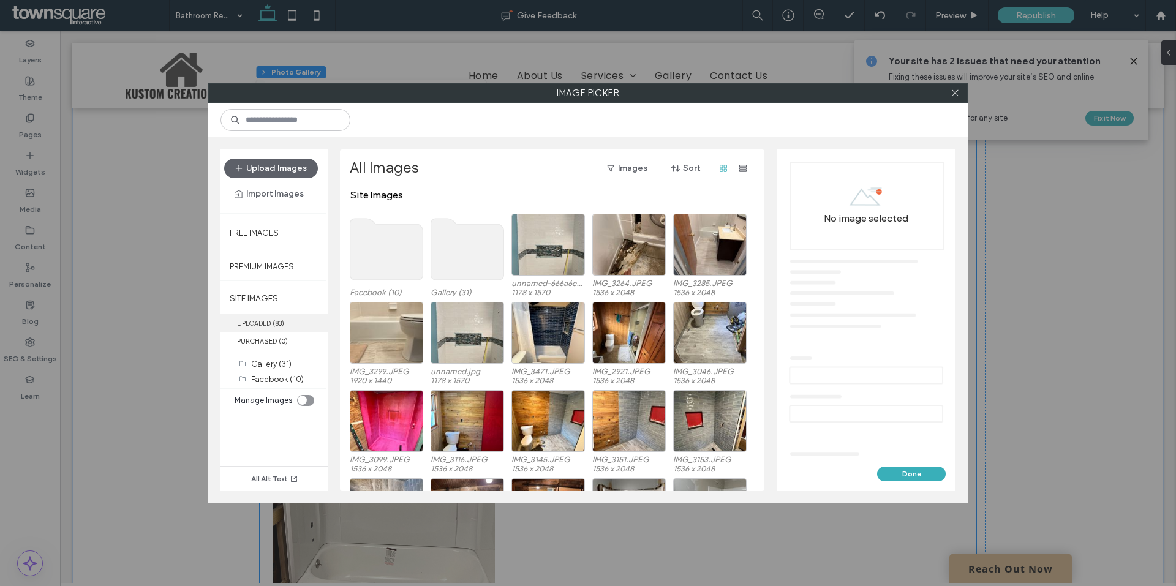
click at [290, 320] on label "UPLOADED ( 83 )" at bounding box center [273, 323] width 107 height 18
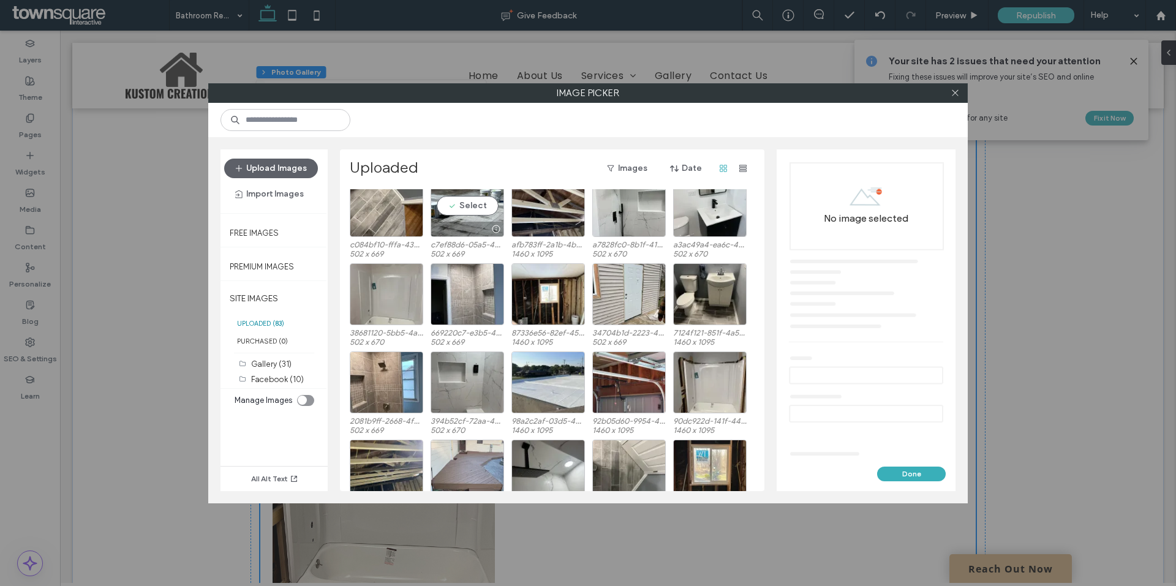
scroll to position [933, 0]
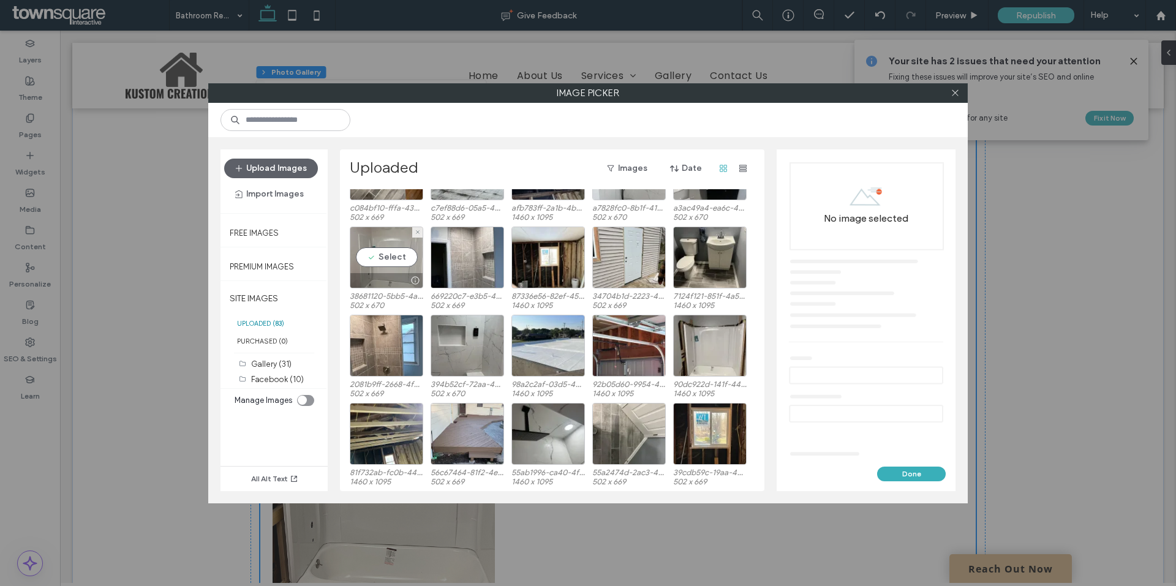
drag, startPoint x: 385, startPoint y: 258, endPoint x: 595, endPoint y: 388, distance: 246.9
click at [385, 258] on div "Select" at bounding box center [386, 258] width 73 height 62
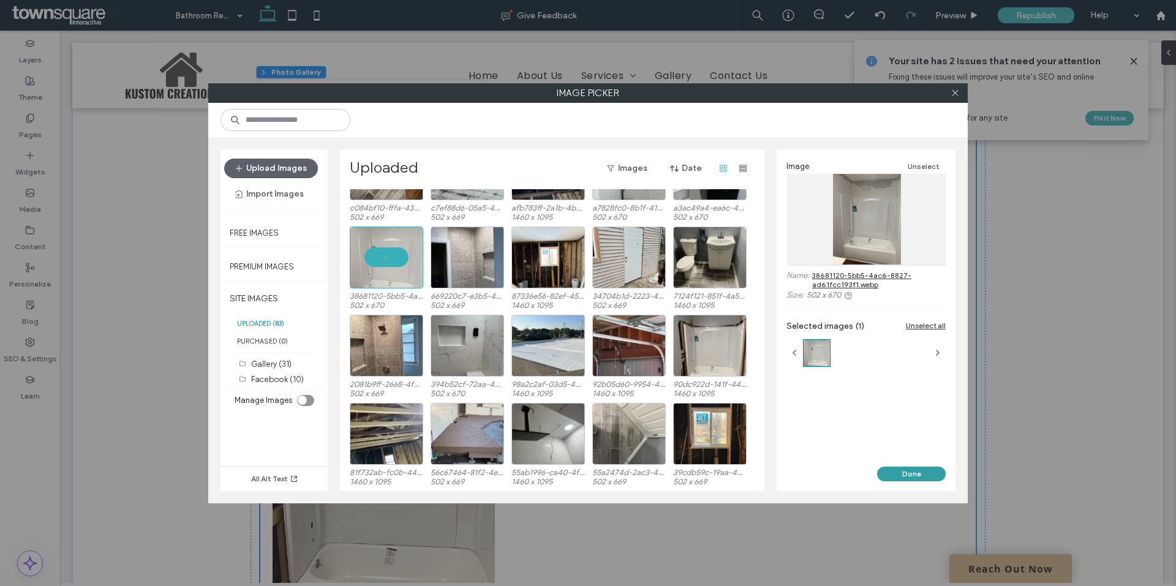
click at [922, 475] on button "Done" at bounding box center [911, 474] width 69 height 15
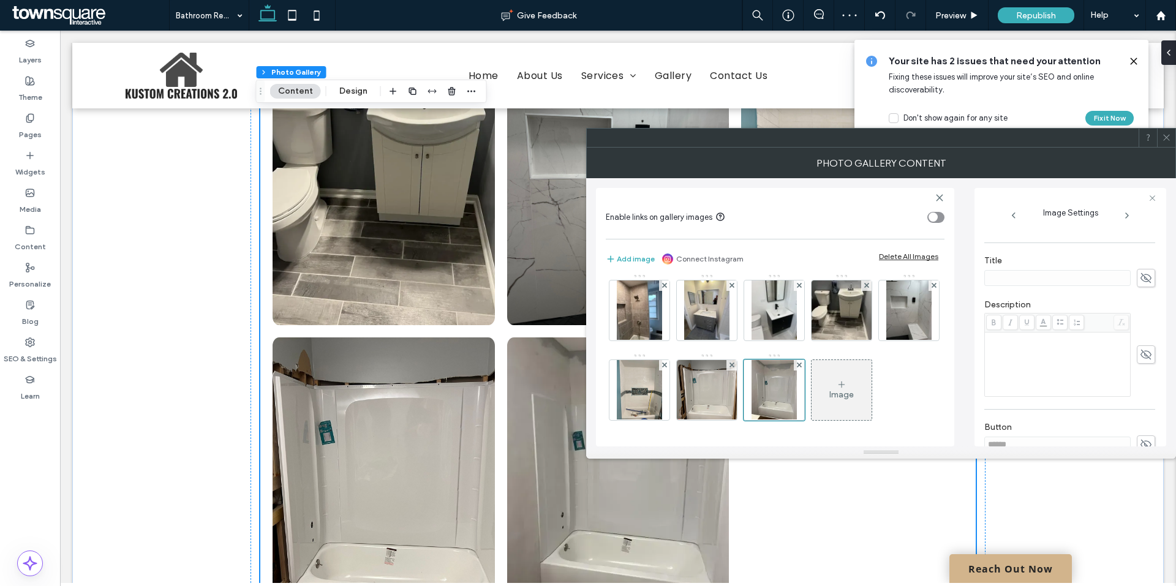
scroll to position [317, 0]
click at [1141, 407] on use "button" at bounding box center [1144, 404] width 7 height 7
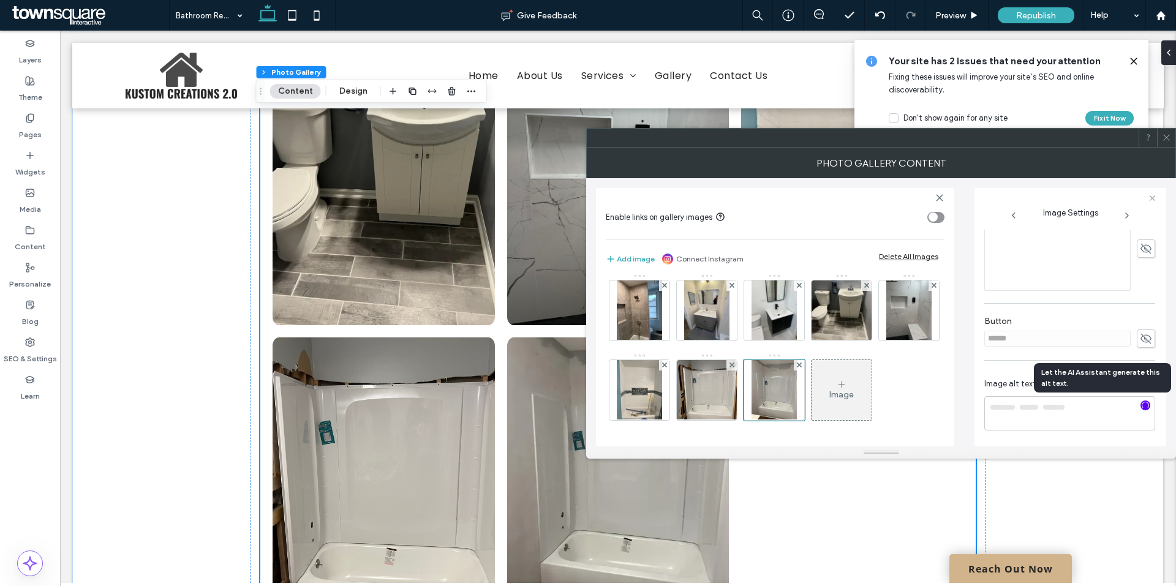
type textarea "**********"
click at [841, 389] on div "Image" at bounding box center [841, 394] width 24 height 10
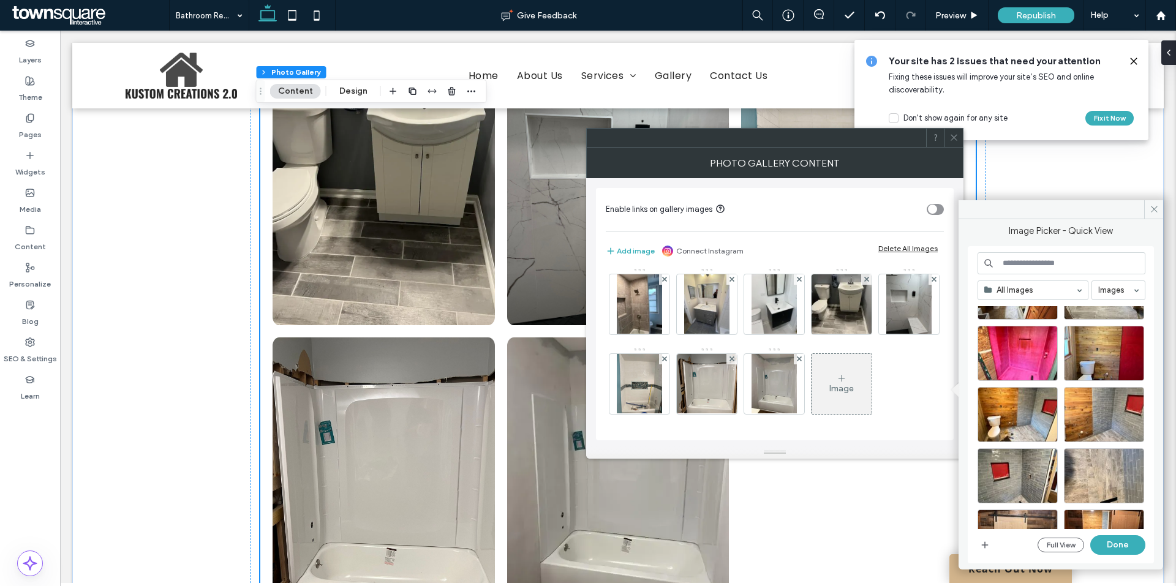
scroll to position [245, 0]
click at [1076, 542] on button "Full View" at bounding box center [1060, 545] width 47 height 15
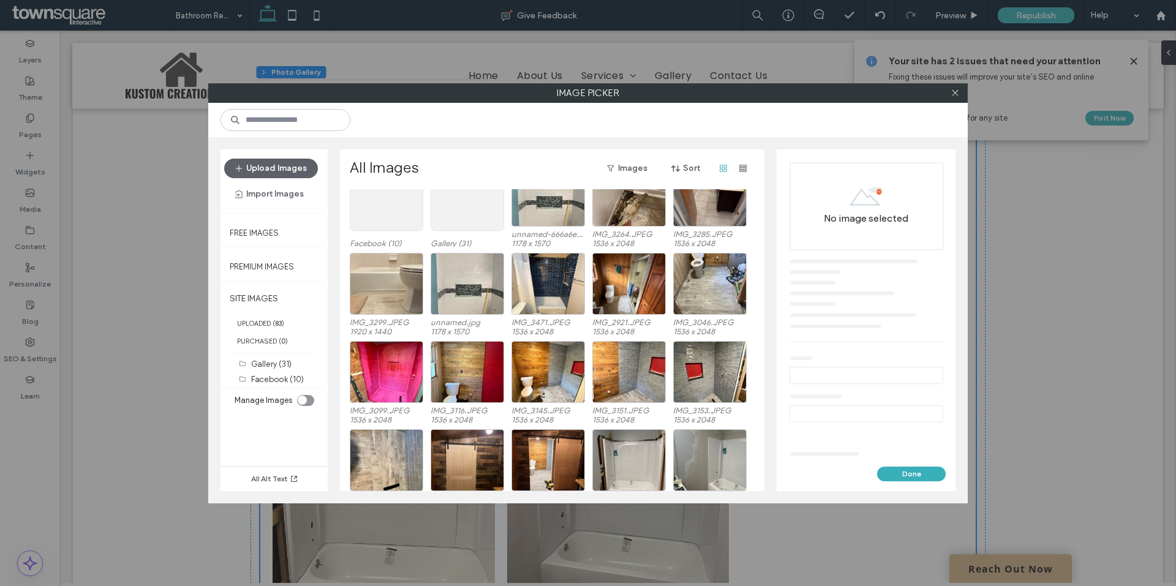
scroll to position [75, 0]
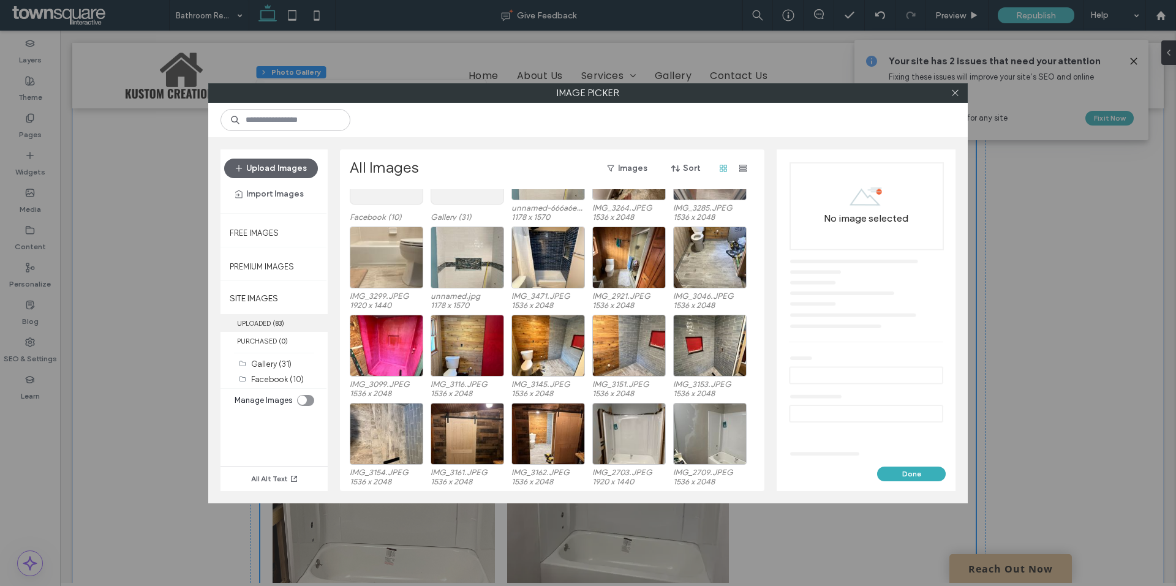
click at [284, 328] on label "UPLOADED ( 83 )" at bounding box center [273, 323] width 107 height 18
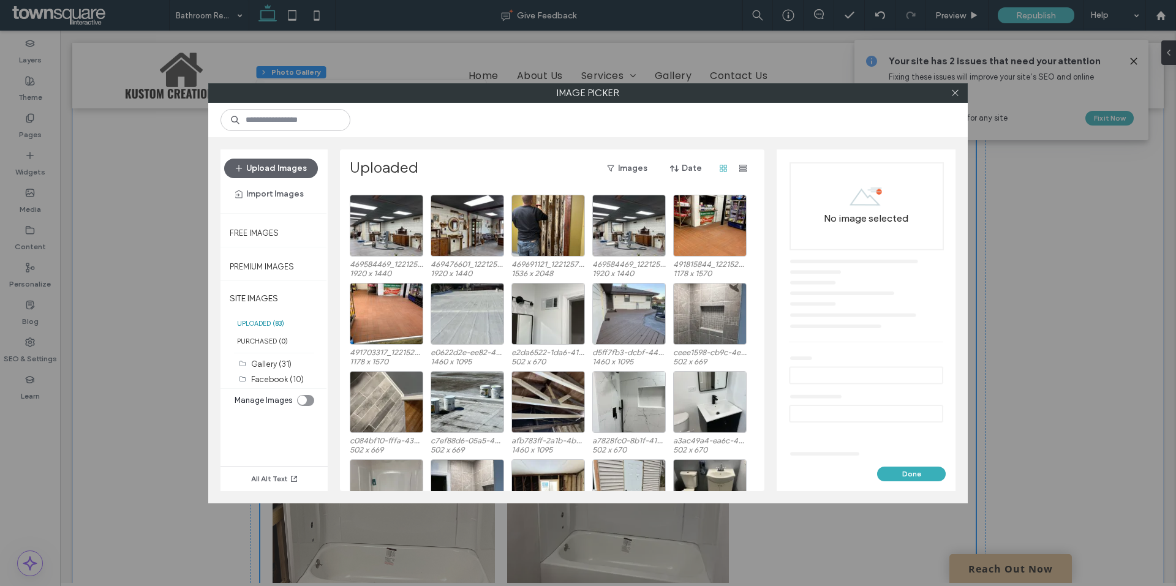
scroll to position [724, 0]
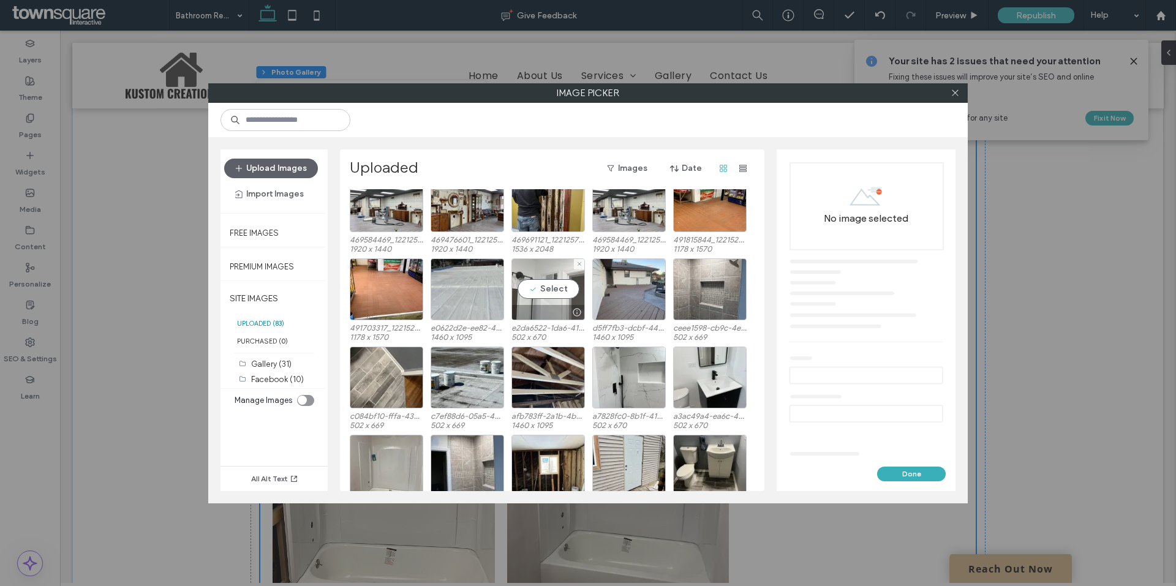
click at [544, 284] on div "Select" at bounding box center [547, 289] width 73 height 62
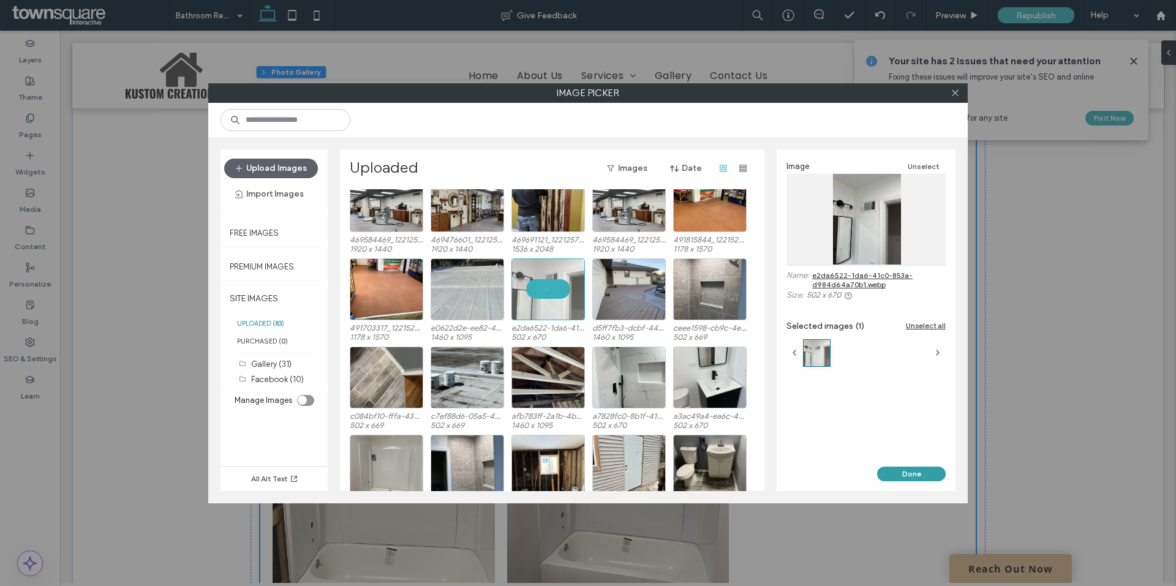
click at [902, 471] on button "Done" at bounding box center [911, 474] width 69 height 15
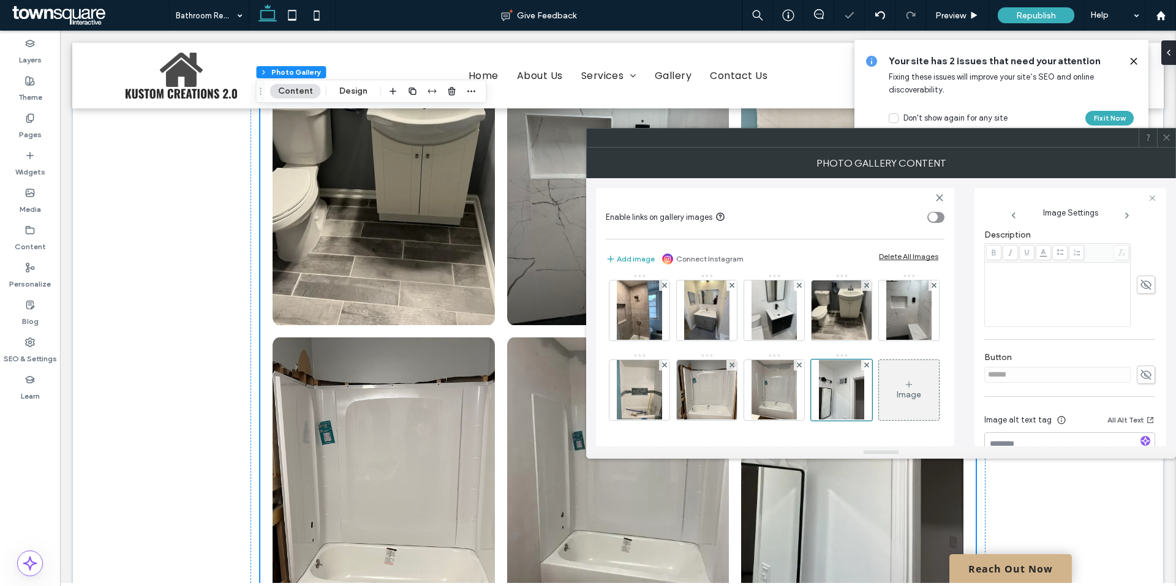
scroll to position [317, 0]
click at [1141, 405] on use "button" at bounding box center [1144, 404] width 7 height 7
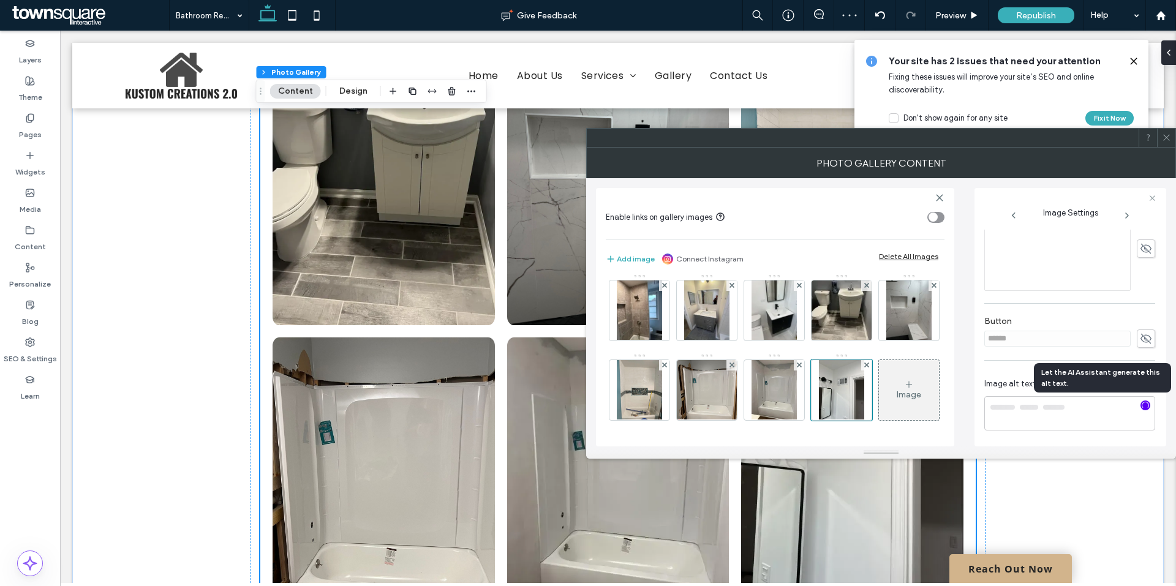
type textarea "**********"
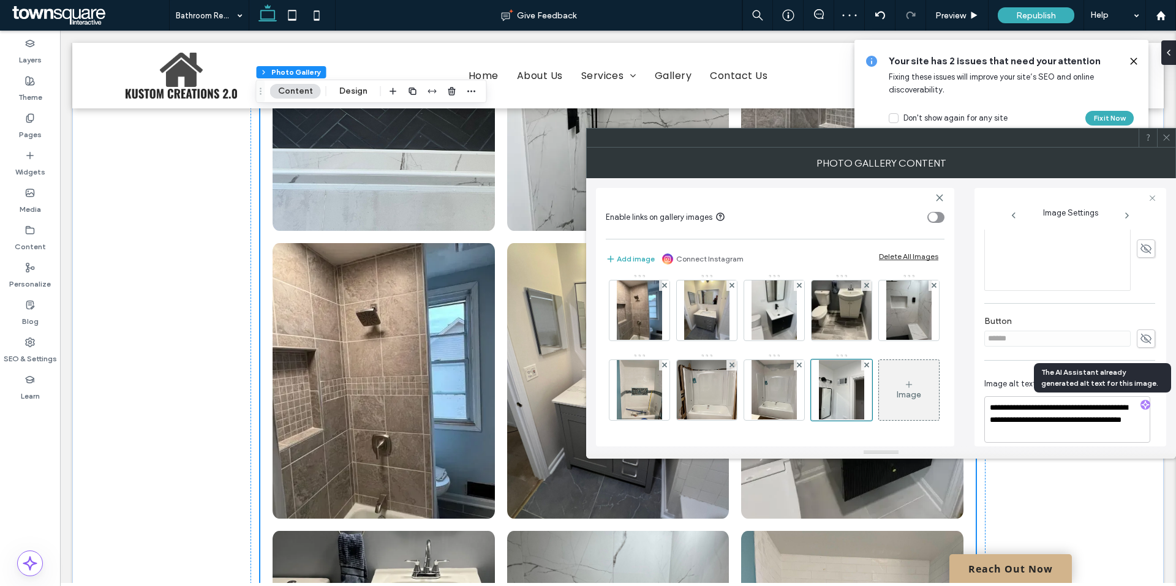
scroll to position [1496, 0]
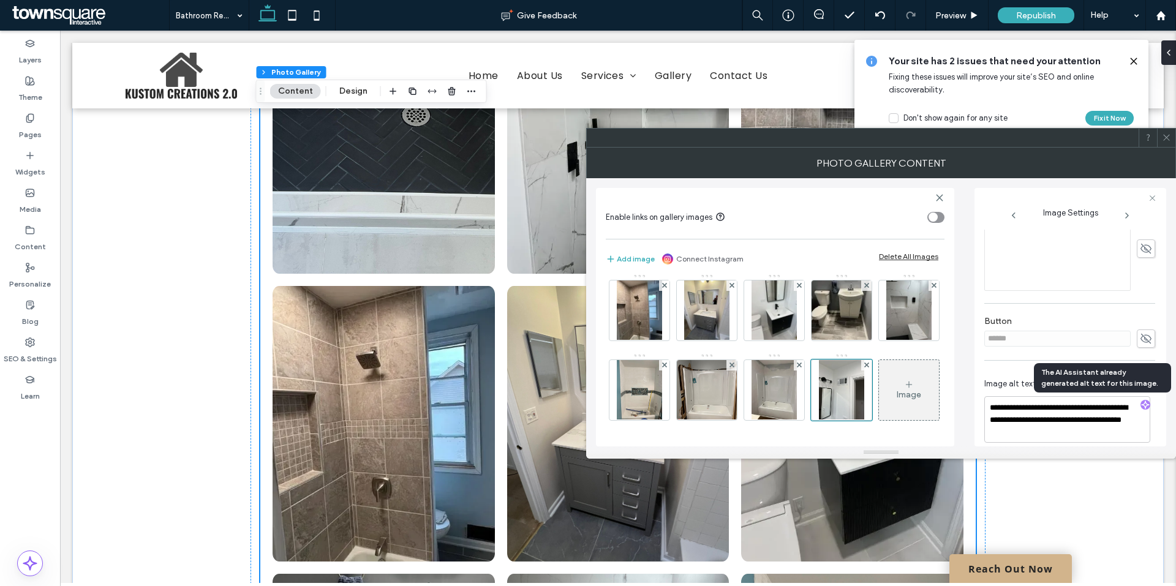
click at [1167, 141] on icon at bounding box center [1166, 137] width 9 height 9
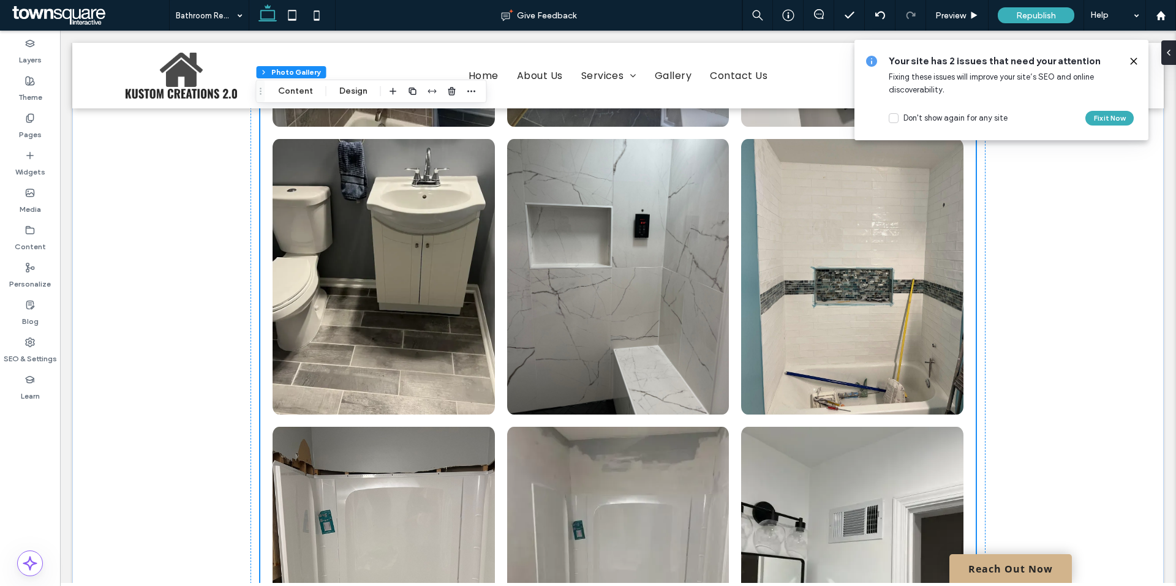
scroll to position [1925, 0]
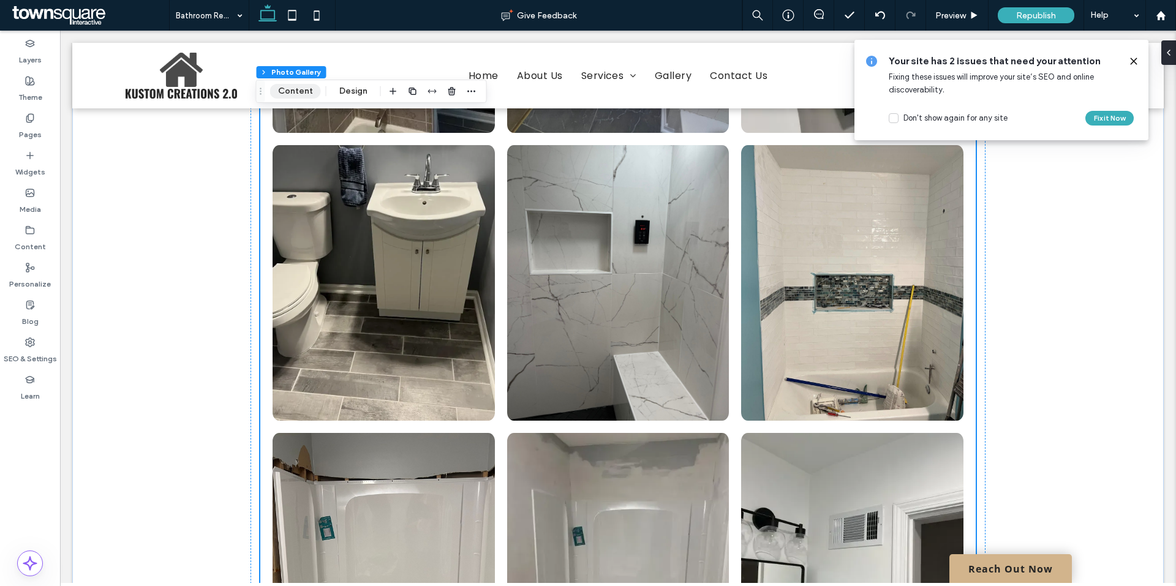
click at [302, 91] on button "Content" at bounding box center [295, 91] width 51 height 15
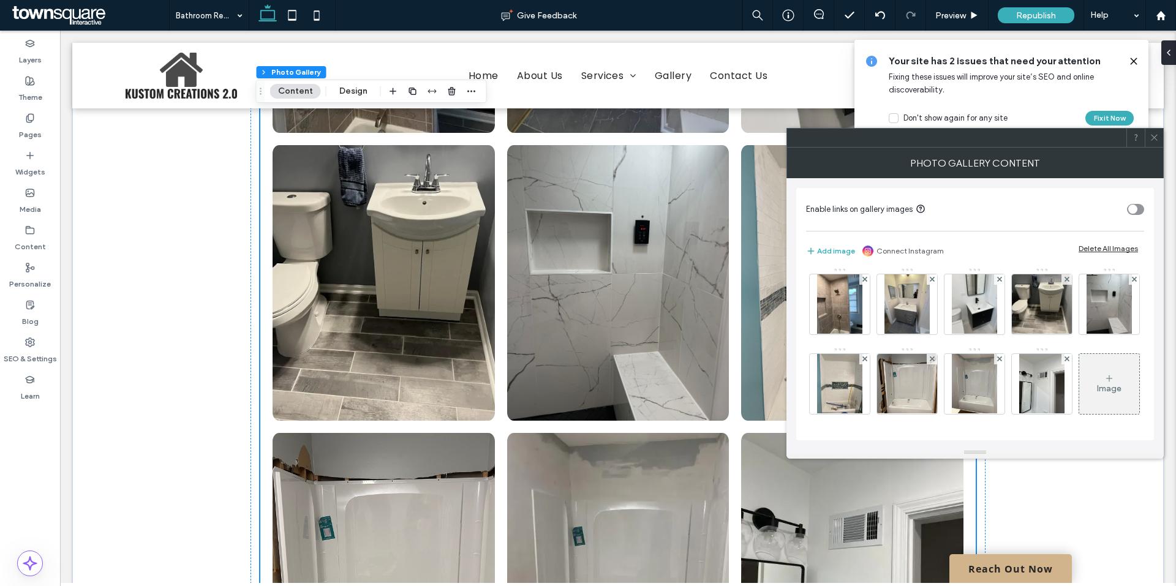
scroll to position [306, 0]
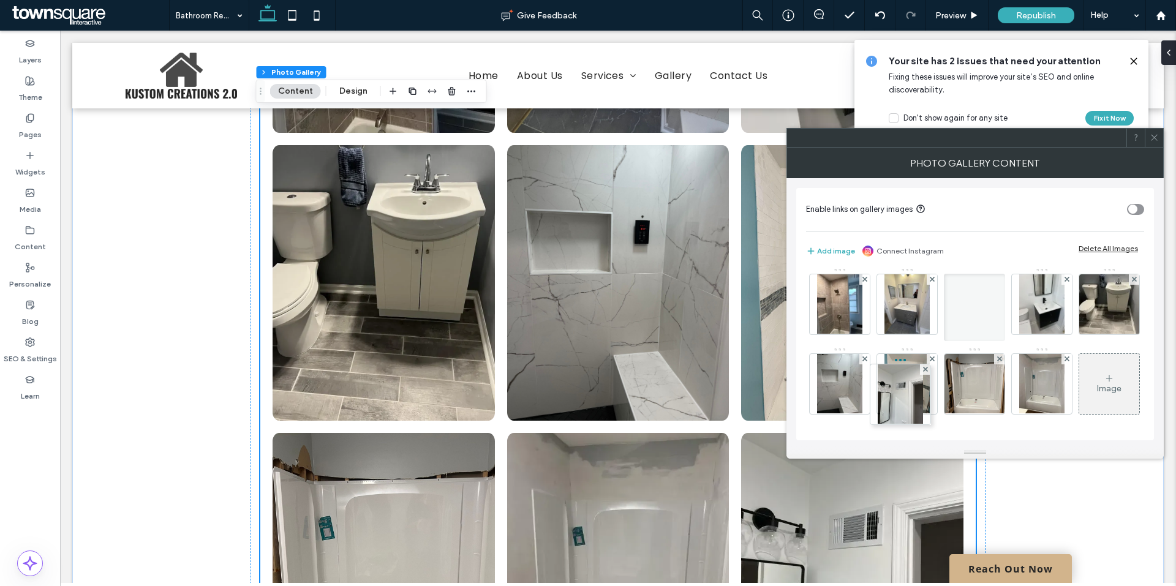
drag, startPoint x: 1037, startPoint y: 408, endPoint x: 901, endPoint y: 328, distance: 158.4
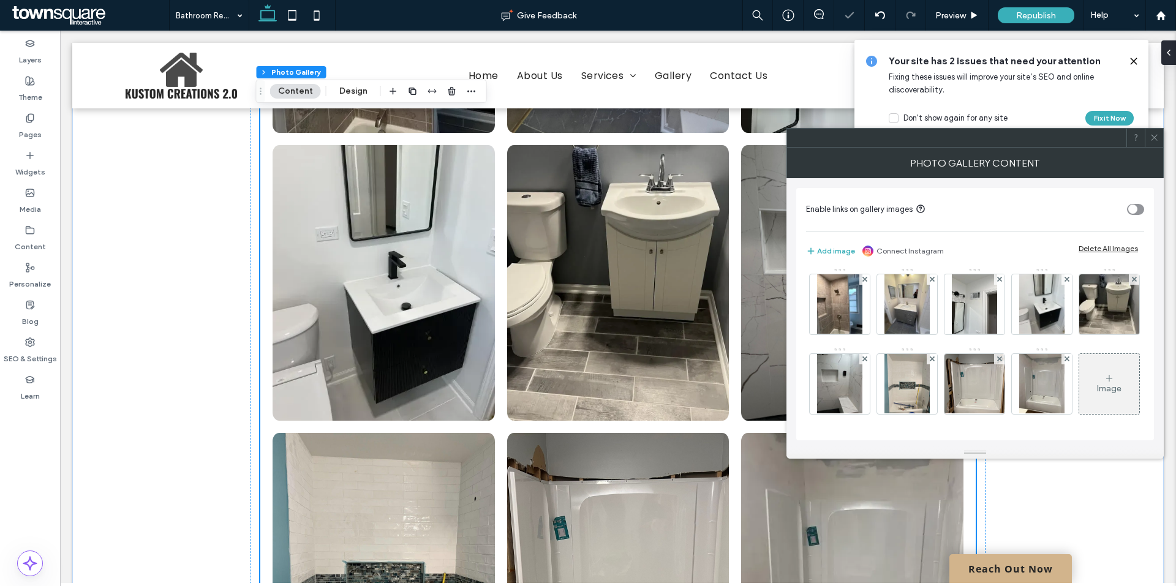
click at [1152, 135] on icon at bounding box center [1153, 137] width 9 height 9
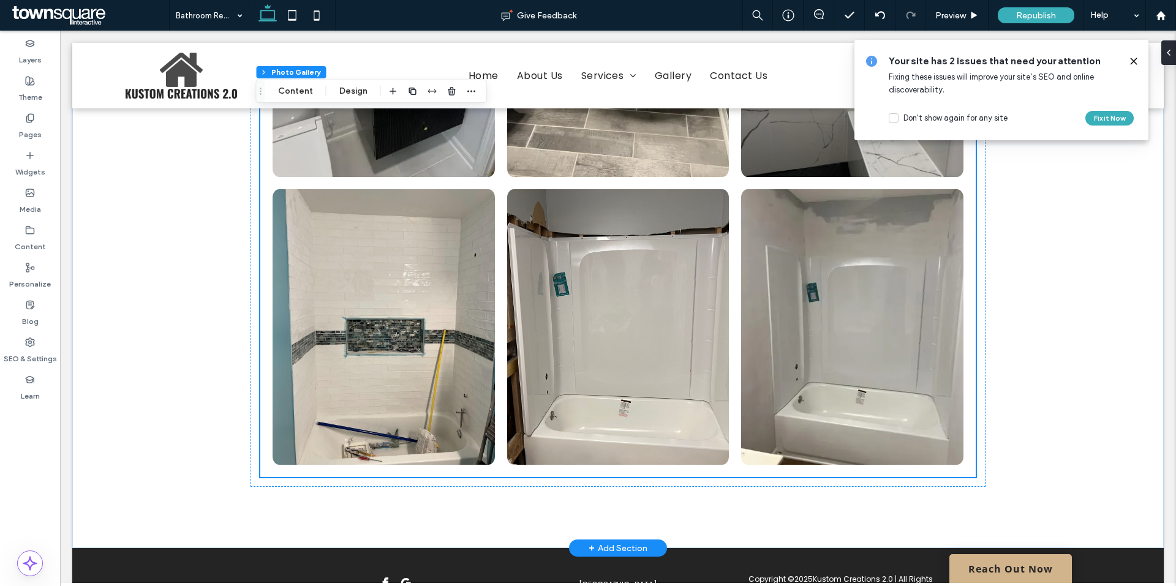
scroll to position [2170, 0]
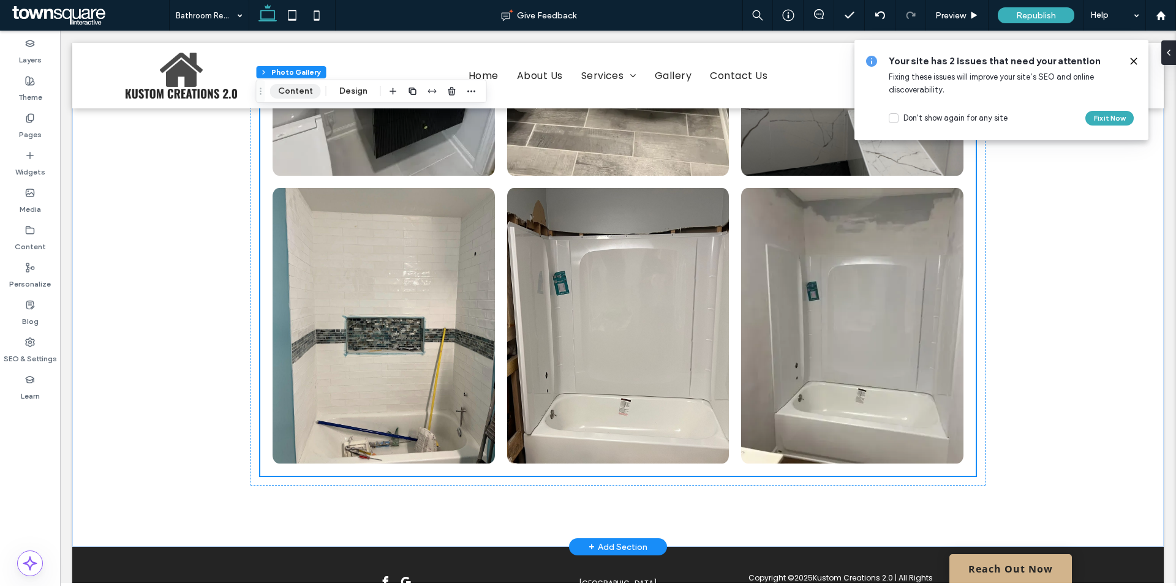
click at [285, 91] on button "Content" at bounding box center [295, 91] width 51 height 15
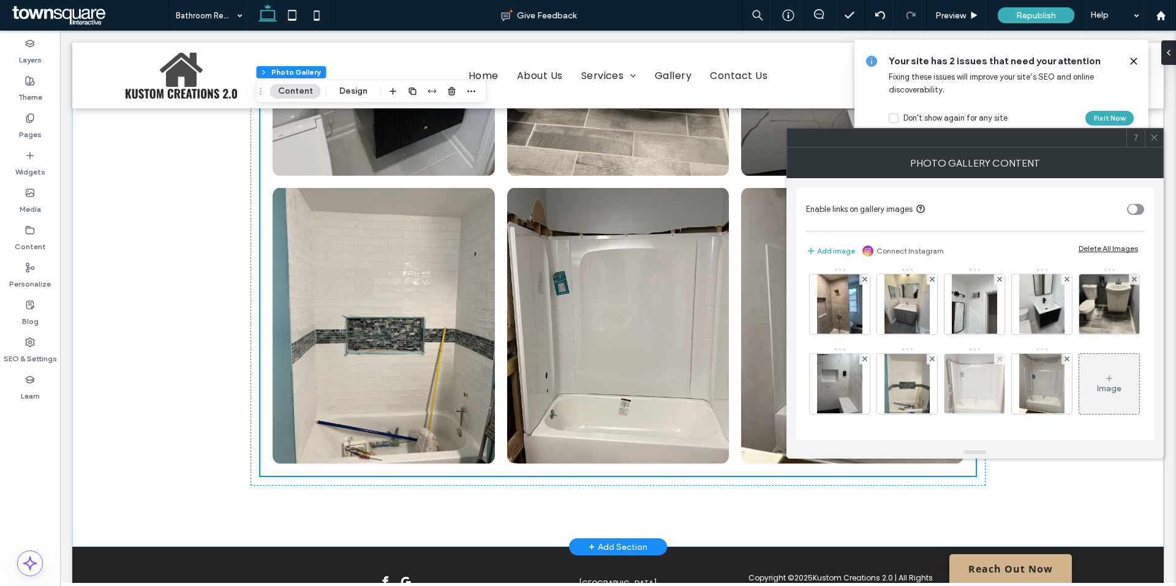
scroll to position [367, 0]
click at [1079, 406] on div "Image" at bounding box center [1109, 384] width 60 height 58
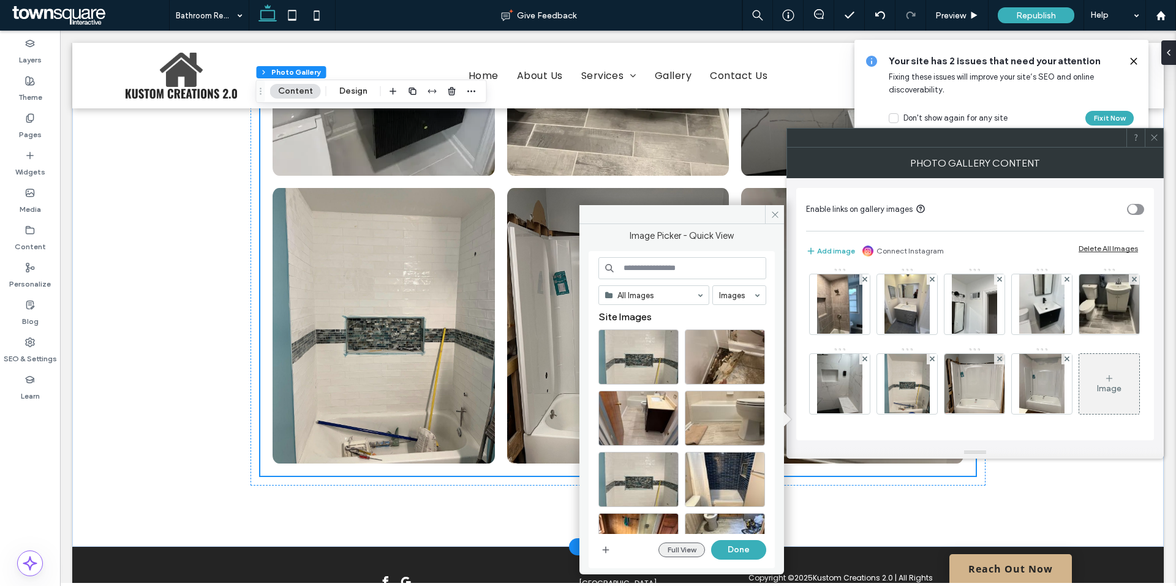
click at [675, 547] on button "Full View" at bounding box center [681, 550] width 47 height 15
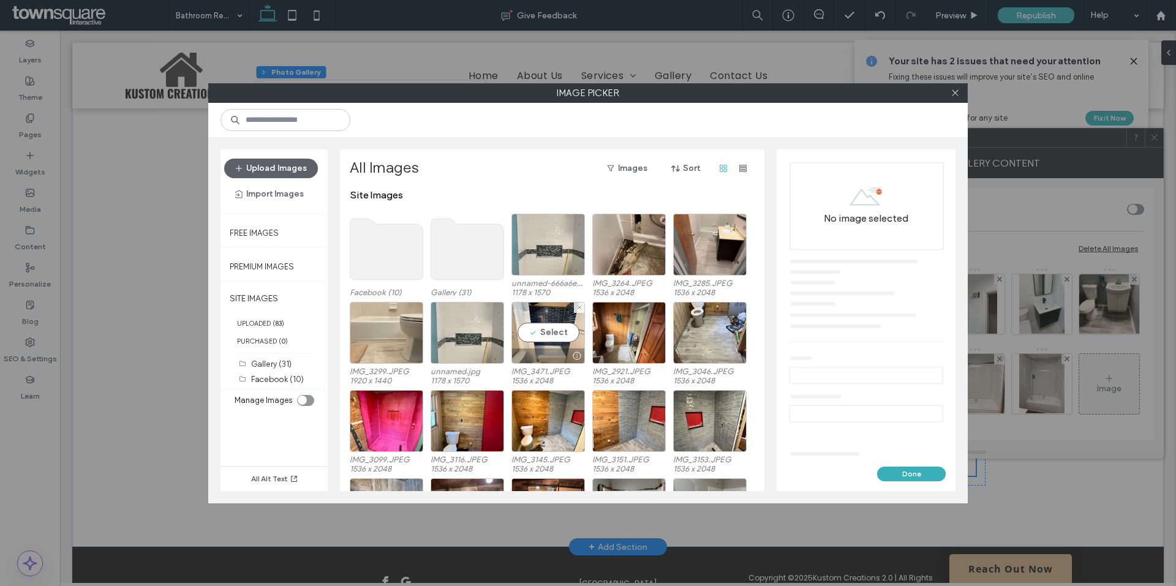
scroll to position [75, 0]
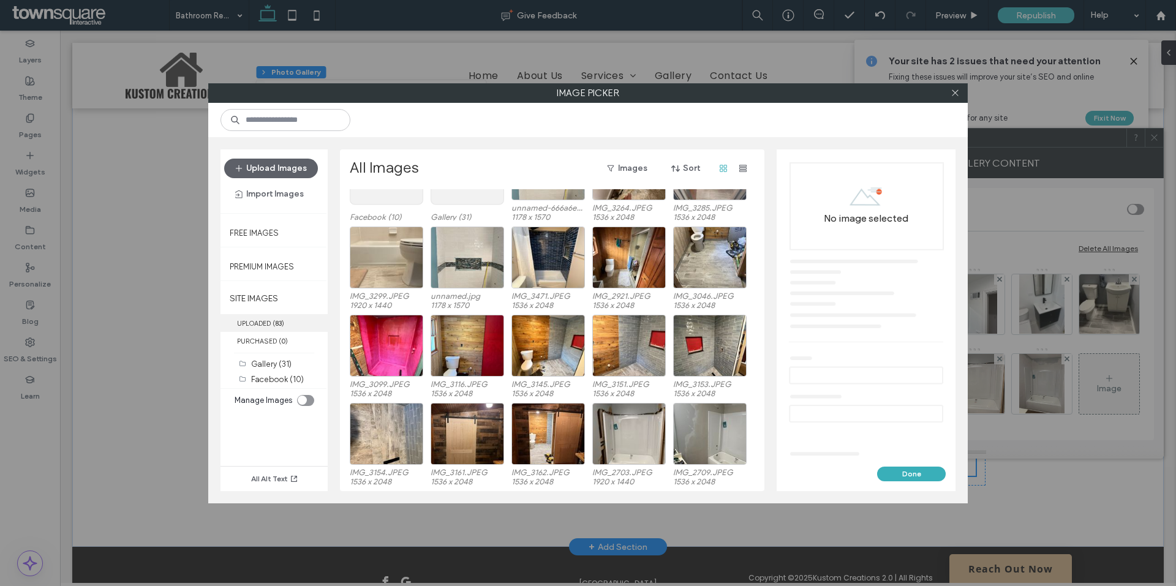
click at [255, 323] on label "UPLOADED ( 83 )" at bounding box center [273, 323] width 107 height 18
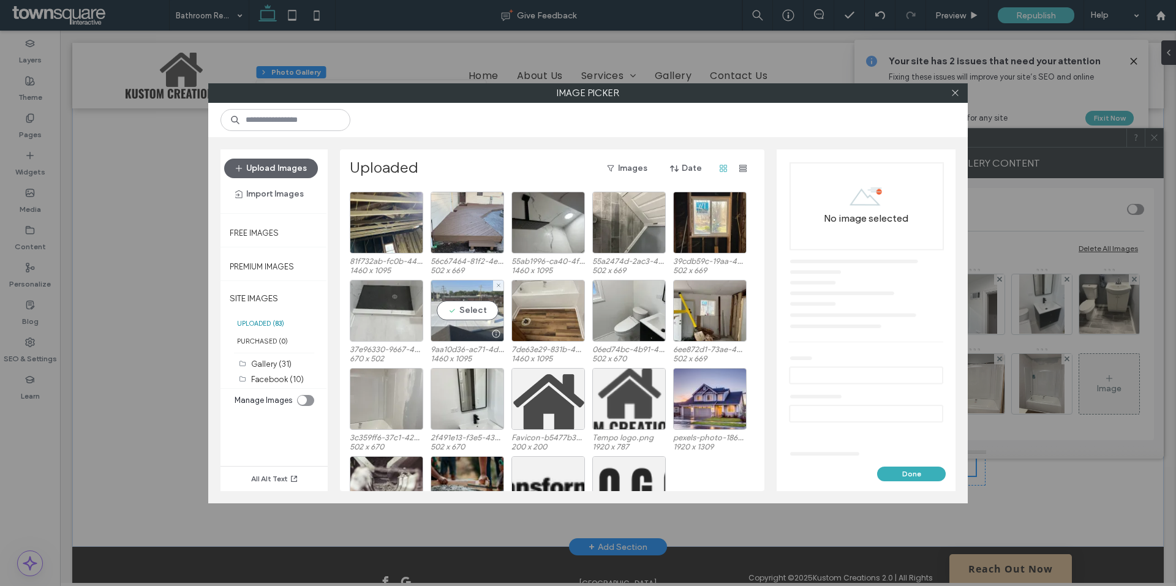
scroll to position [1165, 0]
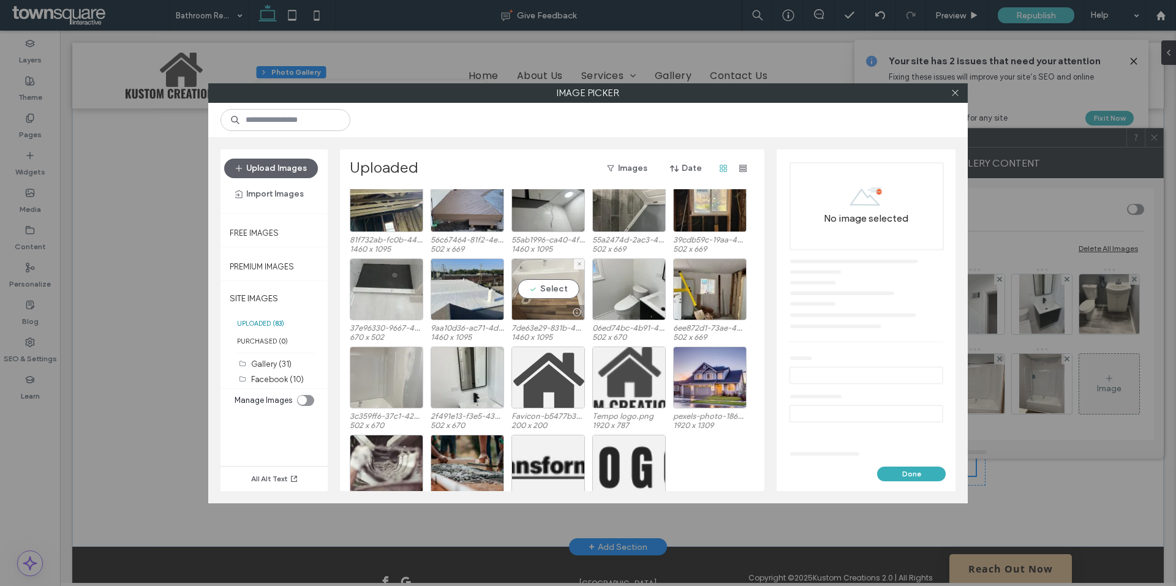
click at [541, 290] on div "Select" at bounding box center [547, 289] width 73 height 62
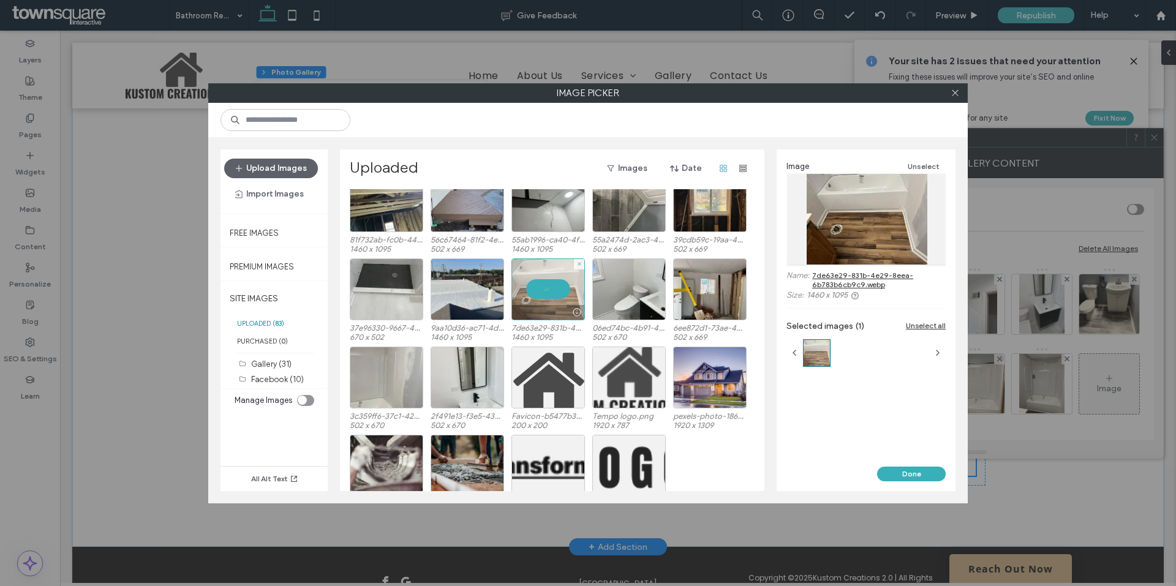
click at [541, 290] on div at bounding box center [547, 289] width 73 height 62
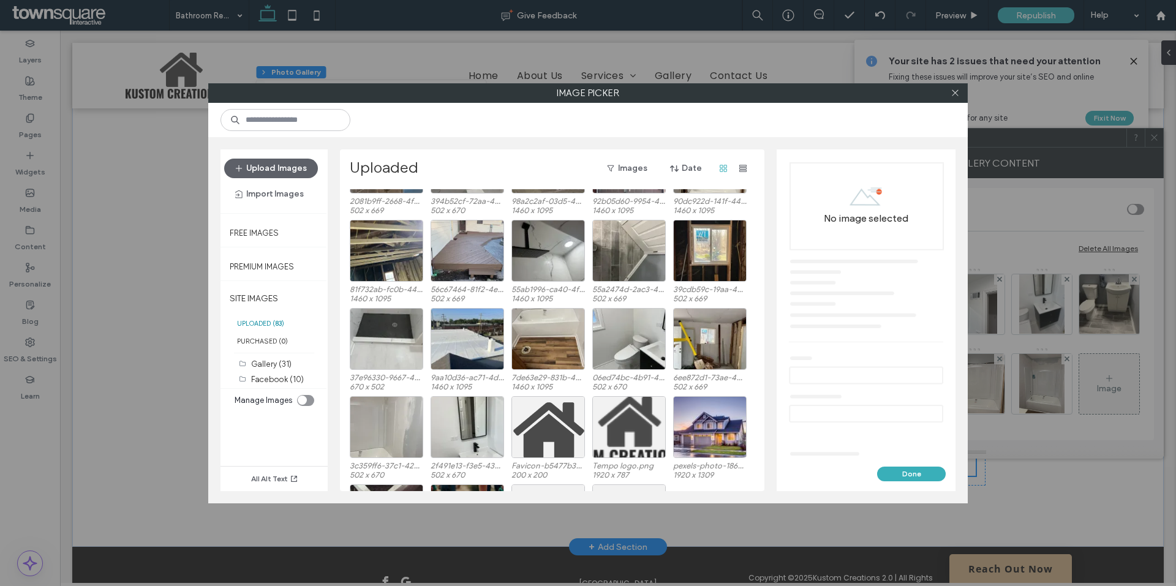
scroll to position [1043, 0]
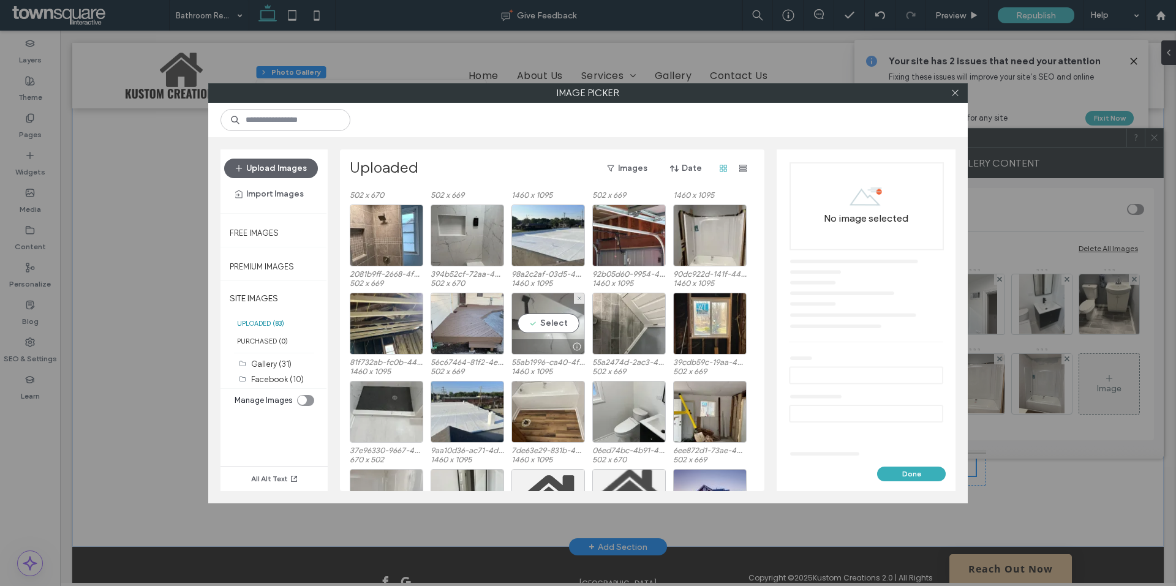
click at [541, 324] on div "Select" at bounding box center [547, 324] width 73 height 62
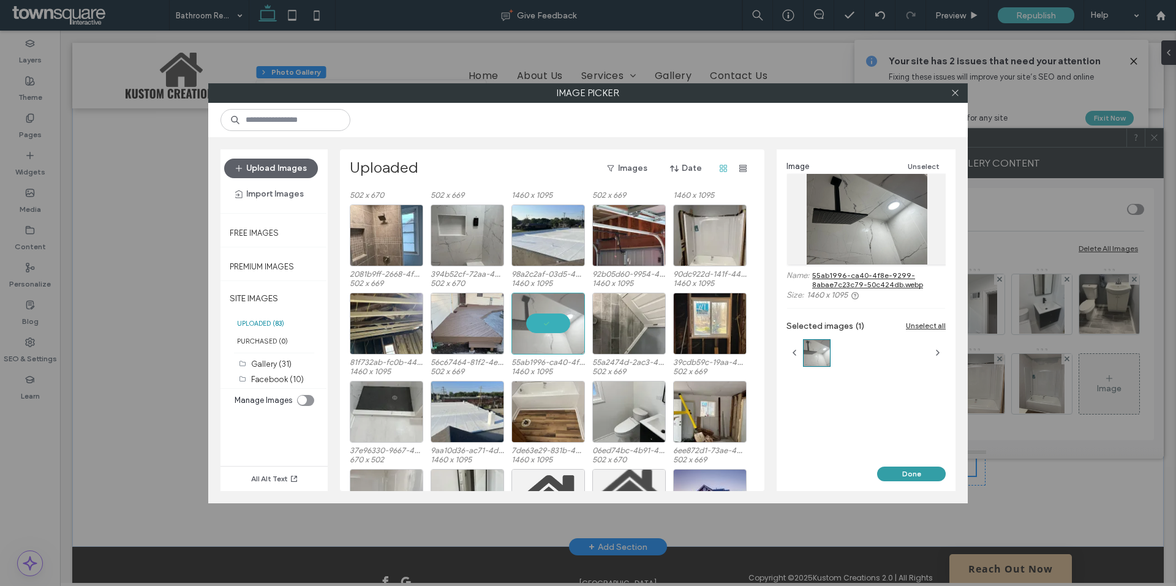
click at [893, 471] on button "Done" at bounding box center [911, 474] width 69 height 15
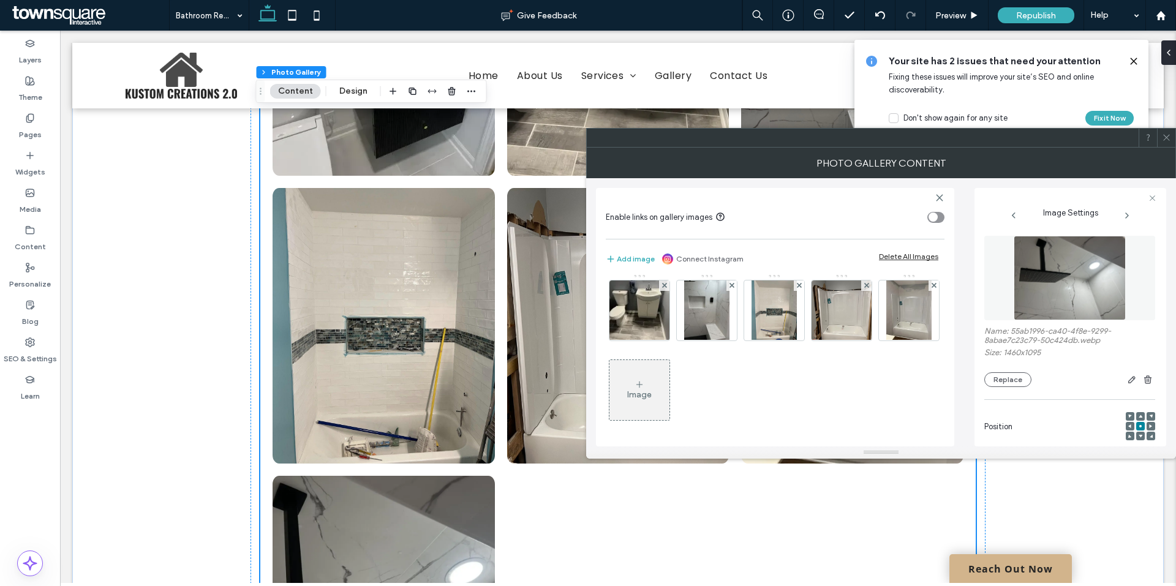
scroll to position [129, 0]
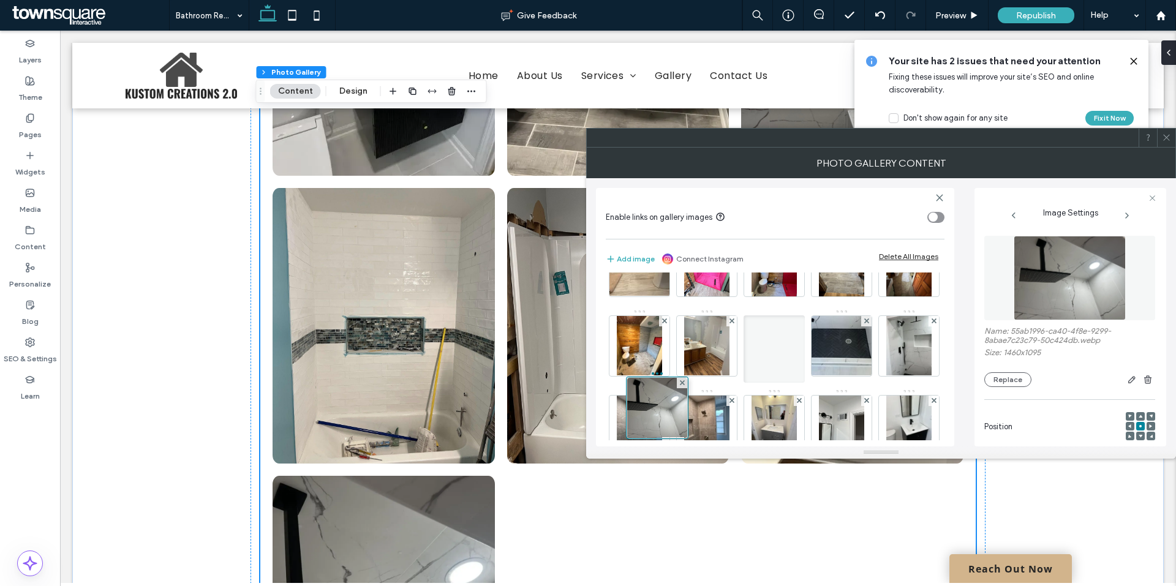
drag, startPoint x: 631, startPoint y: 406, endPoint x: 649, endPoint y: 314, distance: 93.7
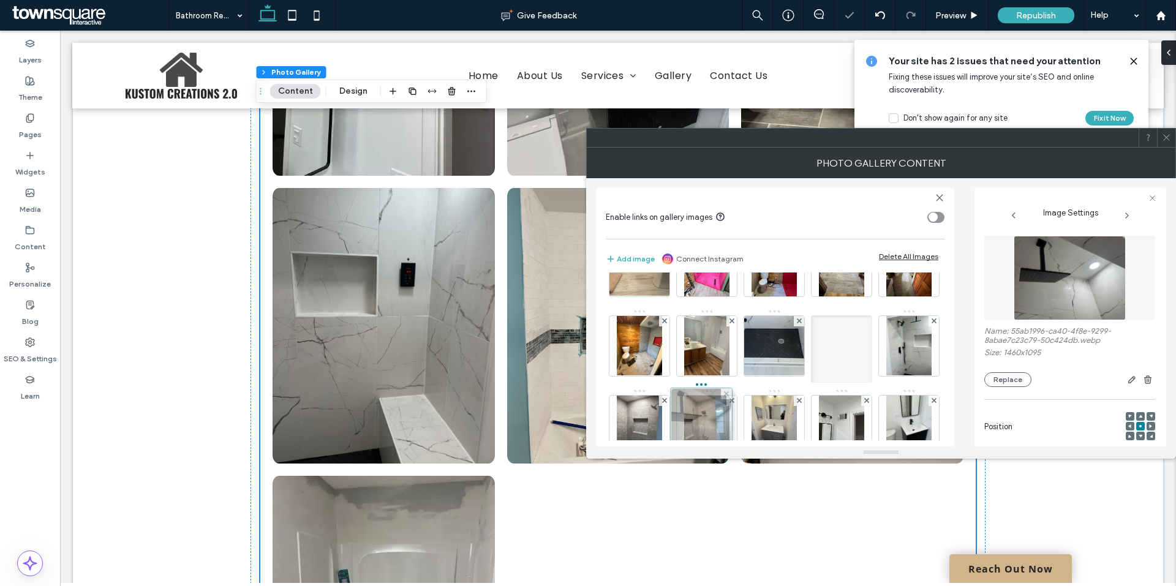
drag, startPoint x: 652, startPoint y: 426, endPoint x: 710, endPoint y: 419, distance: 59.2
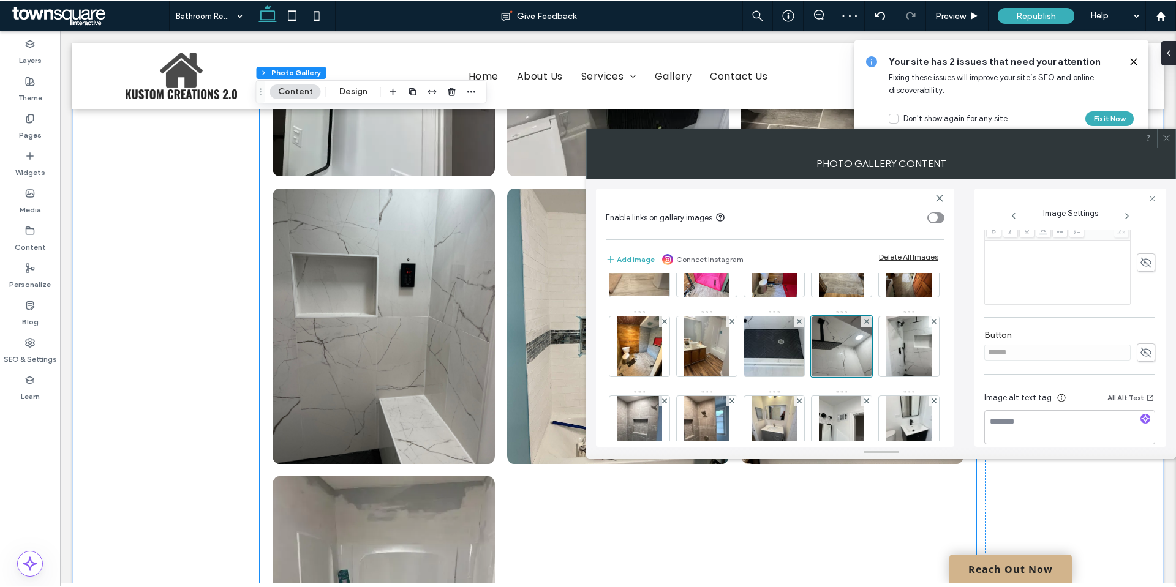
scroll to position [306, 0]
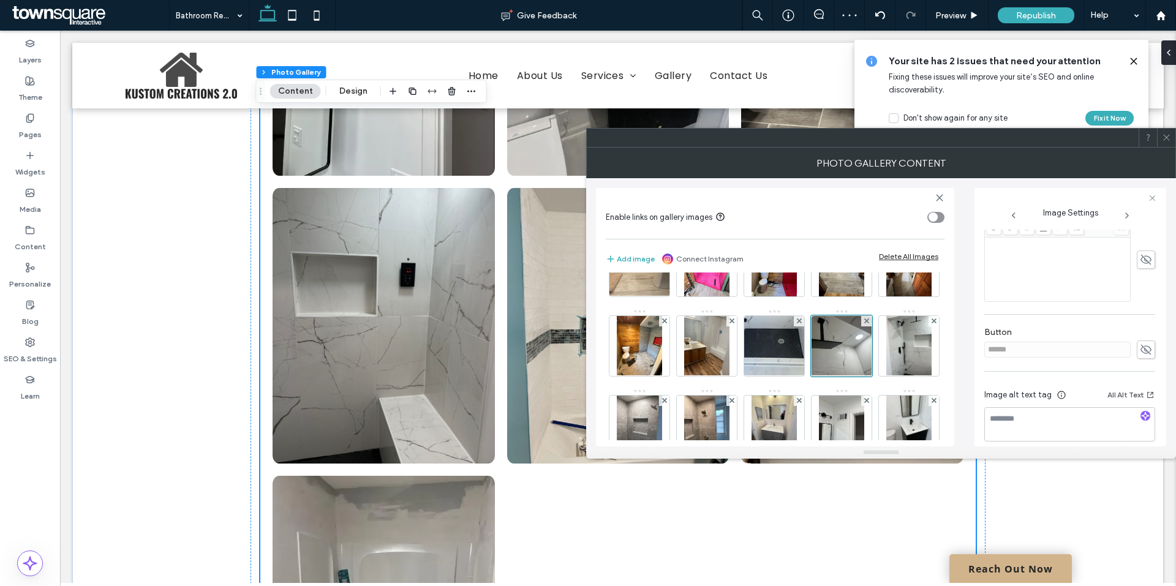
click at [1141, 417] on use "button" at bounding box center [1144, 415] width 7 height 7
type textarea "**********"
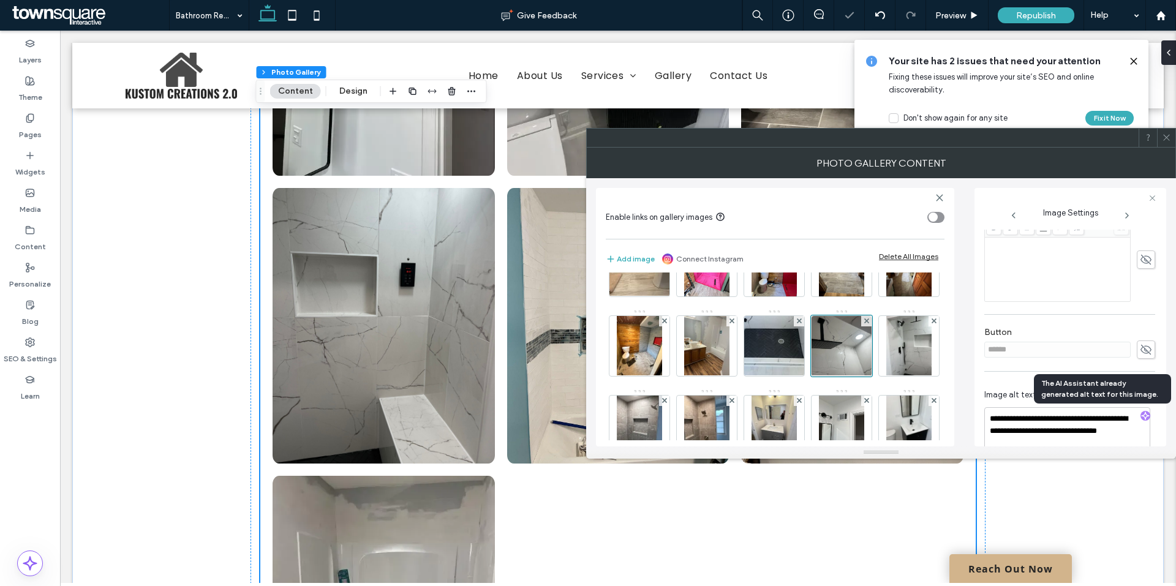
click at [1166, 143] on span at bounding box center [1166, 138] width 9 height 18
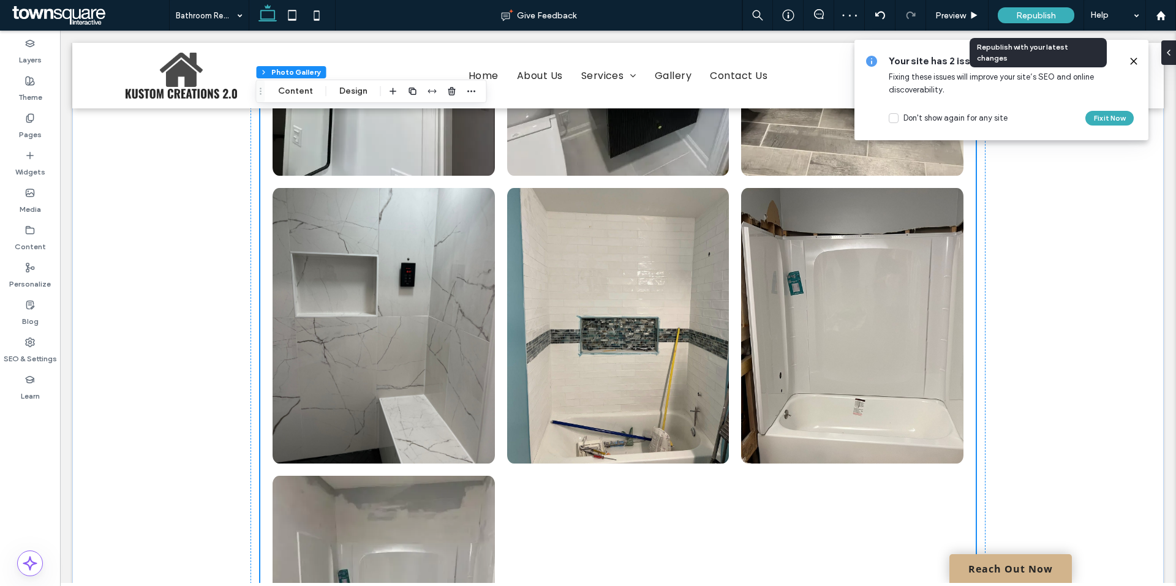
click at [1008, 12] on div "Republish" at bounding box center [1035, 15] width 77 height 16
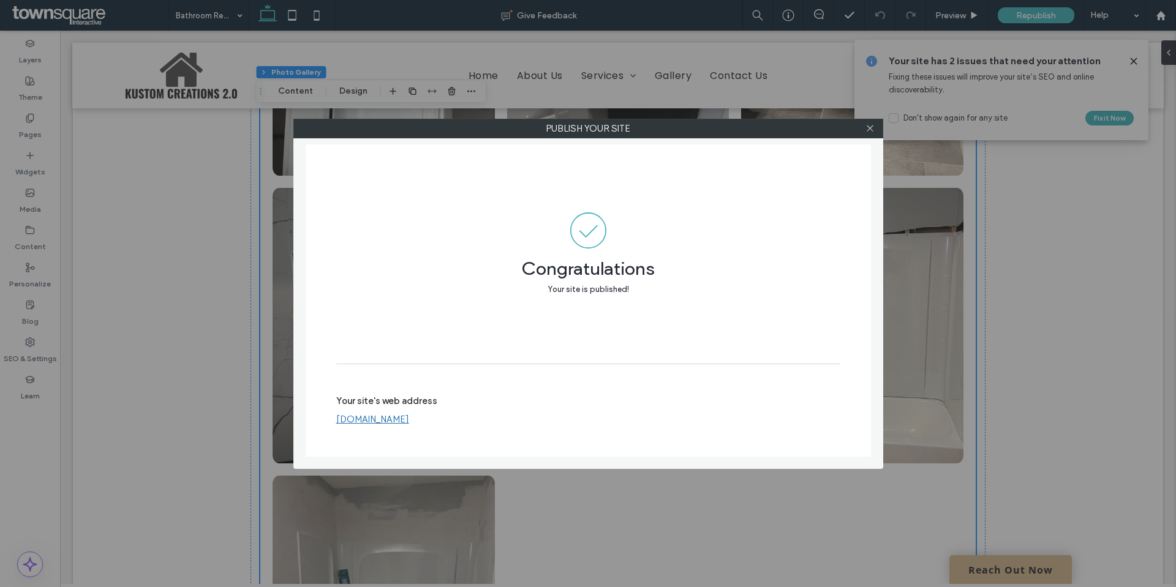
drag, startPoint x: 871, startPoint y: 133, endPoint x: 944, endPoint y: 136, distance: 73.5
click at [871, 133] on span at bounding box center [869, 128] width 9 height 18
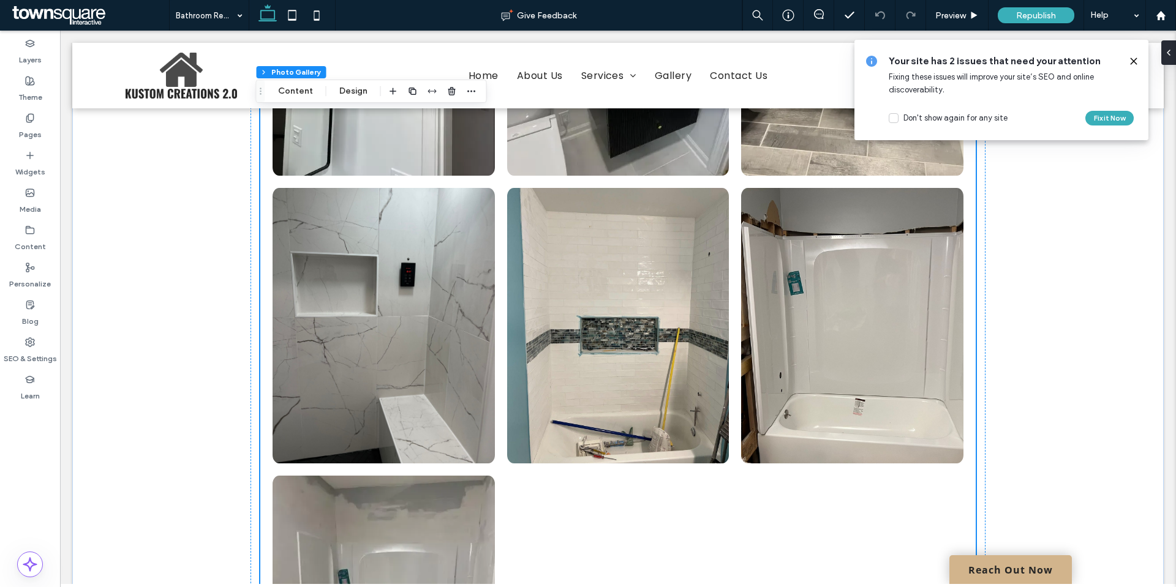
click at [1136, 59] on use at bounding box center [1133, 61] width 6 height 6
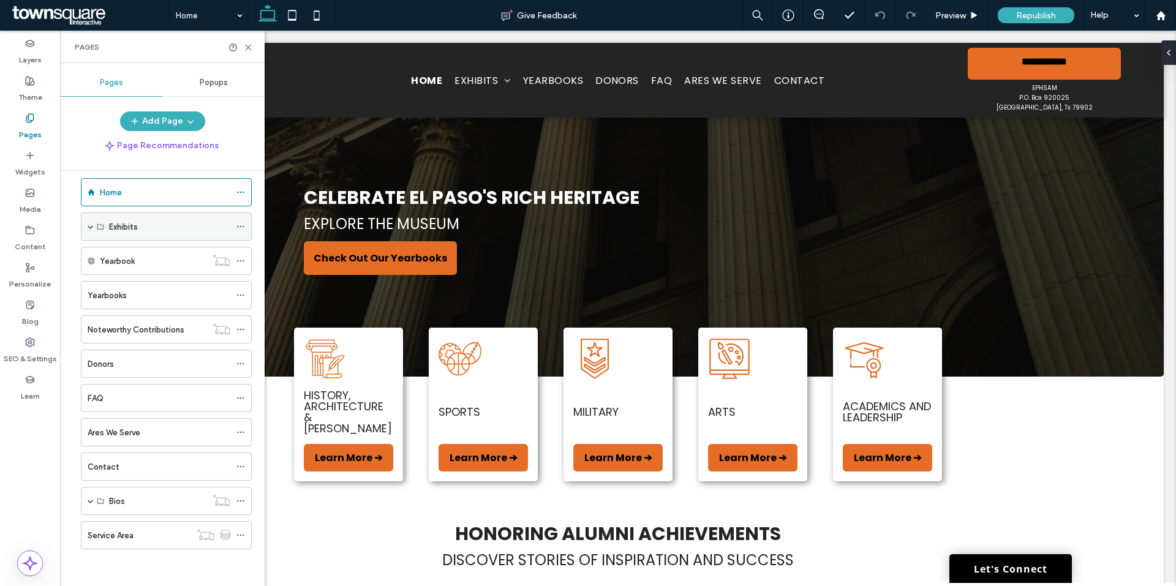
click at [92, 228] on span at bounding box center [91, 226] width 6 height 6
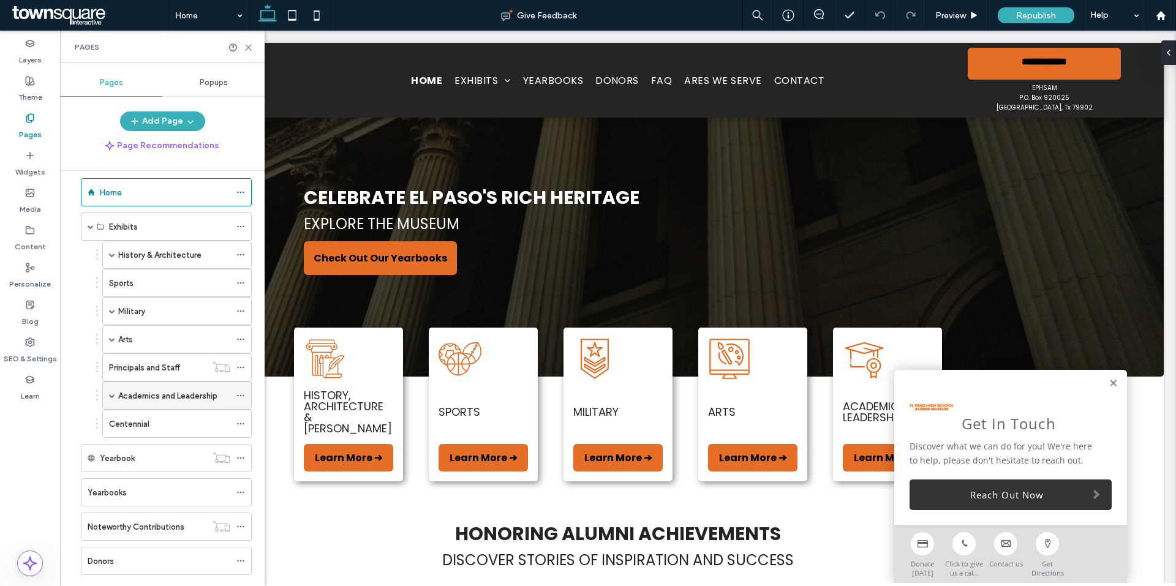
click at [107, 399] on div "Academics and Leadership" at bounding box center [176, 395] width 149 height 28
click at [113, 396] on span at bounding box center [112, 395] width 6 height 6
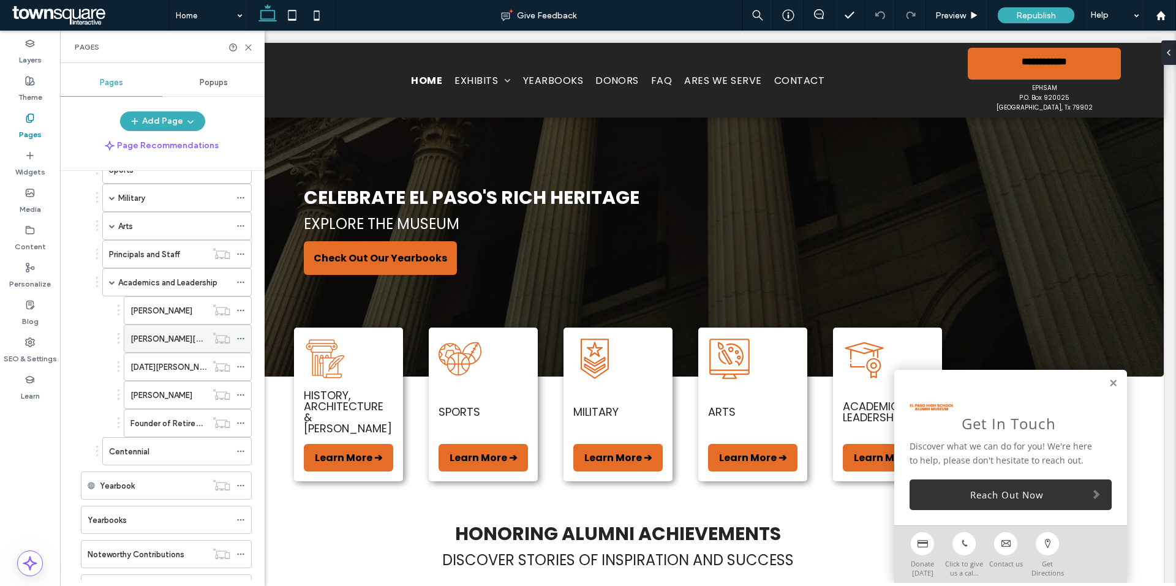
scroll to position [136, 0]
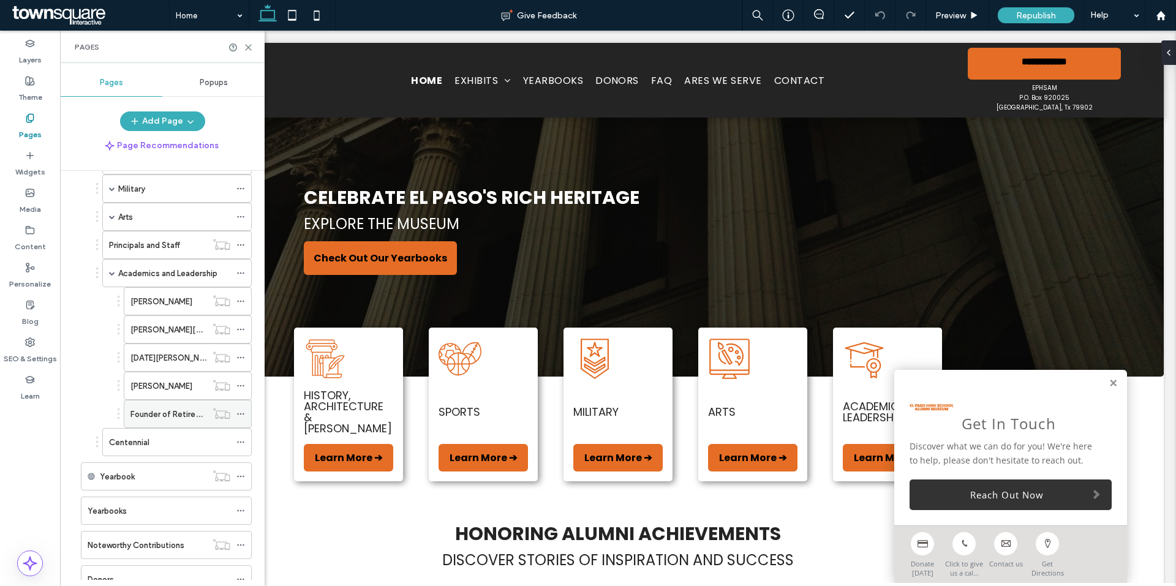
click at [166, 413] on label "Founder of Retired Teachers Association" at bounding box center [206, 414] width 152 height 21
click at [252, 51] on icon at bounding box center [248, 47] width 9 height 9
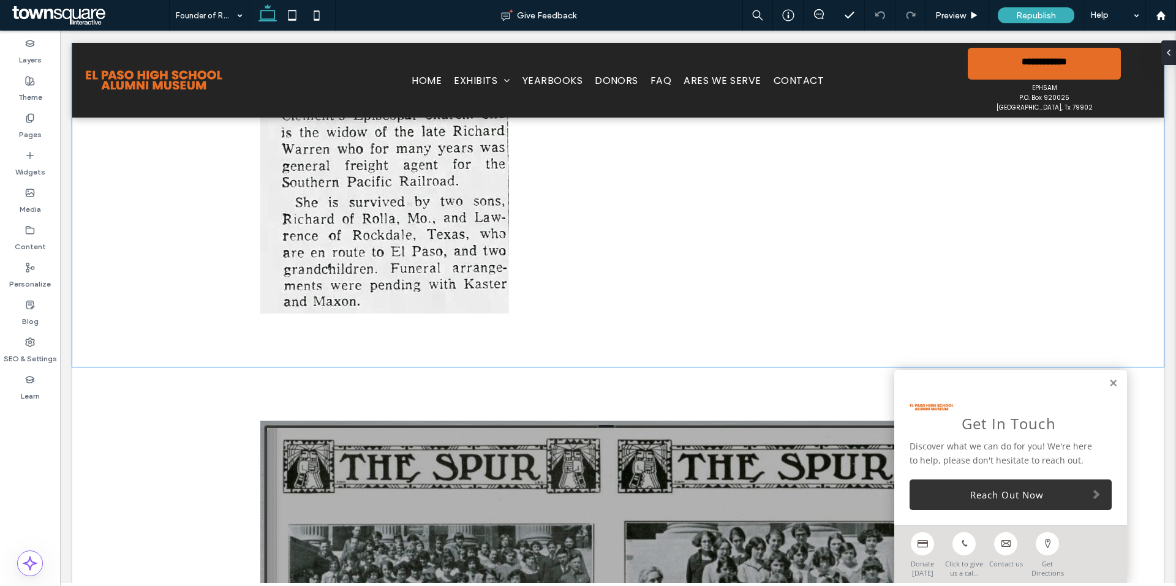
scroll to position [1347, 0]
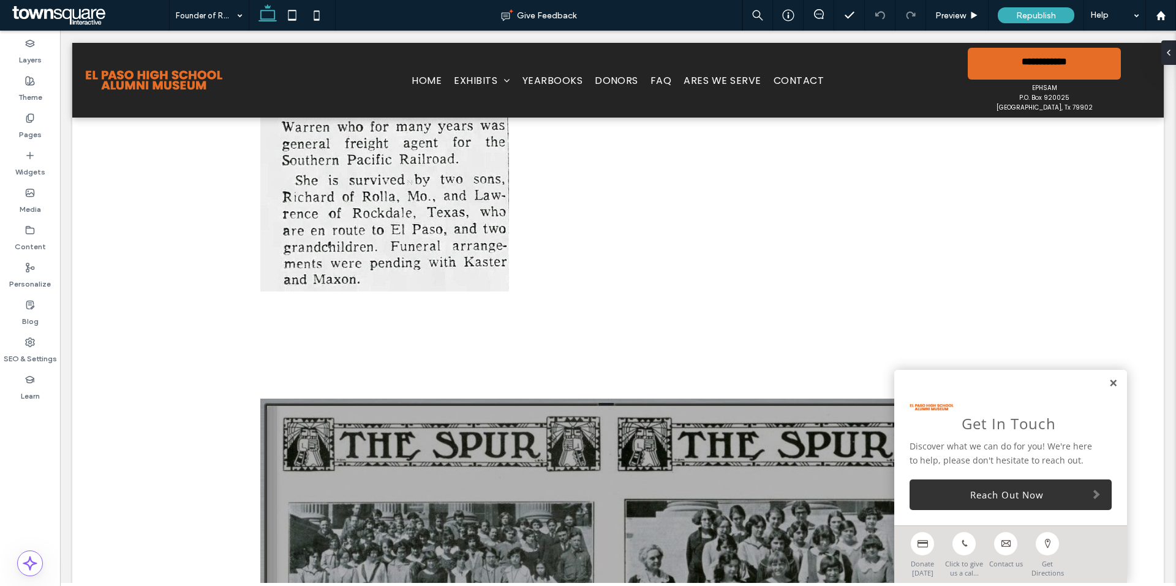
click at [1108, 378] on link at bounding box center [1112, 383] width 9 height 10
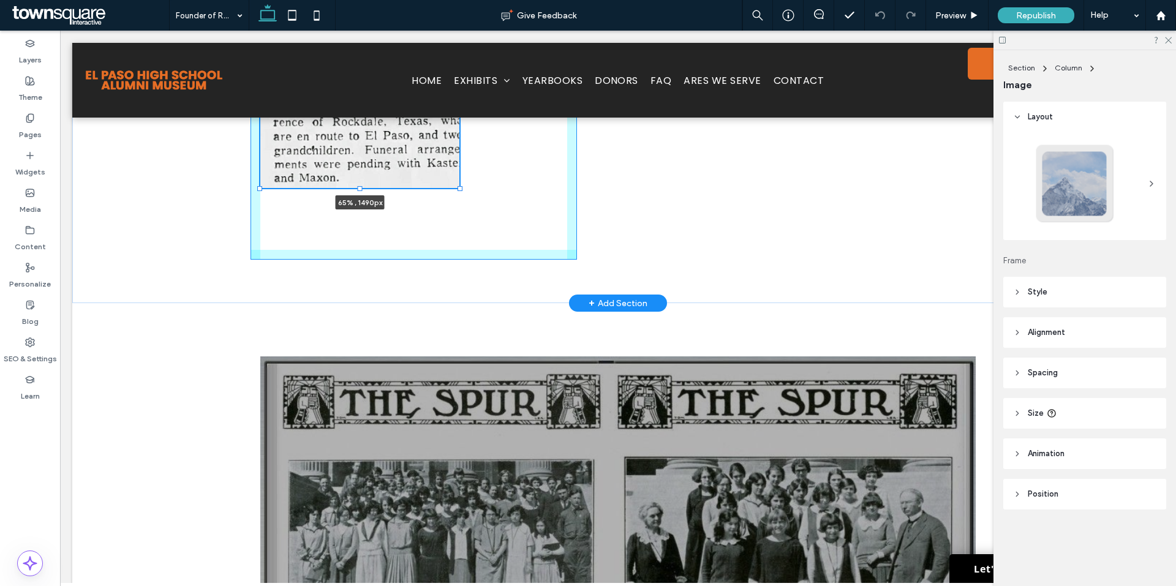
drag, startPoint x: 256, startPoint y: 290, endPoint x: 306, endPoint y: 208, distance: 96.4
type input "**"
type input "****"
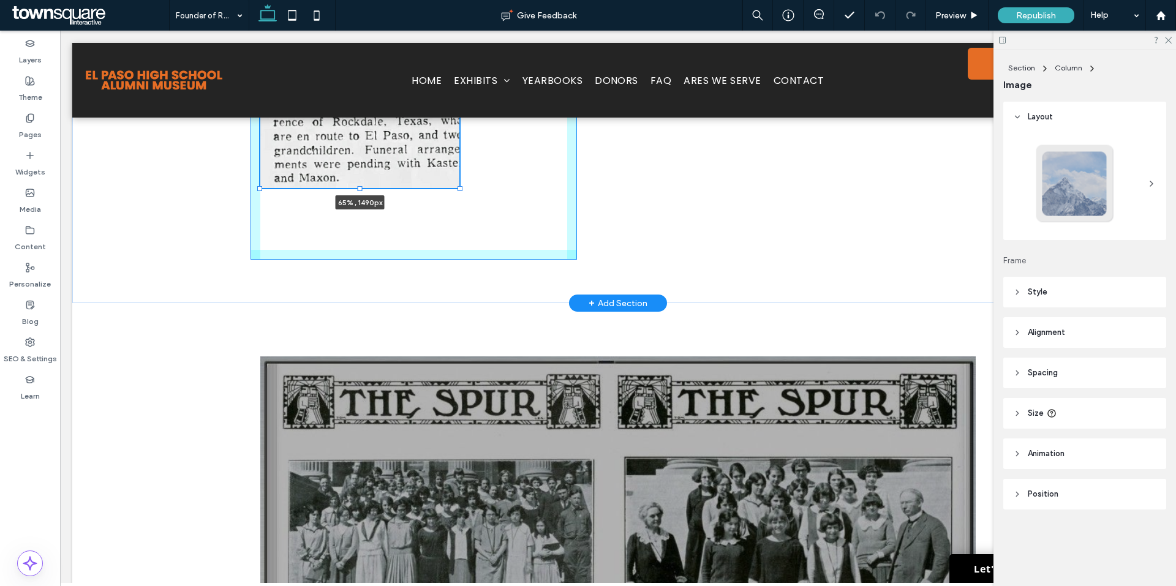
type input "****"
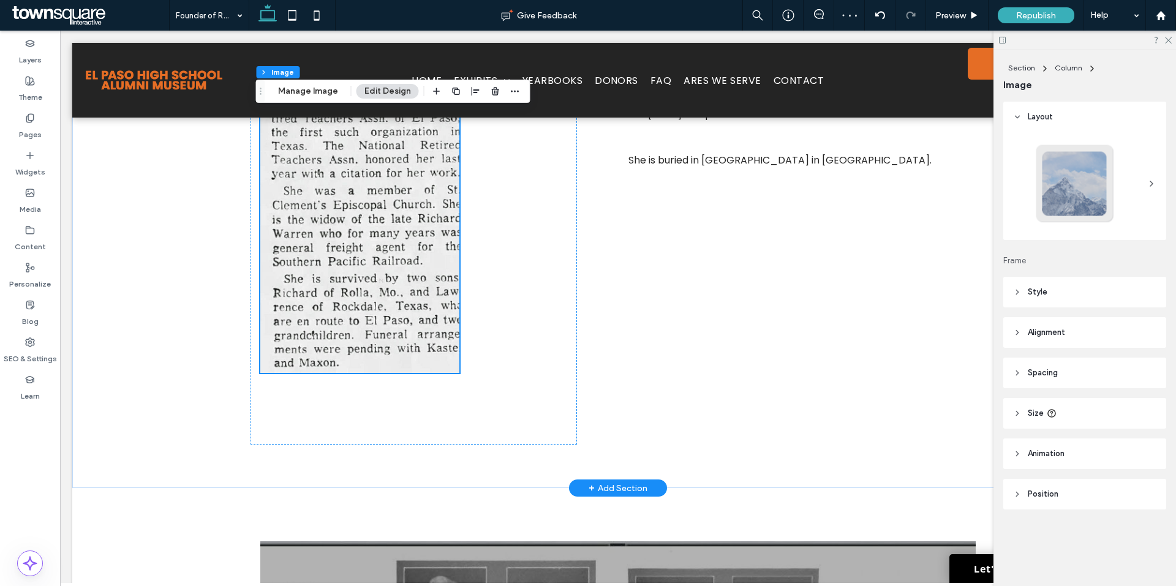
scroll to position [1163, 0]
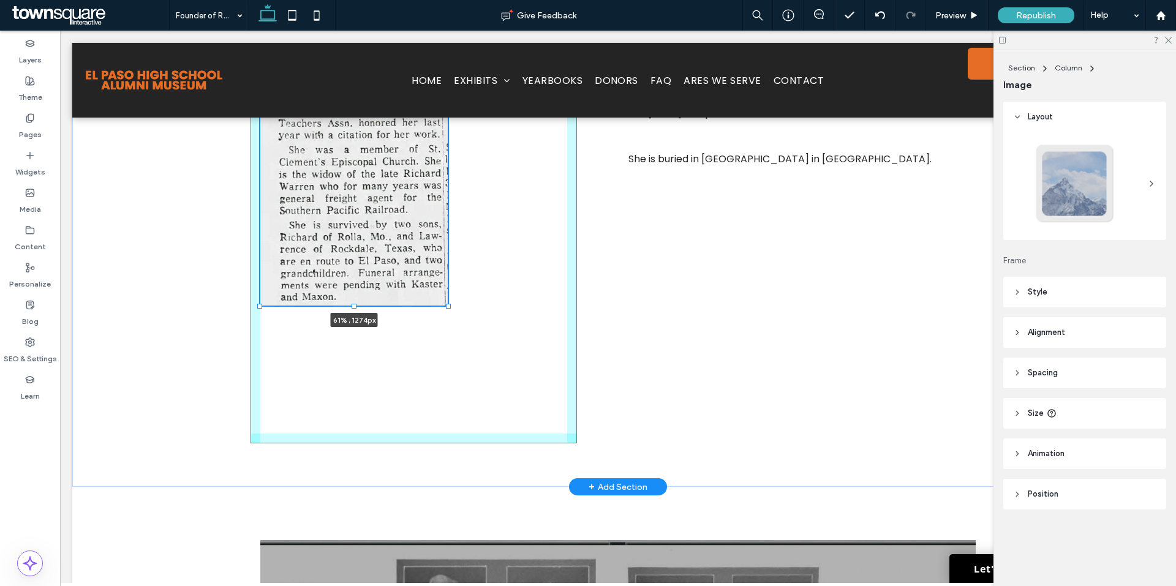
drag, startPoint x: 254, startPoint y: 374, endPoint x: 263, endPoint y: 303, distance: 71.5
type input "**"
type input "****"
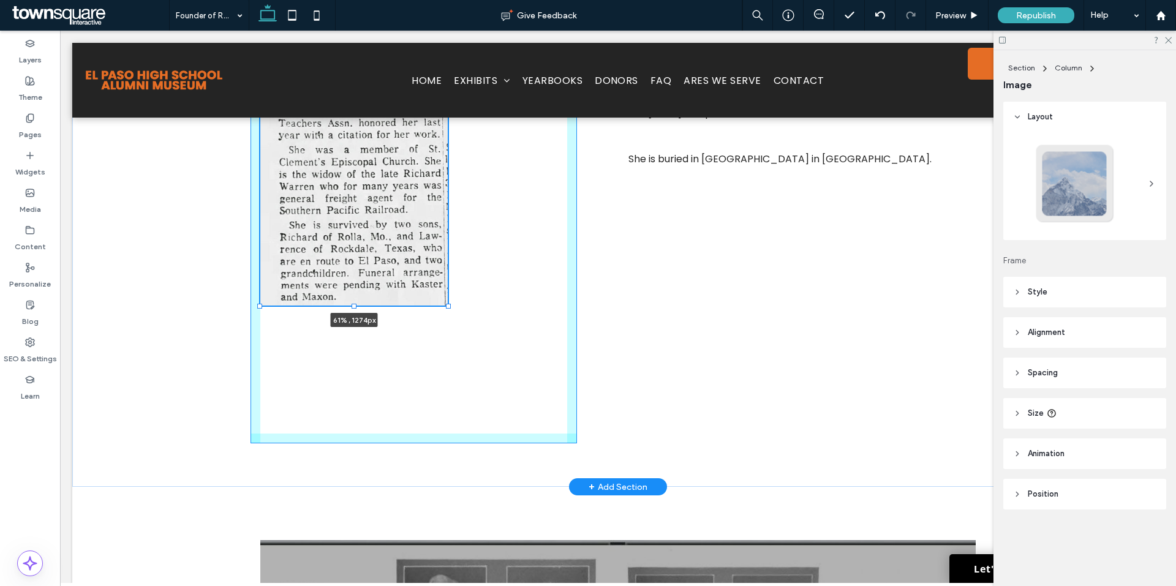
type input "****"
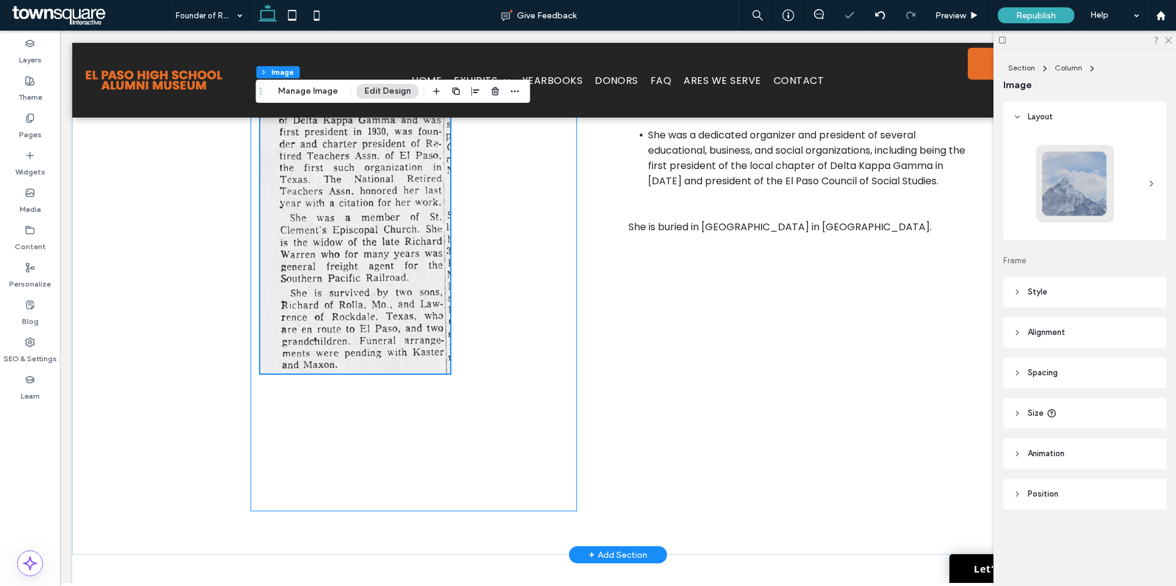
scroll to position [1102, 0]
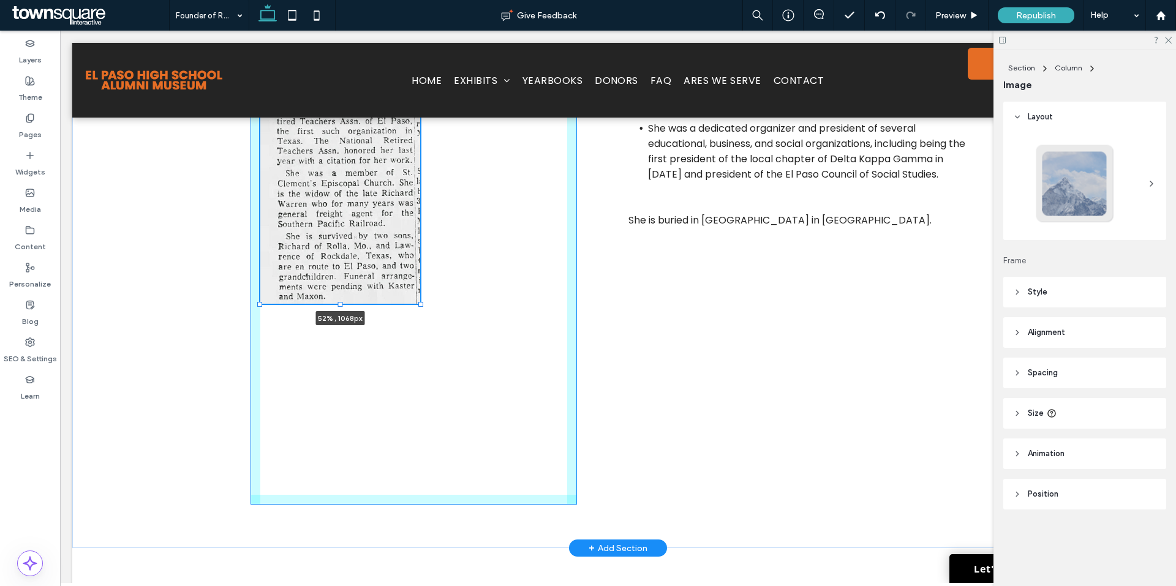
drag, startPoint x: 257, startPoint y: 367, endPoint x: 287, endPoint y: 303, distance: 70.4
type input "**"
type input "****"
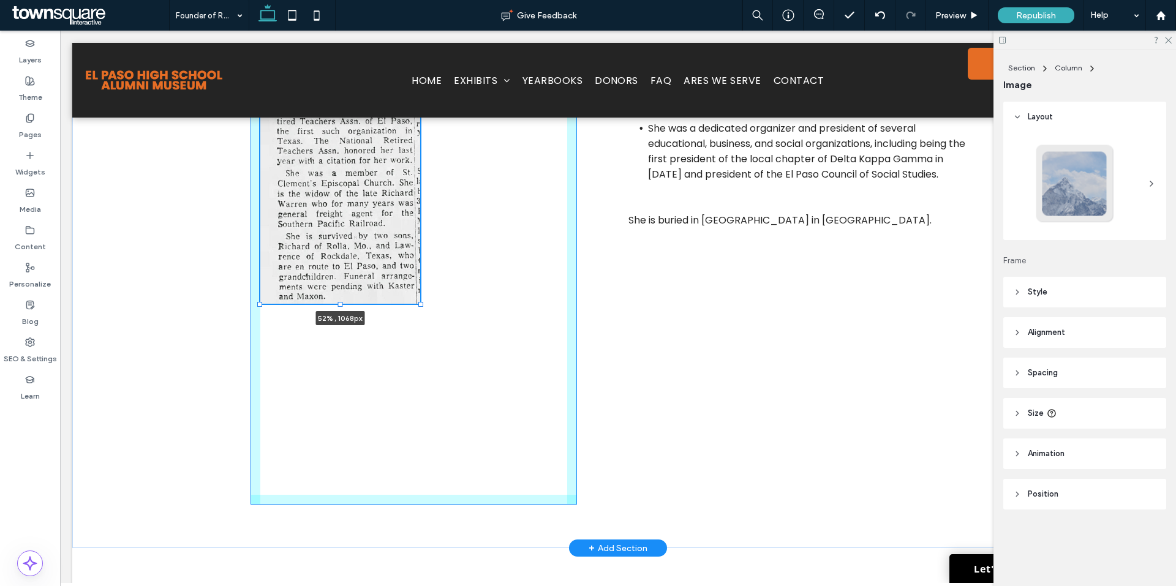
type input "****"
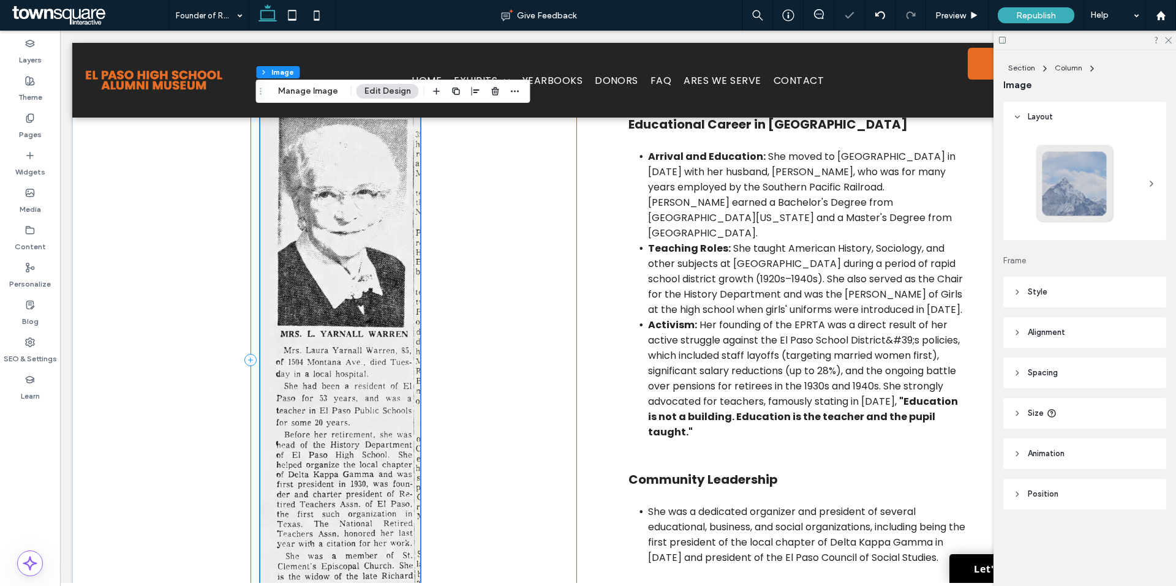
scroll to position [612, 0]
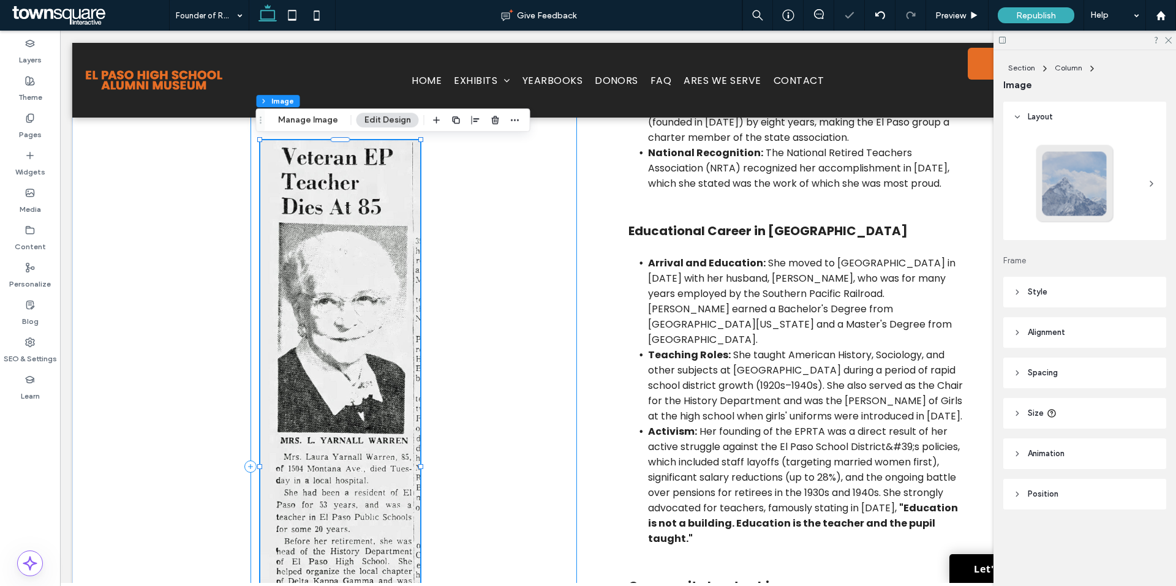
click at [571, 326] on div "52% , 1066px" at bounding box center [413, 467] width 326 height 1056
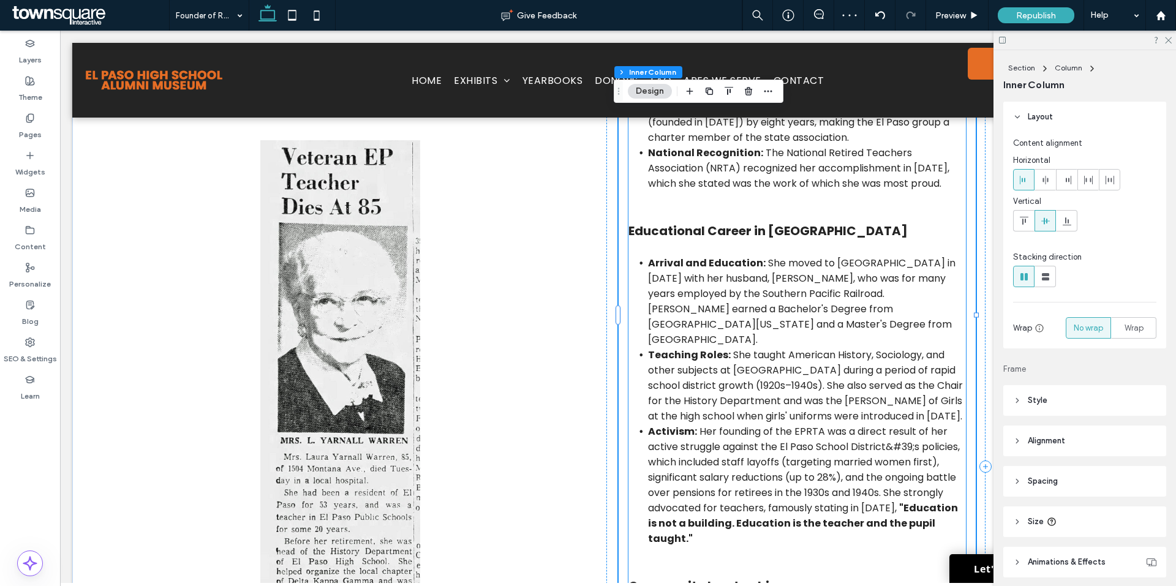
scroll to position [86, 0]
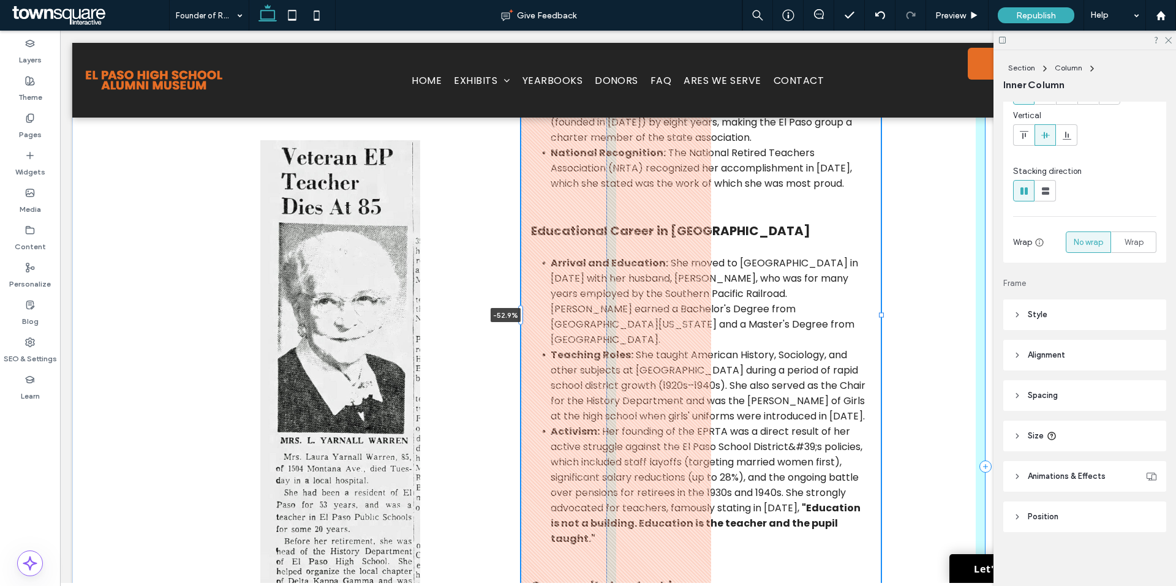
drag, startPoint x: 614, startPoint y: 323, endPoint x: 421, endPoint y: 323, distance: 192.9
click at [421, 323] on div "Key Highlights: Founder of EPRTA: She founded, organized, and served as the fir…" at bounding box center [617, 488] width 735 height 1099
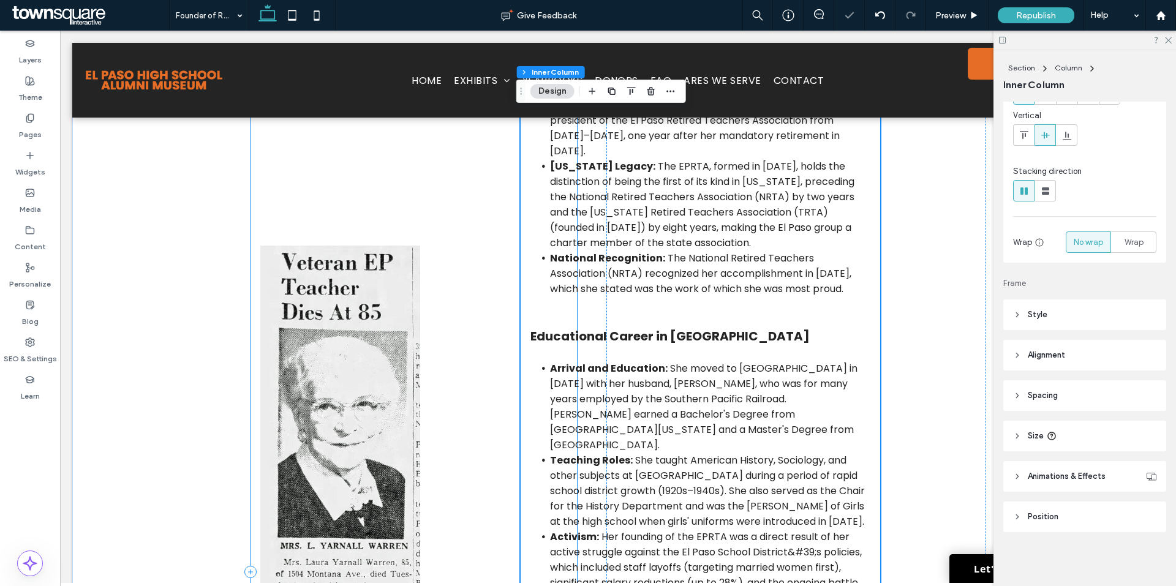
scroll to position [306, 0]
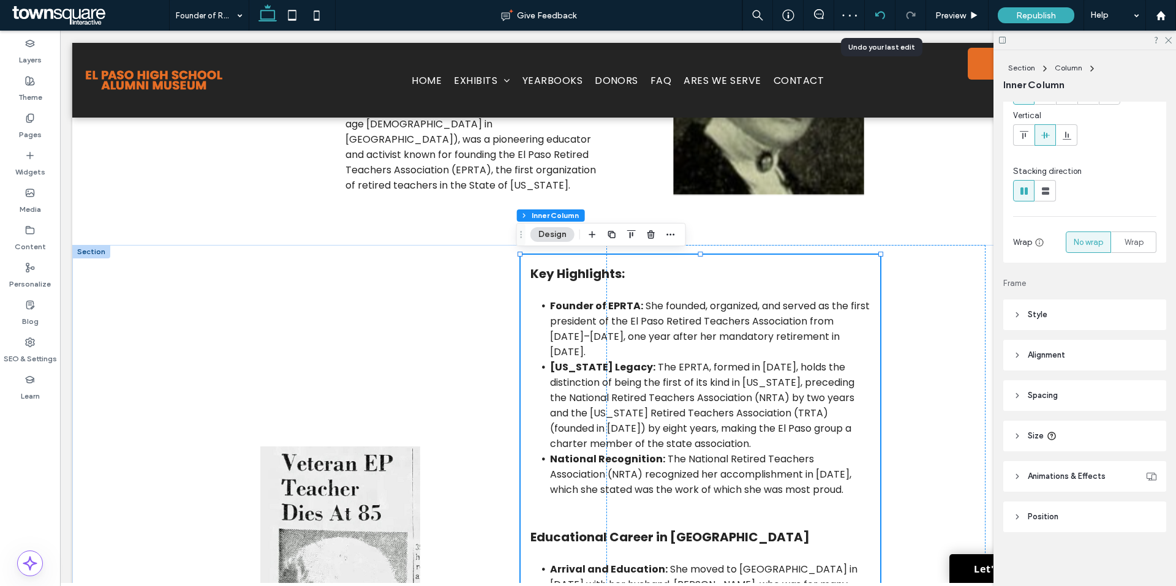
click at [872, 16] on div at bounding box center [880, 15] width 30 height 10
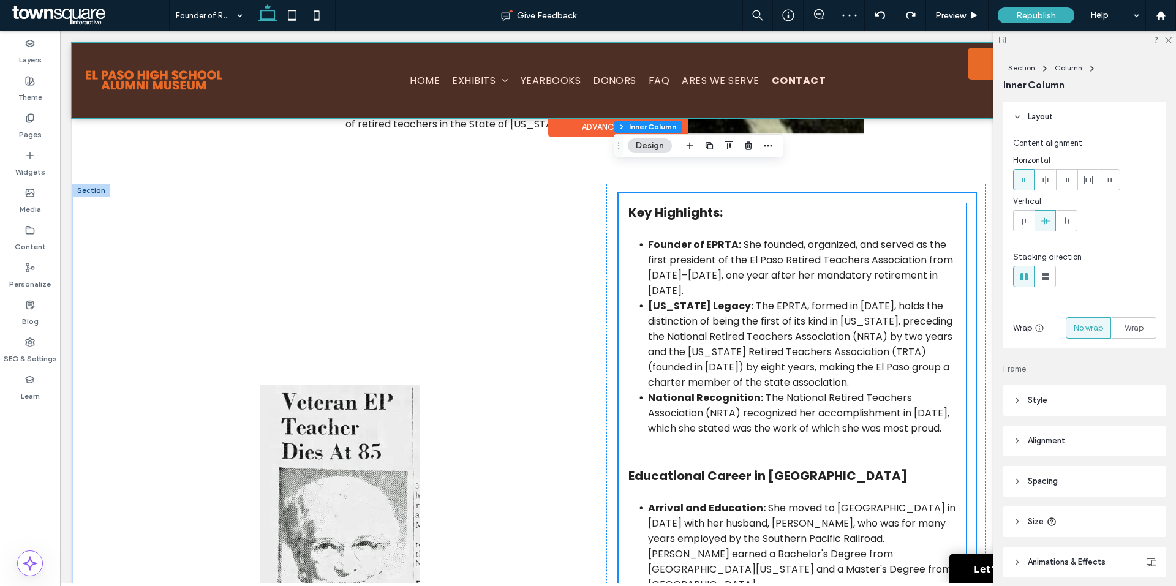
scroll to position [429, 0]
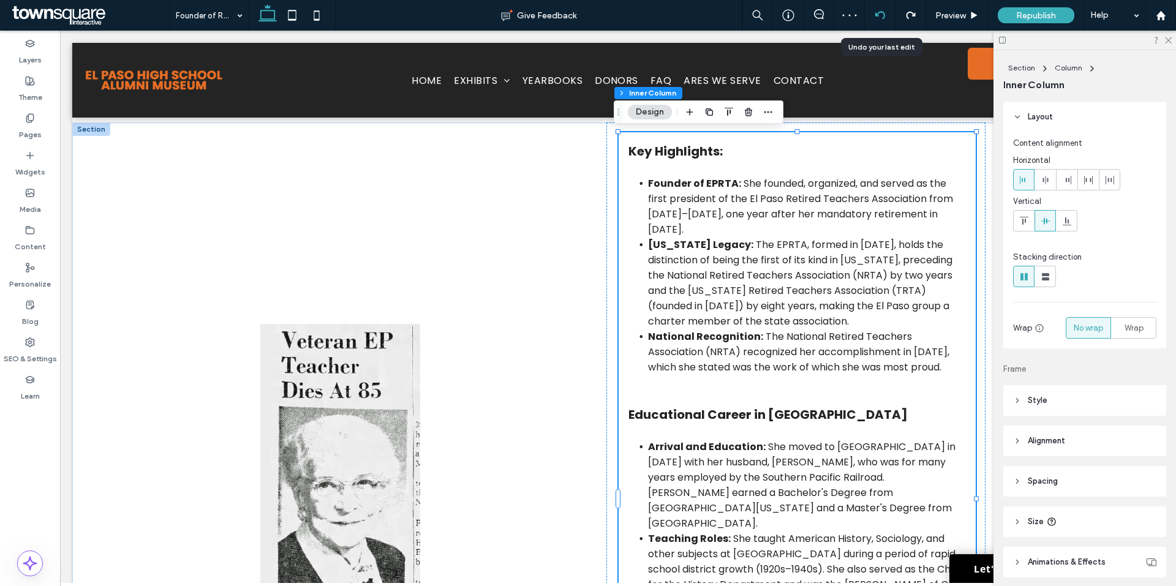
click at [881, 21] on div at bounding box center [880, 15] width 31 height 31
click at [876, 12] on icon at bounding box center [880, 15] width 10 height 10
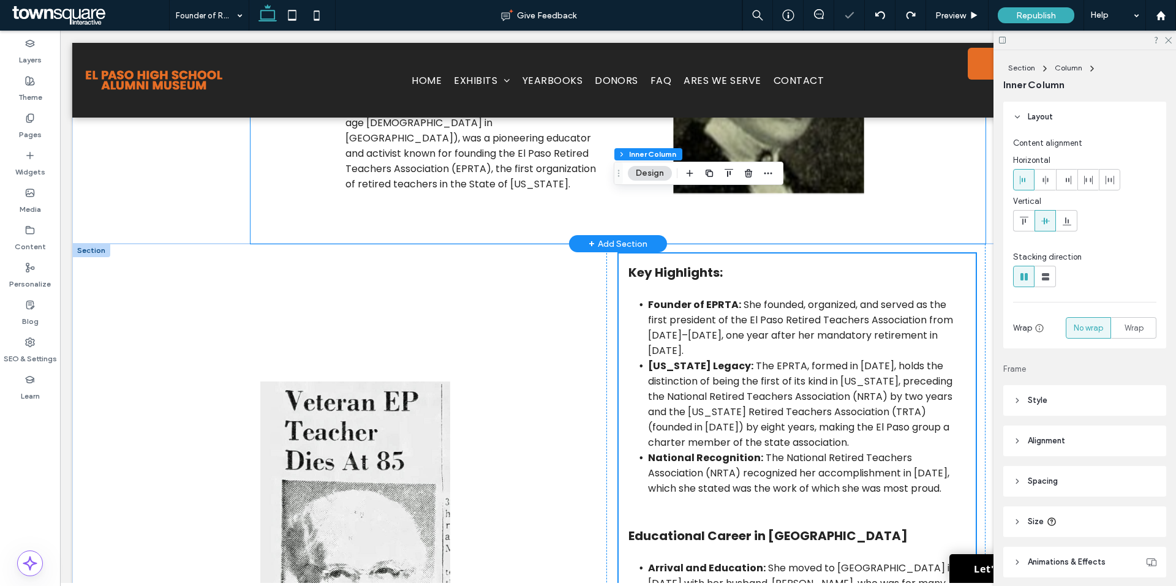
scroll to position [367, 0]
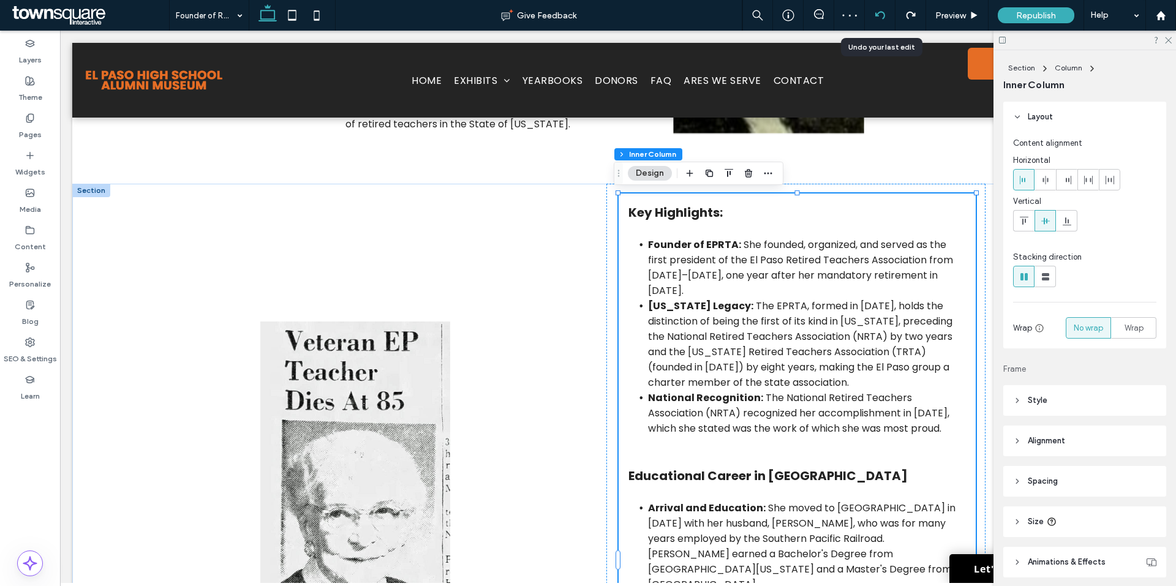
click at [884, 15] on use at bounding box center [879, 15] width 10 height 8
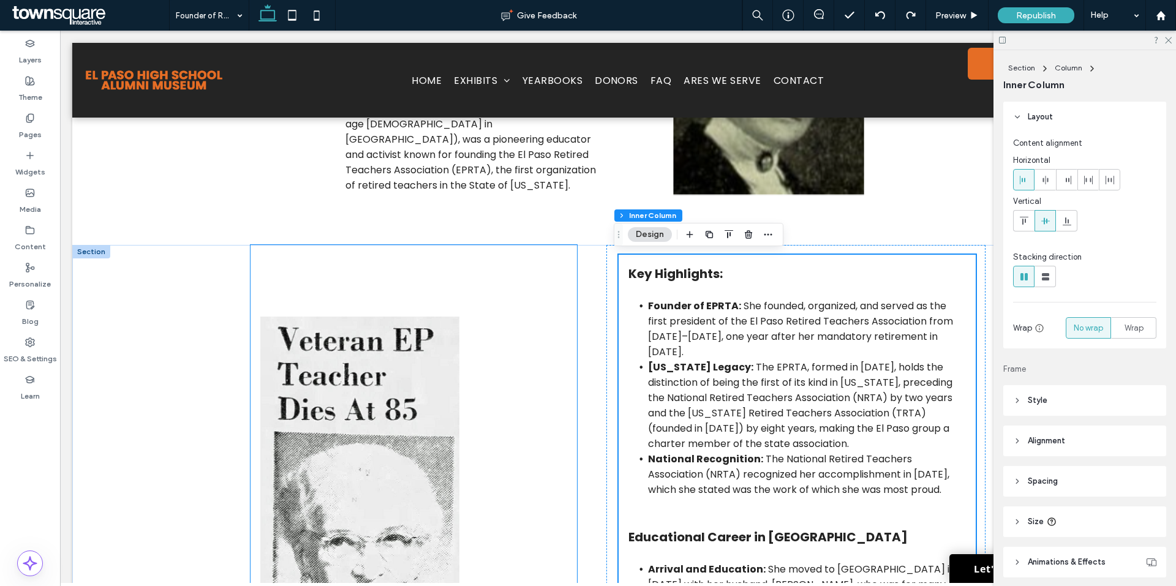
scroll to position [490, 0]
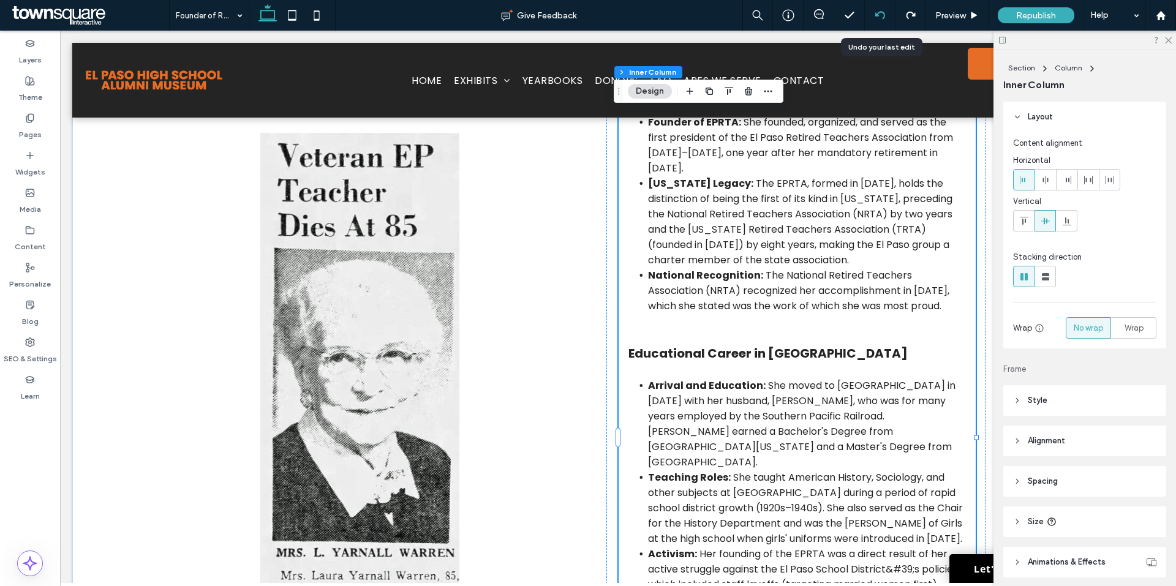
click at [876, 15] on use at bounding box center [879, 15] width 10 height 8
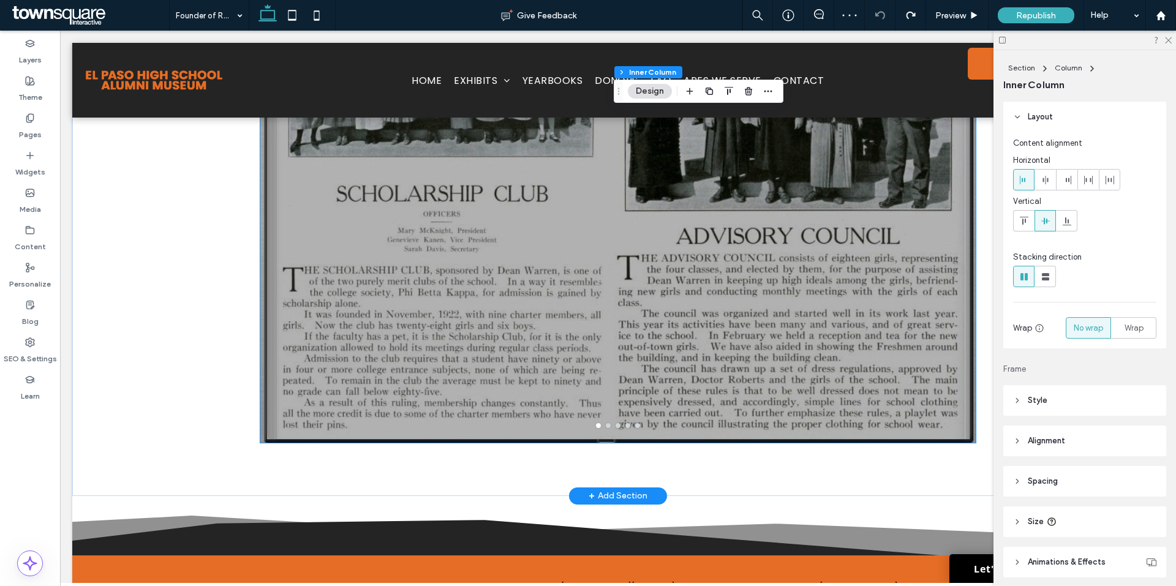
scroll to position [1950, 0]
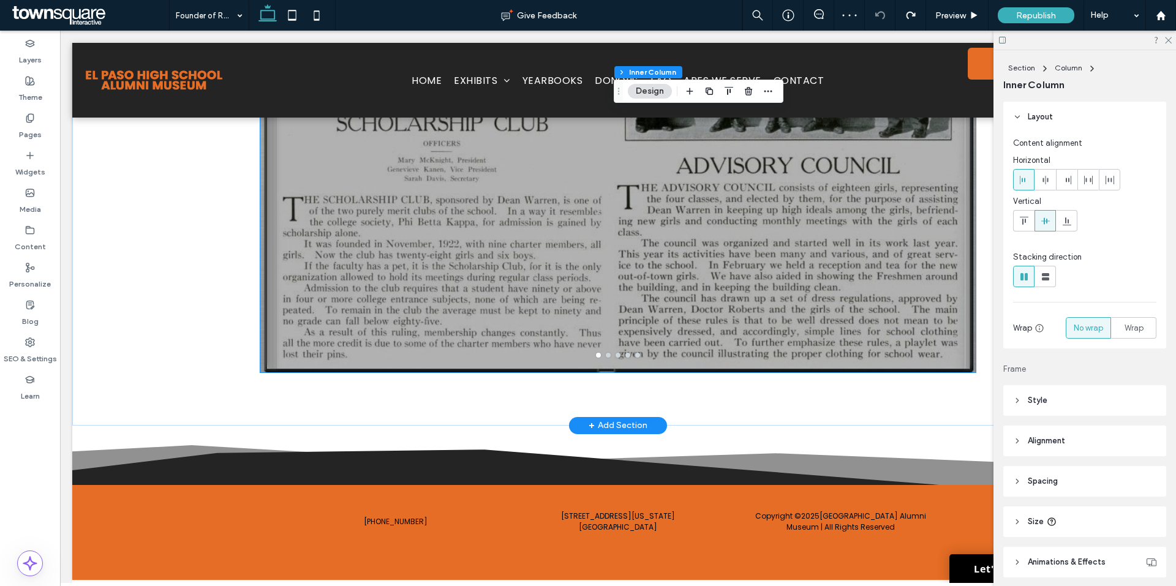
click at [604, 272] on div at bounding box center [617, 96] width 715 height 510
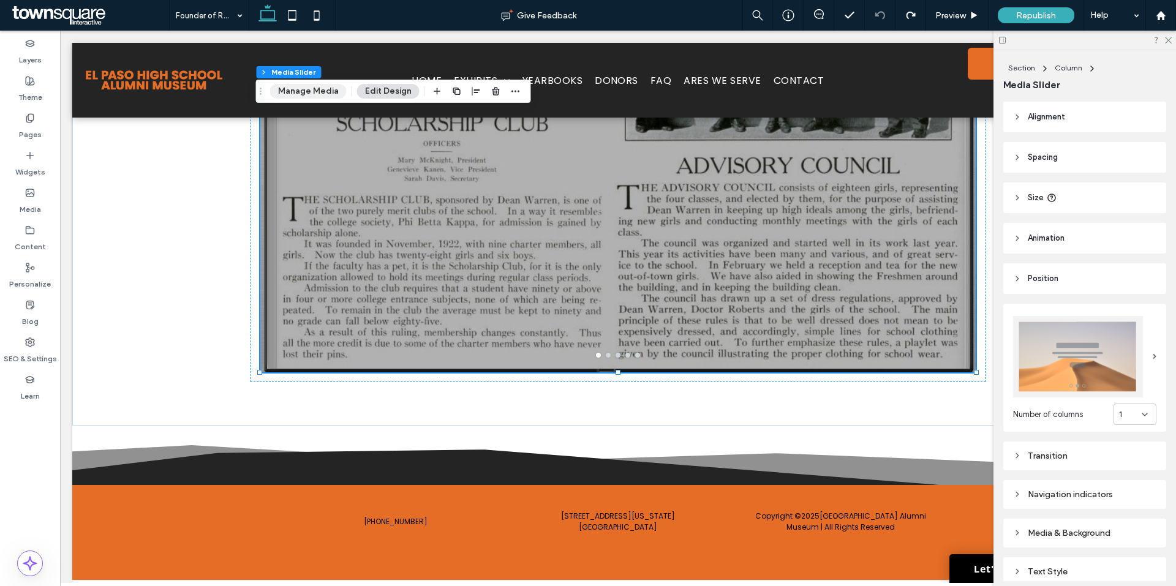
click at [315, 89] on button "Manage Media" at bounding box center [308, 91] width 77 height 15
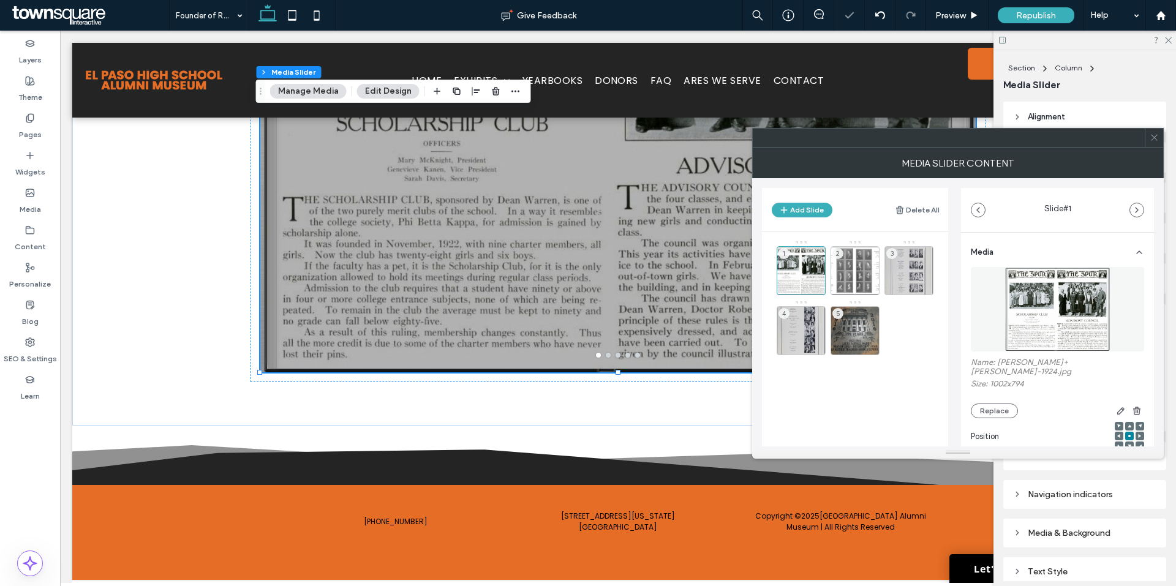
scroll to position [61, 0]
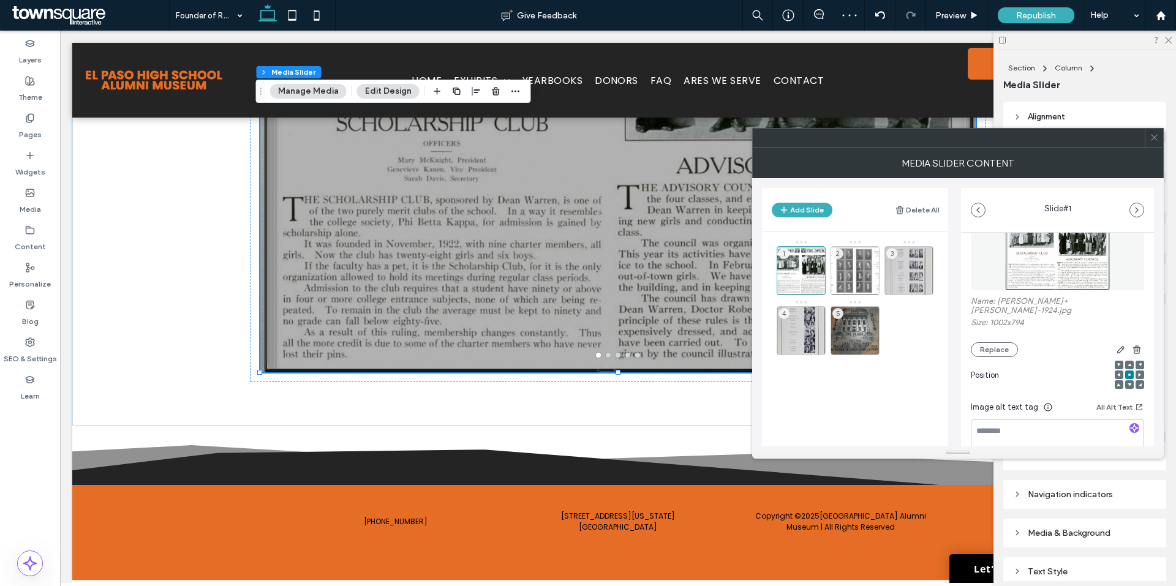
click at [392, 84] on button "Edit Design" at bounding box center [388, 91] width 62 height 15
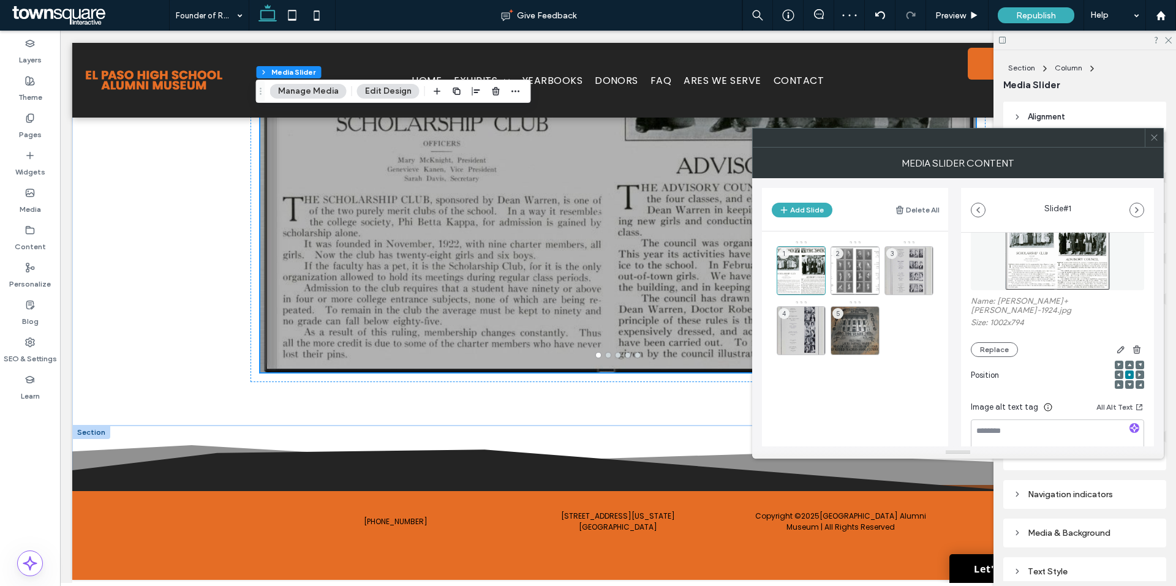
scroll to position [1940, 0]
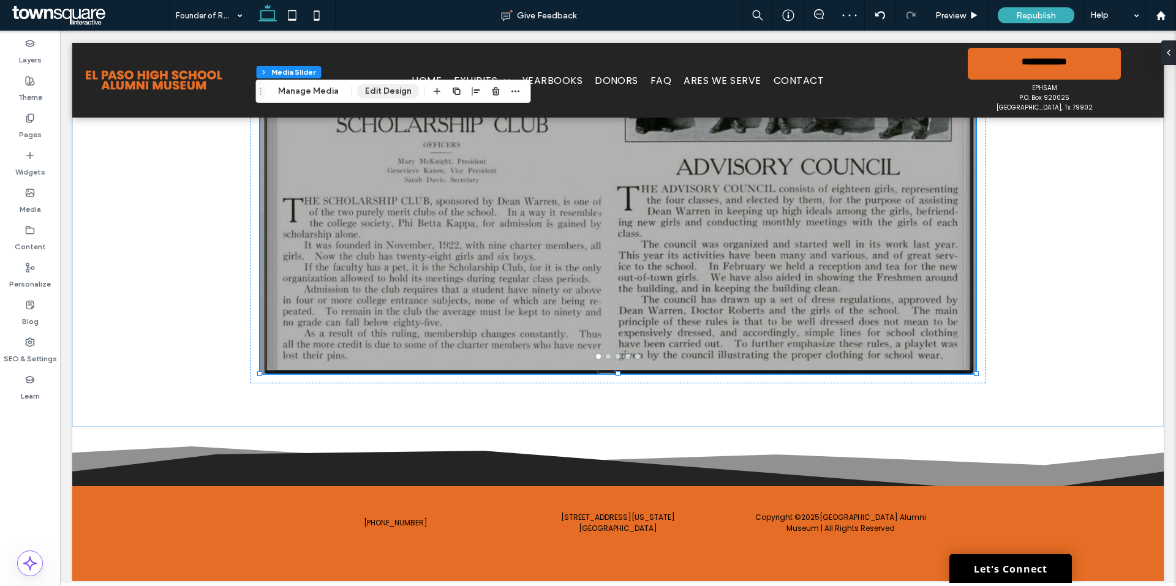
drag, startPoint x: 370, startPoint y: 91, endPoint x: 393, endPoint y: 127, distance: 43.5
click at [370, 91] on button "Edit Design" at bounding box center [388, 91] width 62 height 15
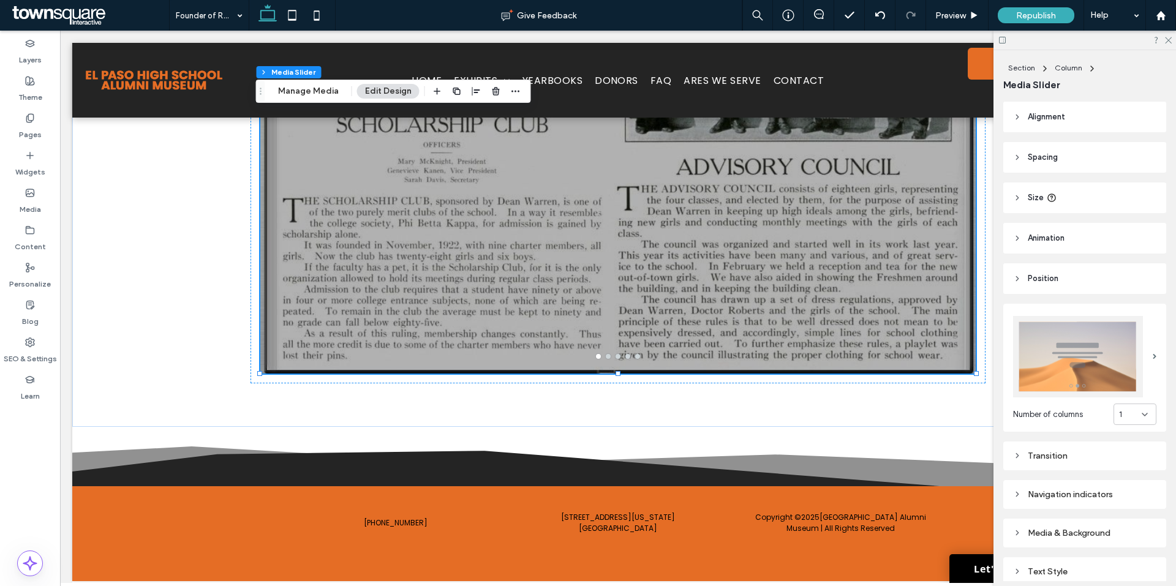
click at [1060, 453] on div "Transition" at bounding box center [1084, 456] width 143 height 10
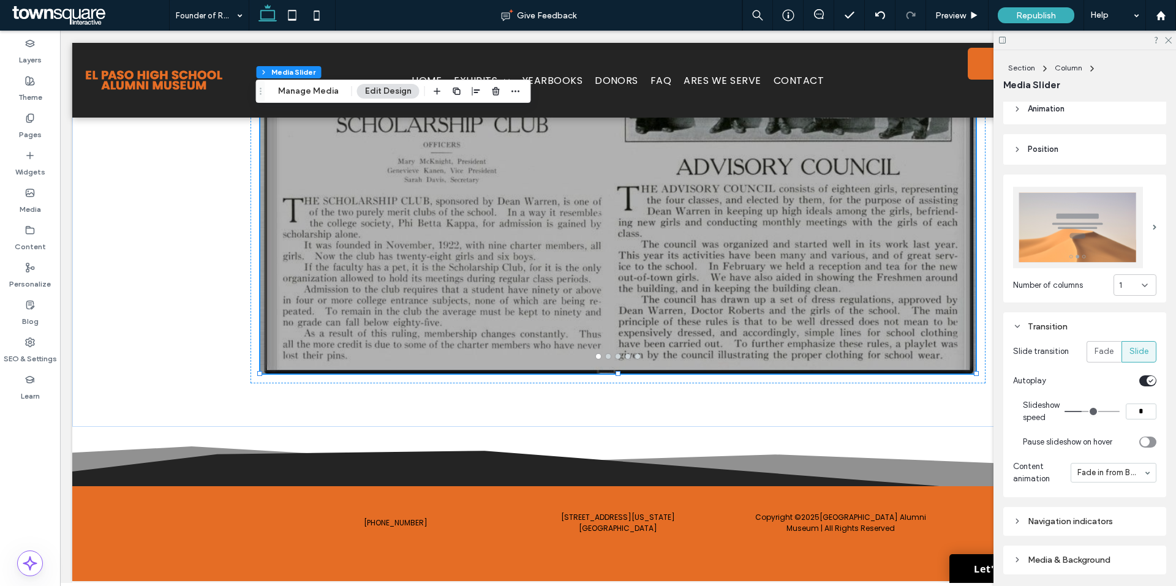
scroll to position [184, 0]
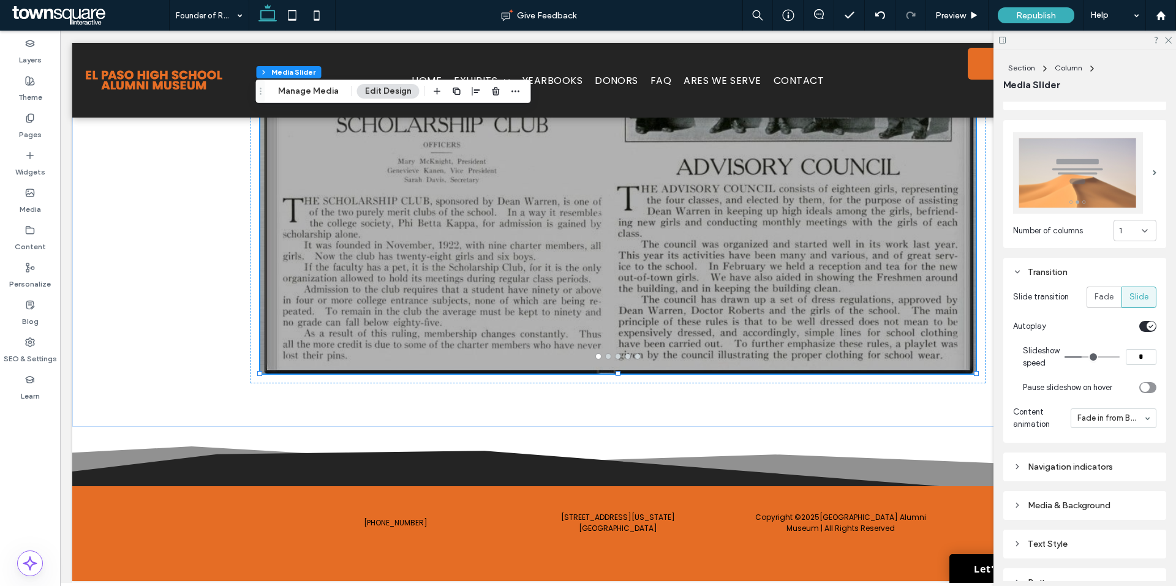
type input "*"
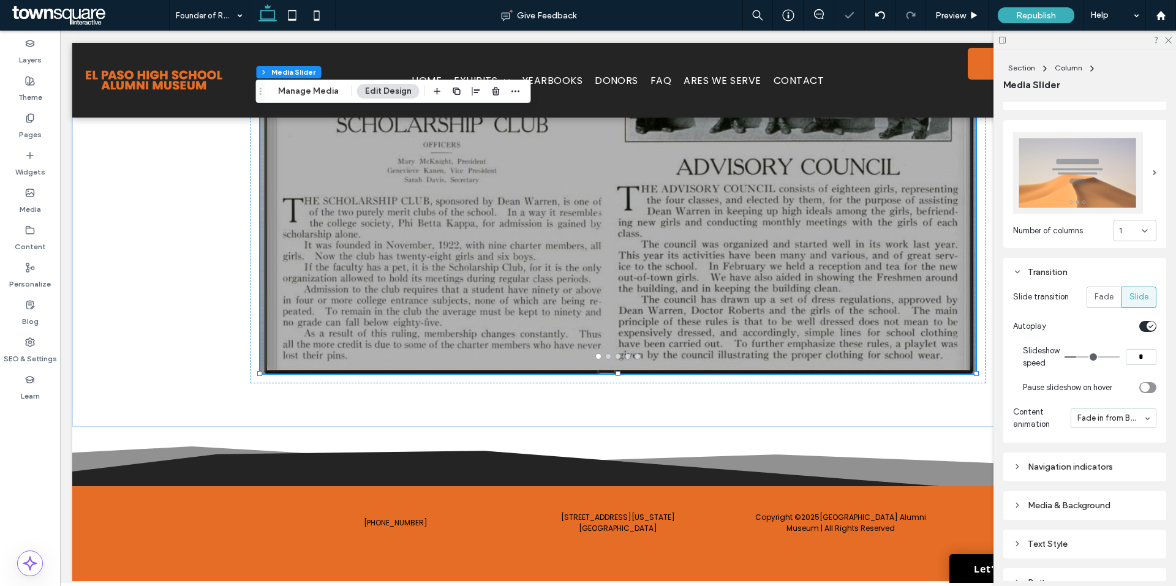
type input "*"
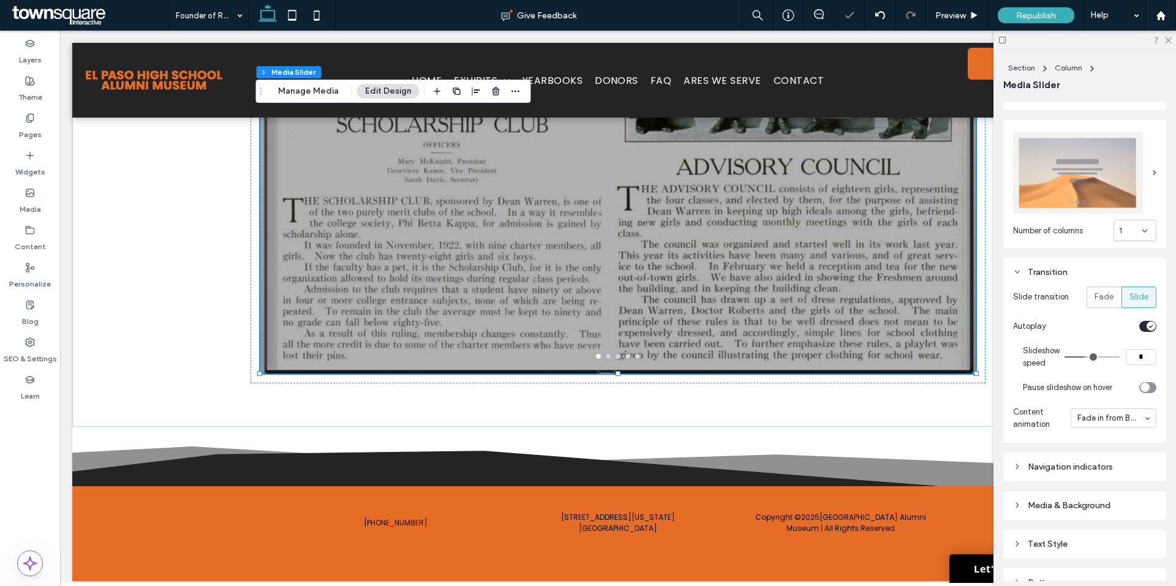
type input "**"
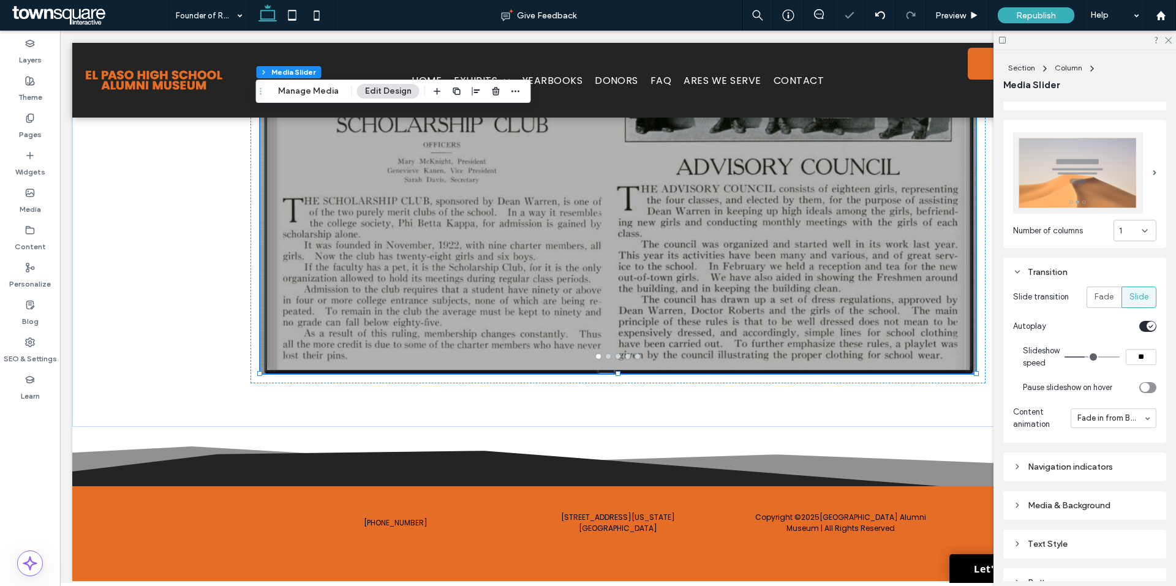
type input "**"
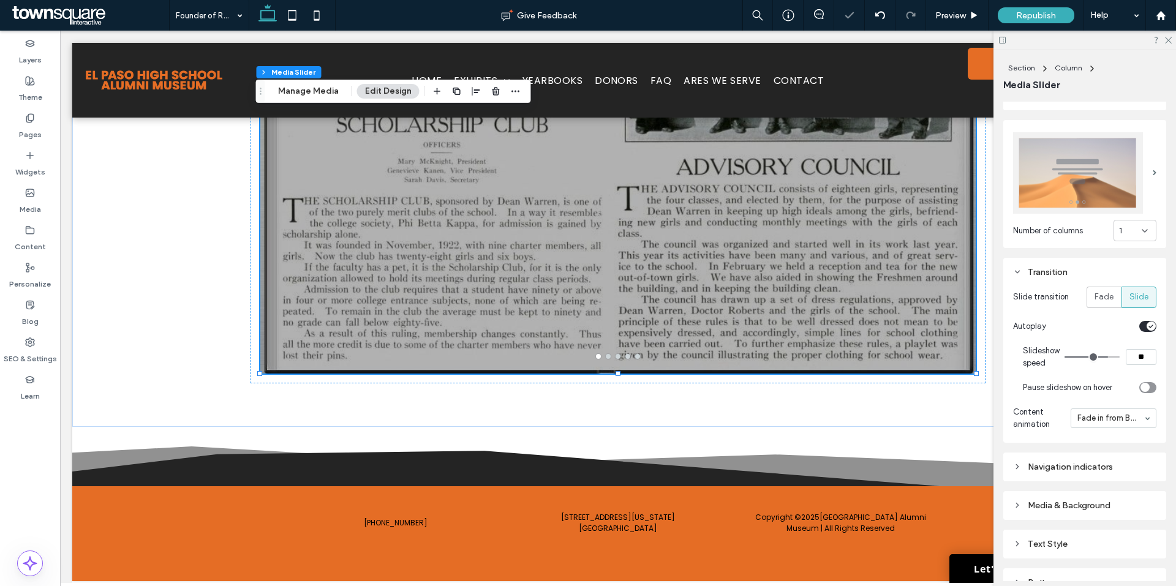
type input "**"
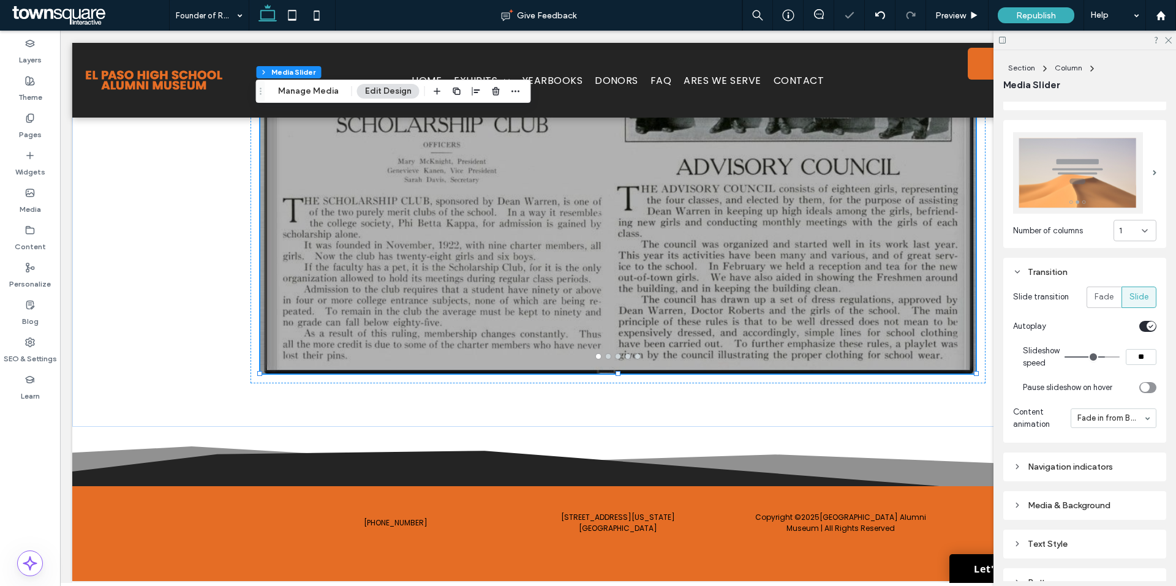
type input "**"
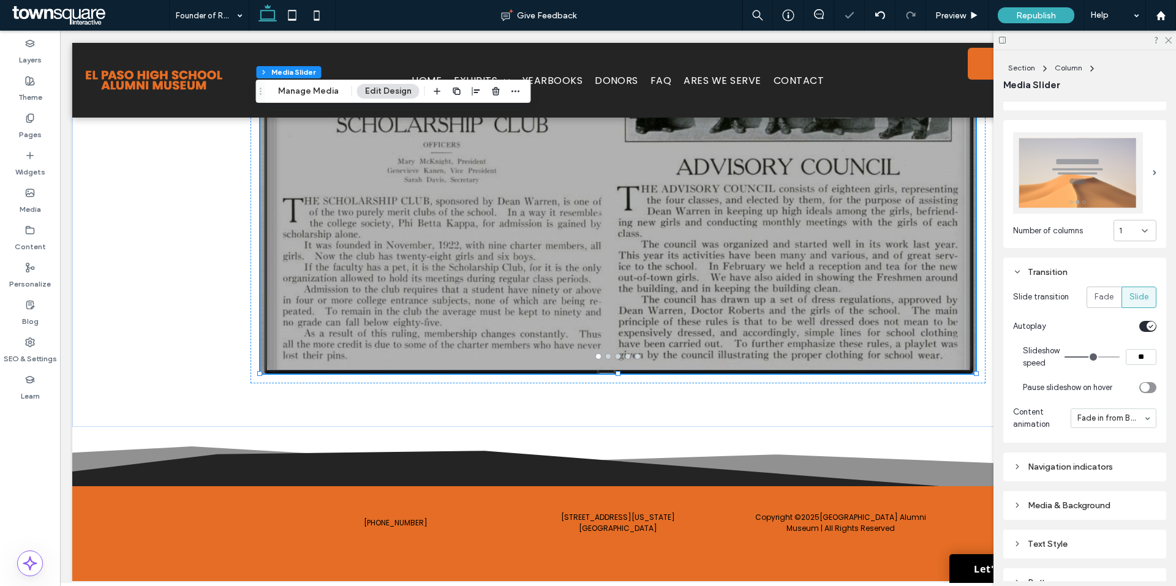
type input "**"
type input "*"
type input "**"
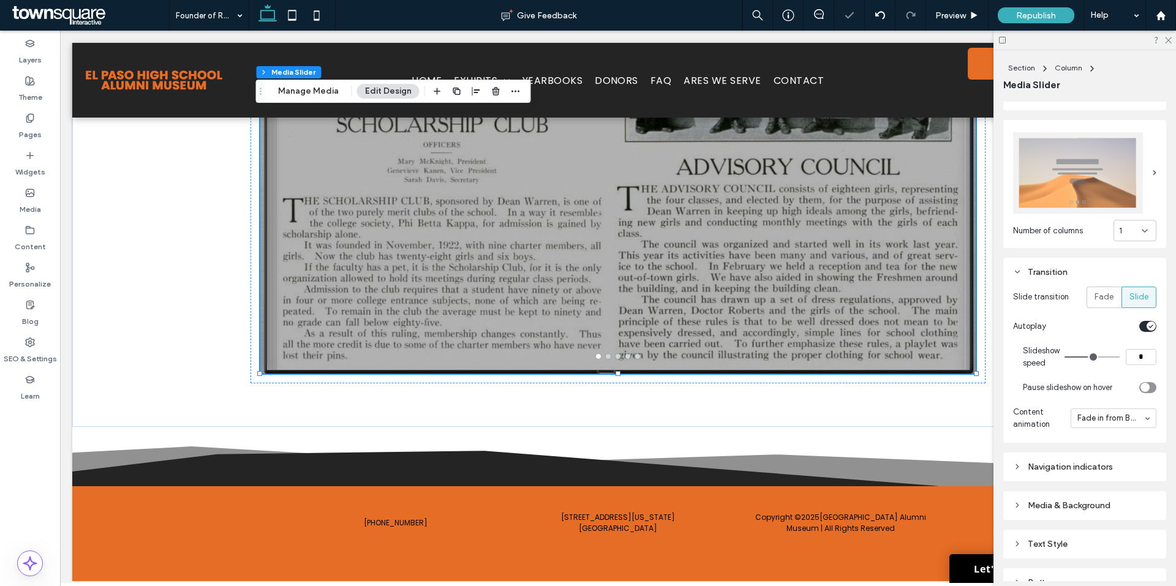
type input "**"
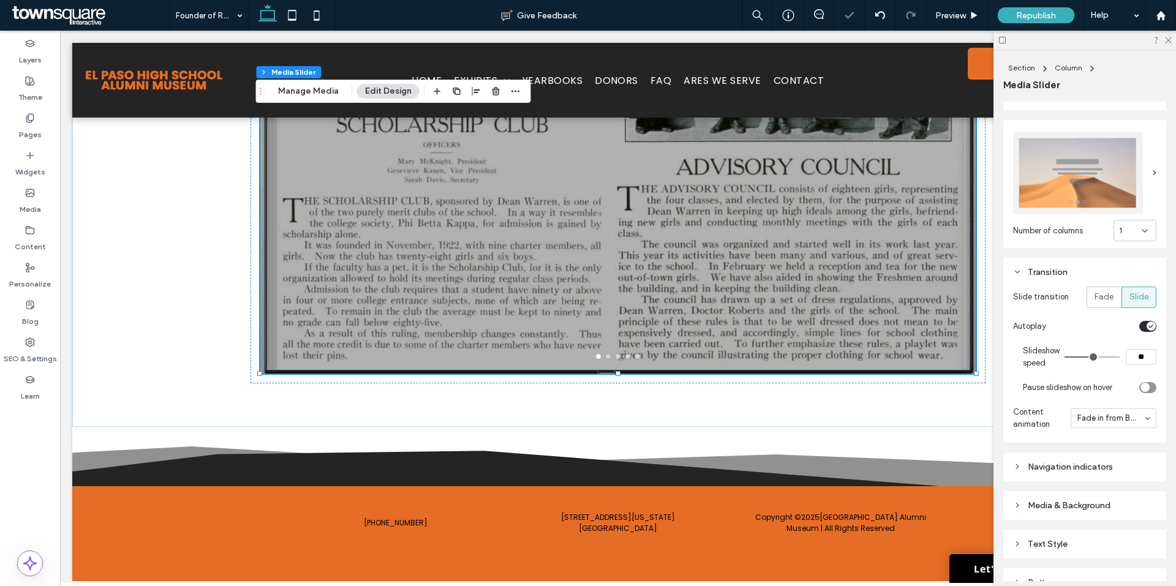
type input "**"
drag, startPoint x: 1081, startPoint y: 352, endPoint x: 1092, endPoint y: 355, distance: 11.4
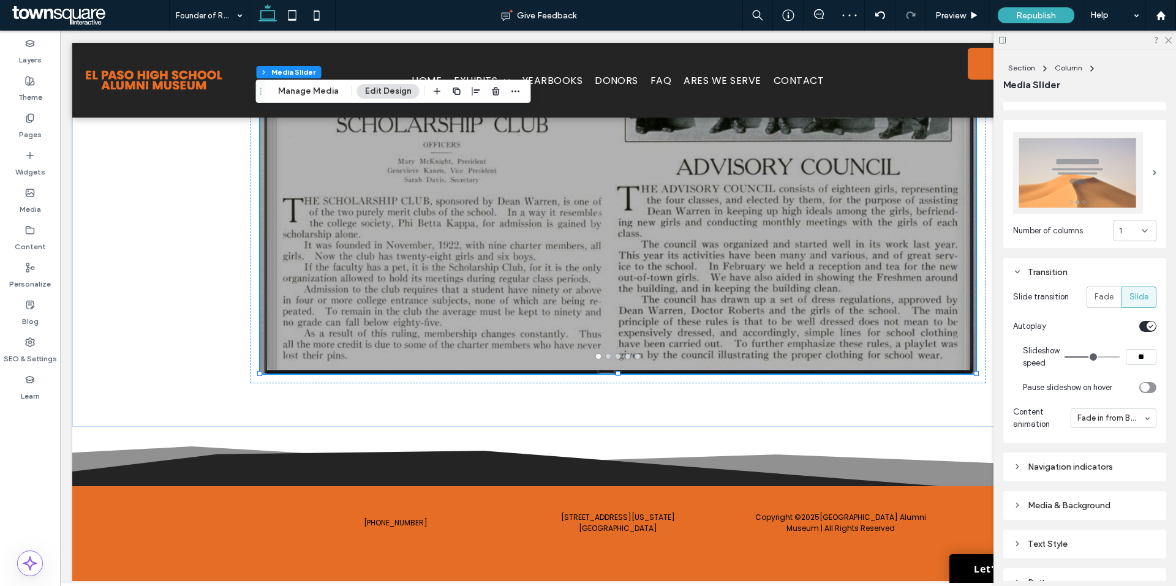
click at [1092, 356] on input "range" at bounding box center [1091, 356] width 55 height 1
type input "**"
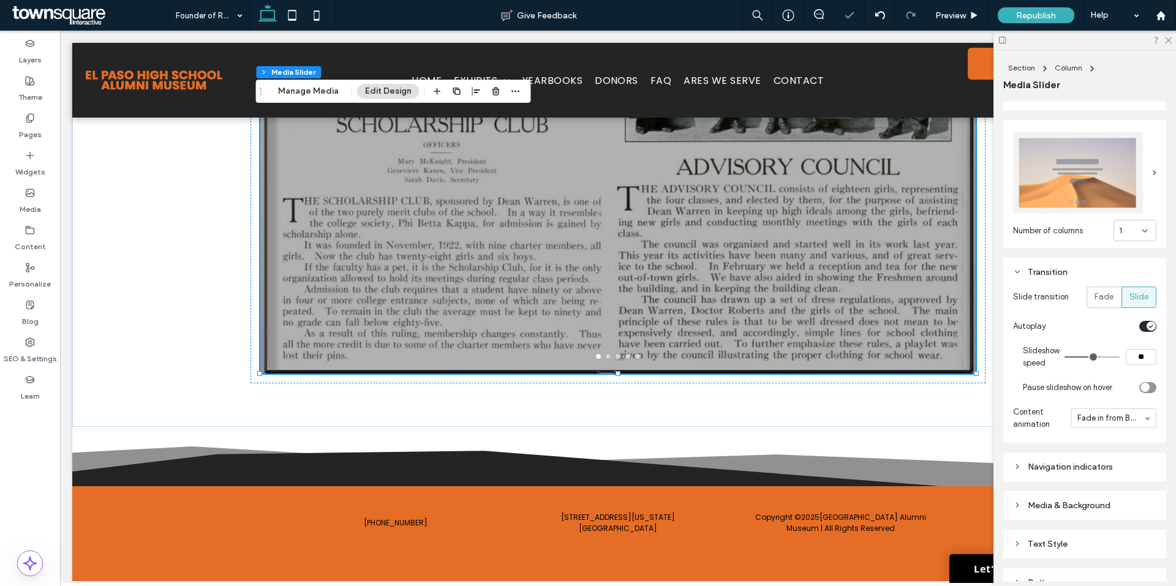
type input "**"
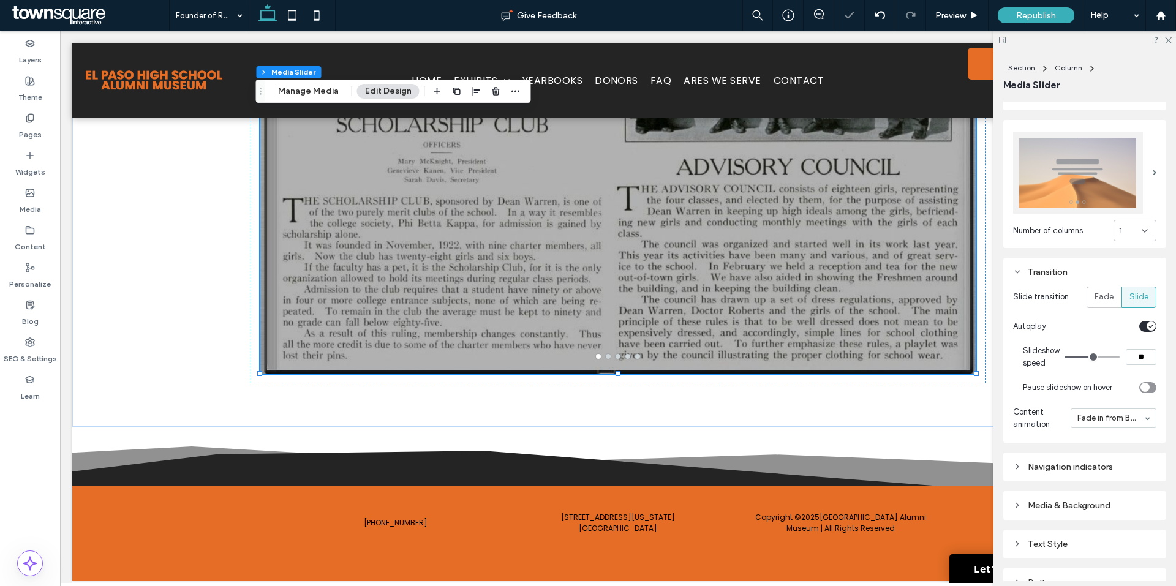
type input "**"
click at [1090, 356] on input "range" at bounding box center [1091, 356] width 55 height 1
drag, startPoint x: 1166, startPoint y: 38, endPoint x: 1083, endPoint y: 35, distance: 82.7
click at [1166, 38] on use at bounding box center [1168, 40] width 7 height 7
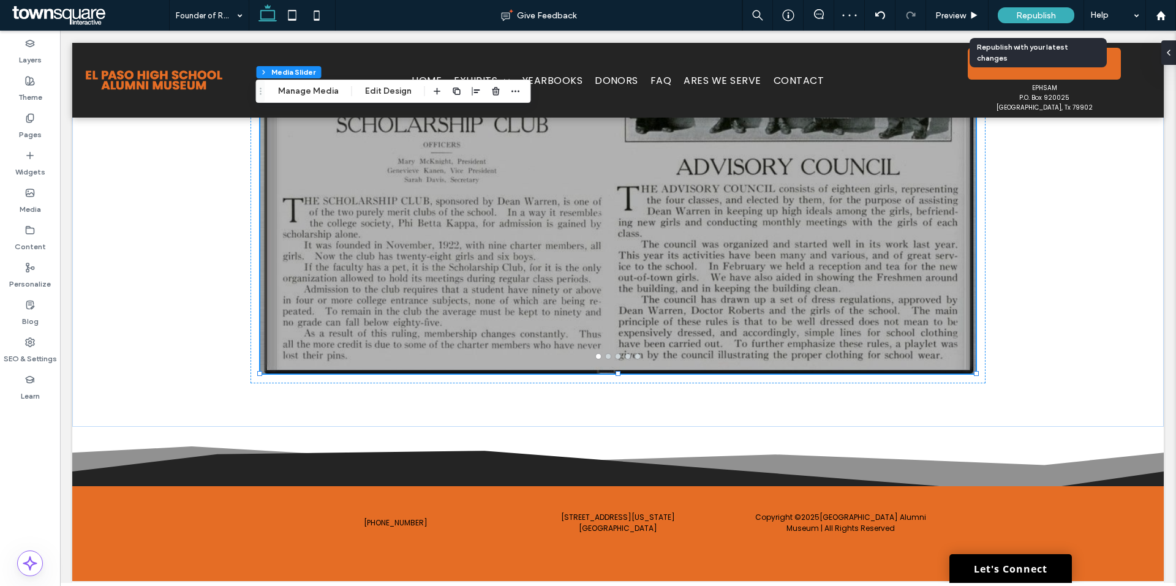
click at [1058, 10] on div "Republish" at bounding box center [1035, 15] width 77 height 16
